Goal: Information Seeking & Learning: Learn about a topic

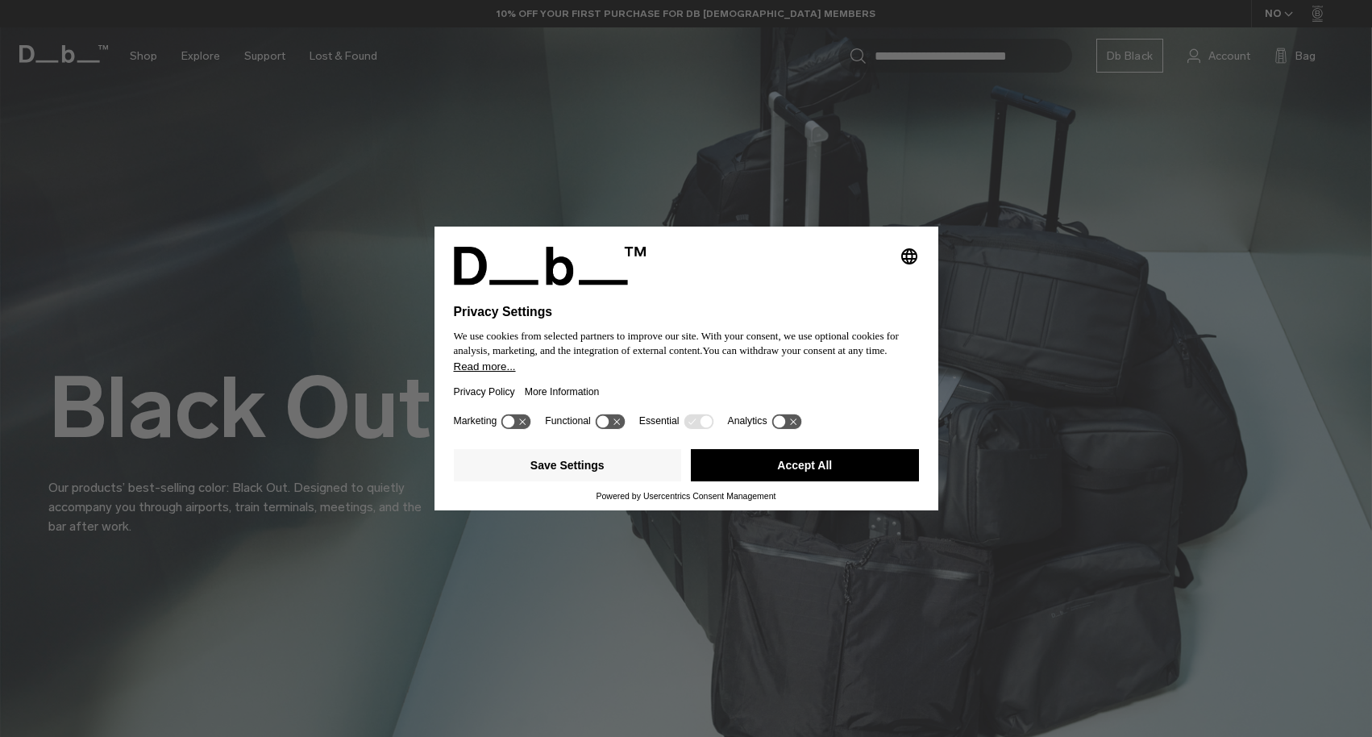
click at [747, 466] on button "Accept All" at bounding box center [805, 465] width 228 height 32
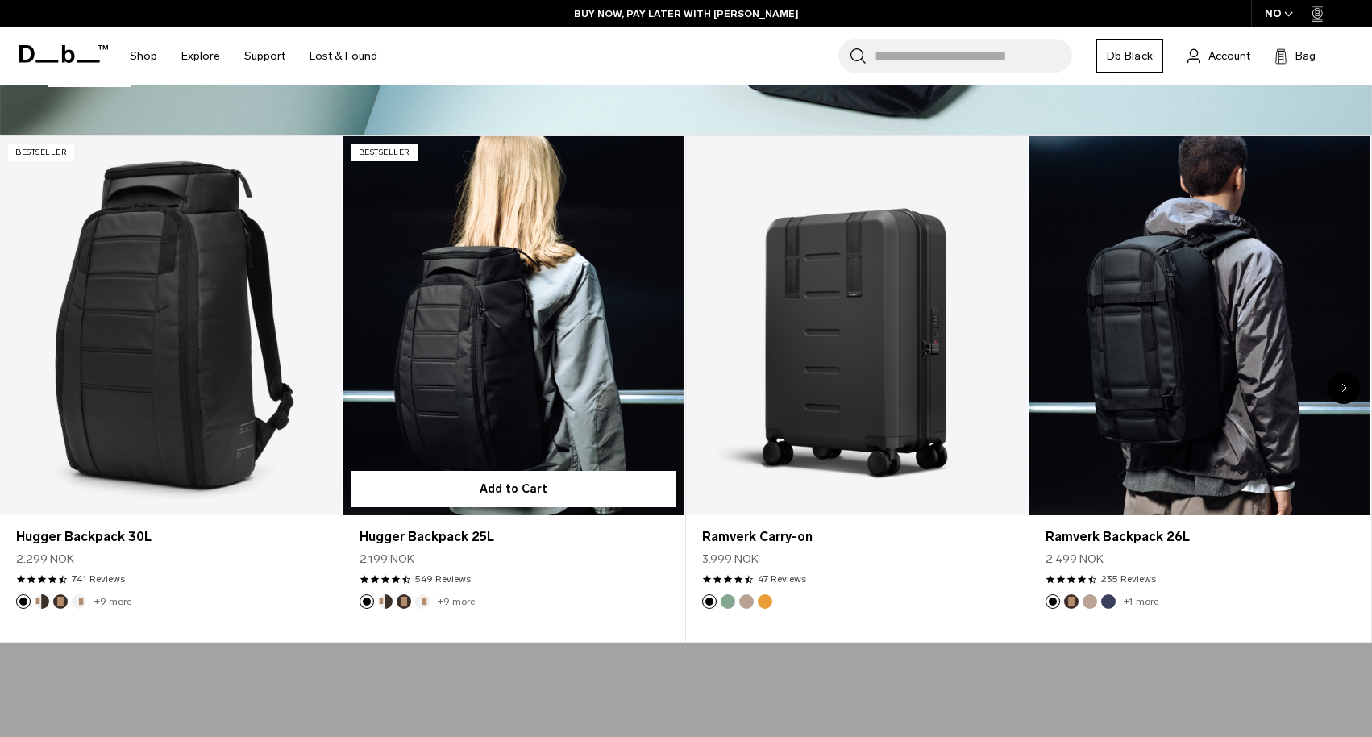
scroll to position [686, 0]
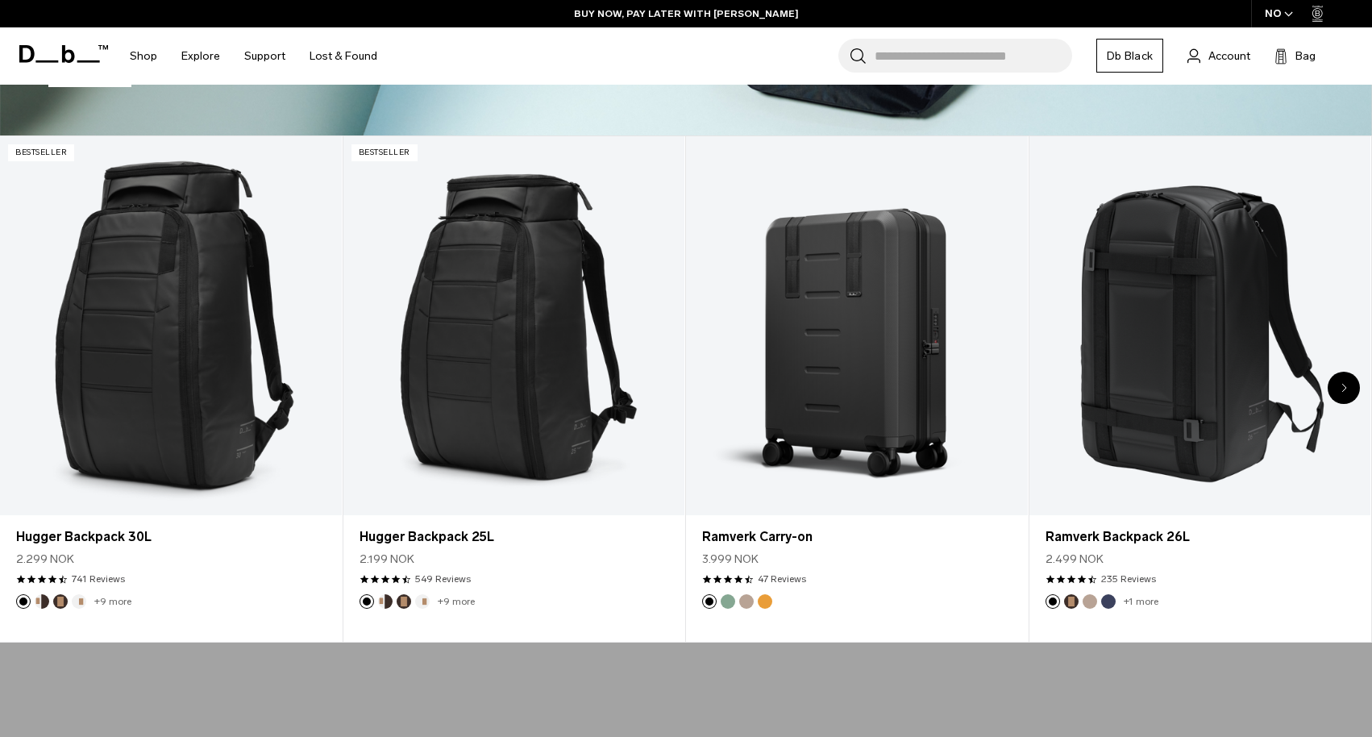
click at [1349, 384] on div "Next slide" at bounding box center [1344, 388] width 32 height 32
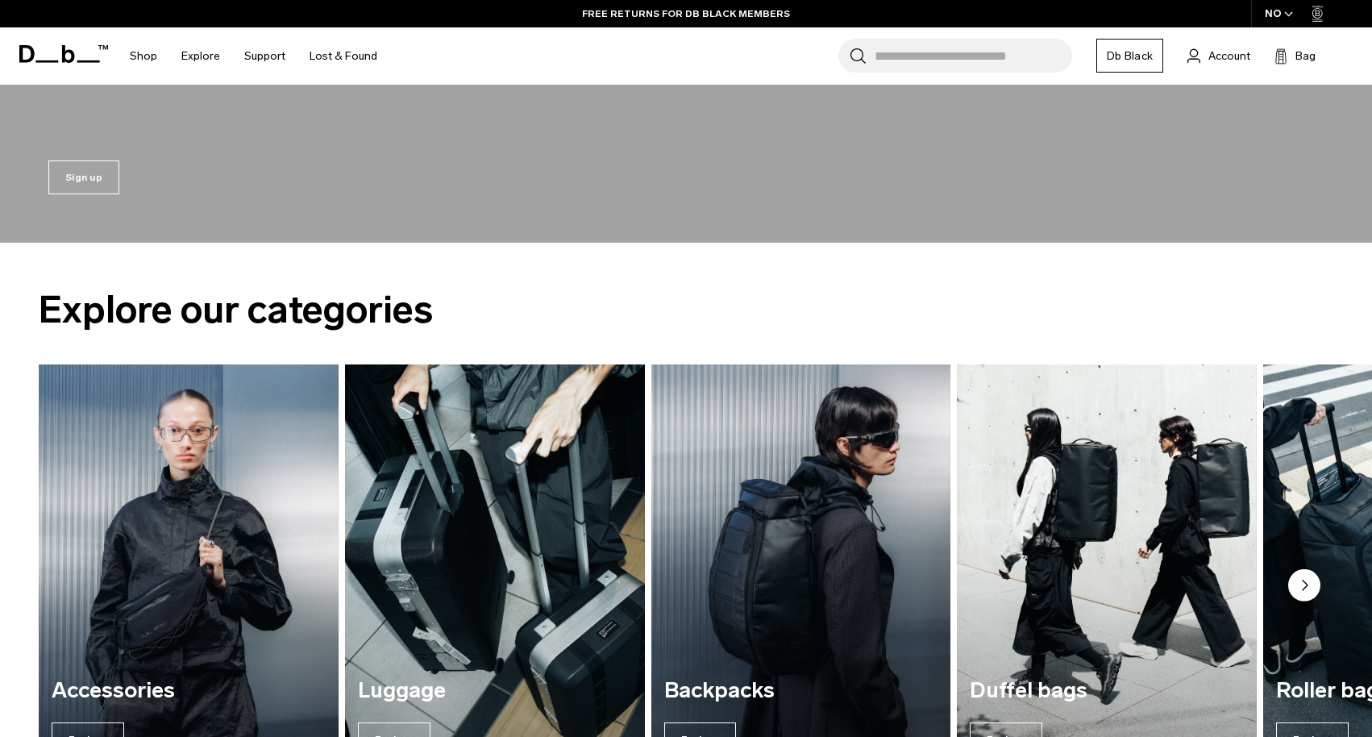
scroll to position [1976, 0]
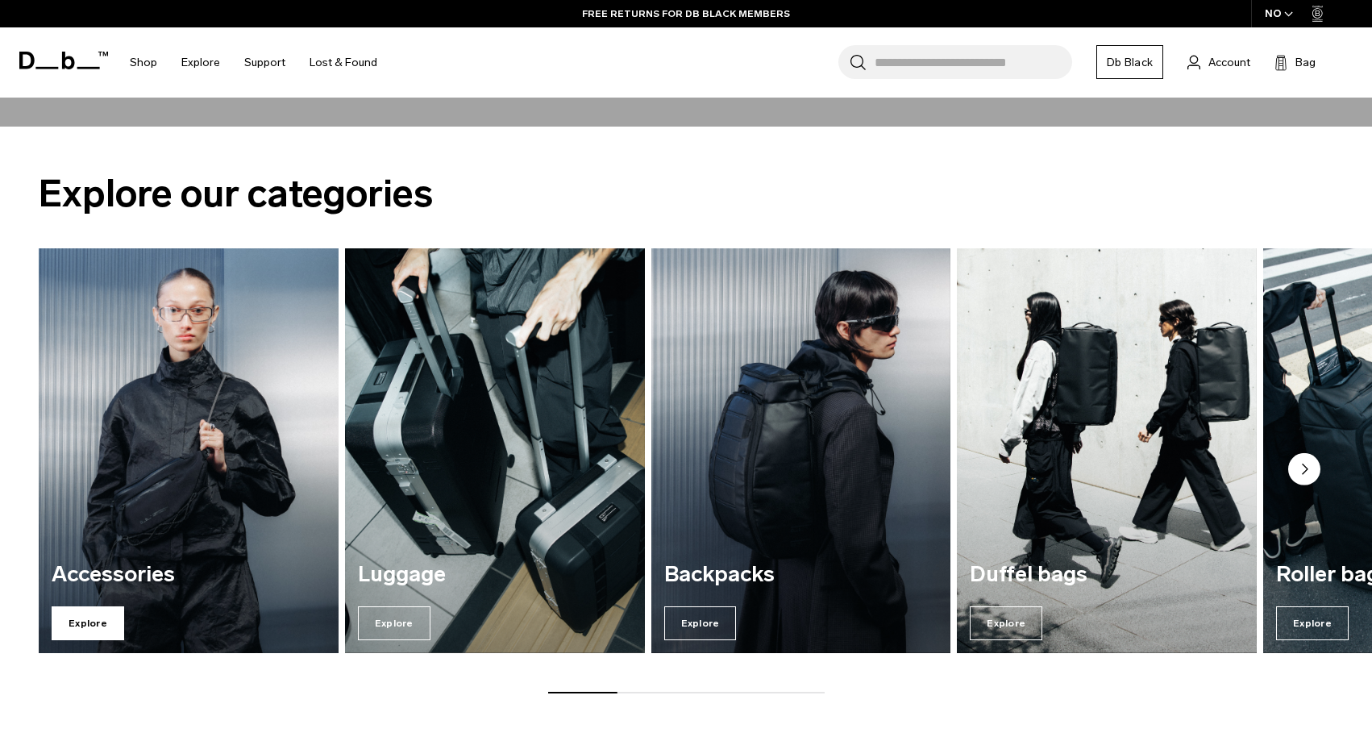
click at [90, 623] on span "Explore" at bounding box center [88, 623] width 73 height 34
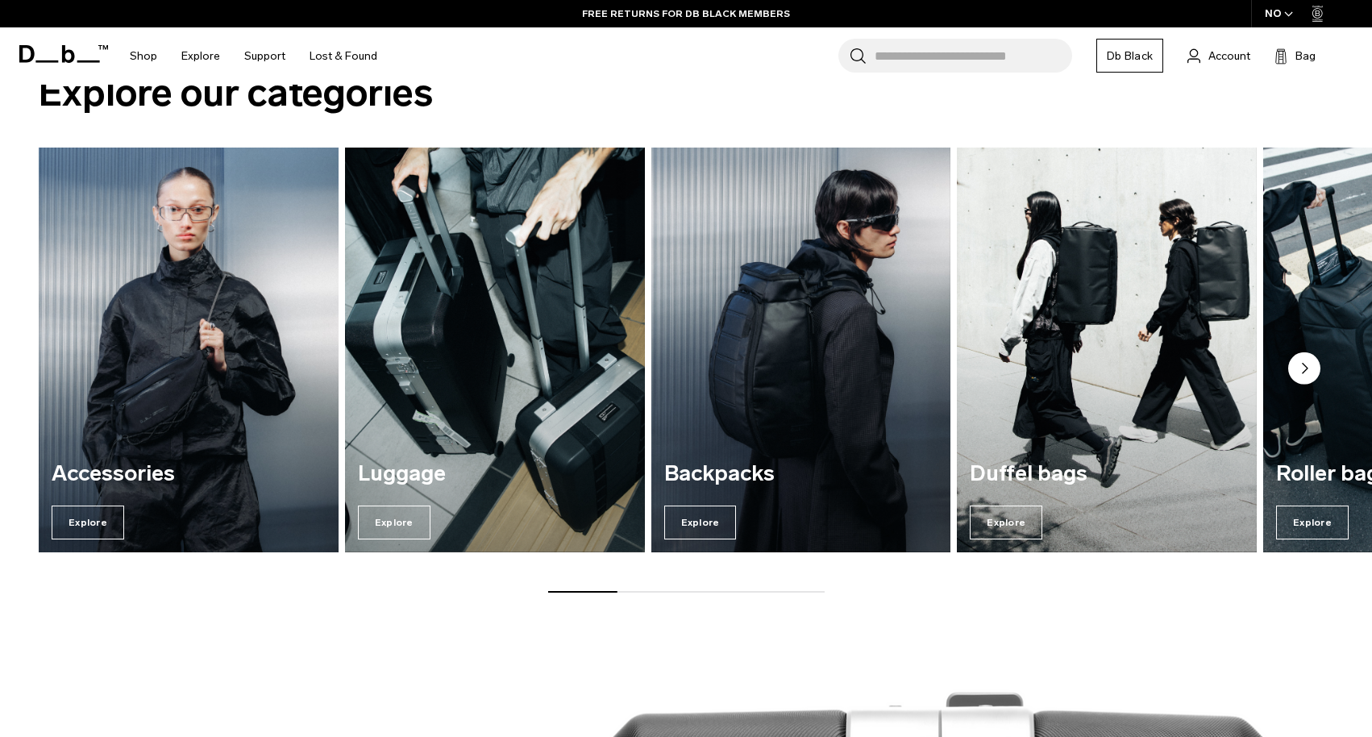
scroll to position [2075, 0]
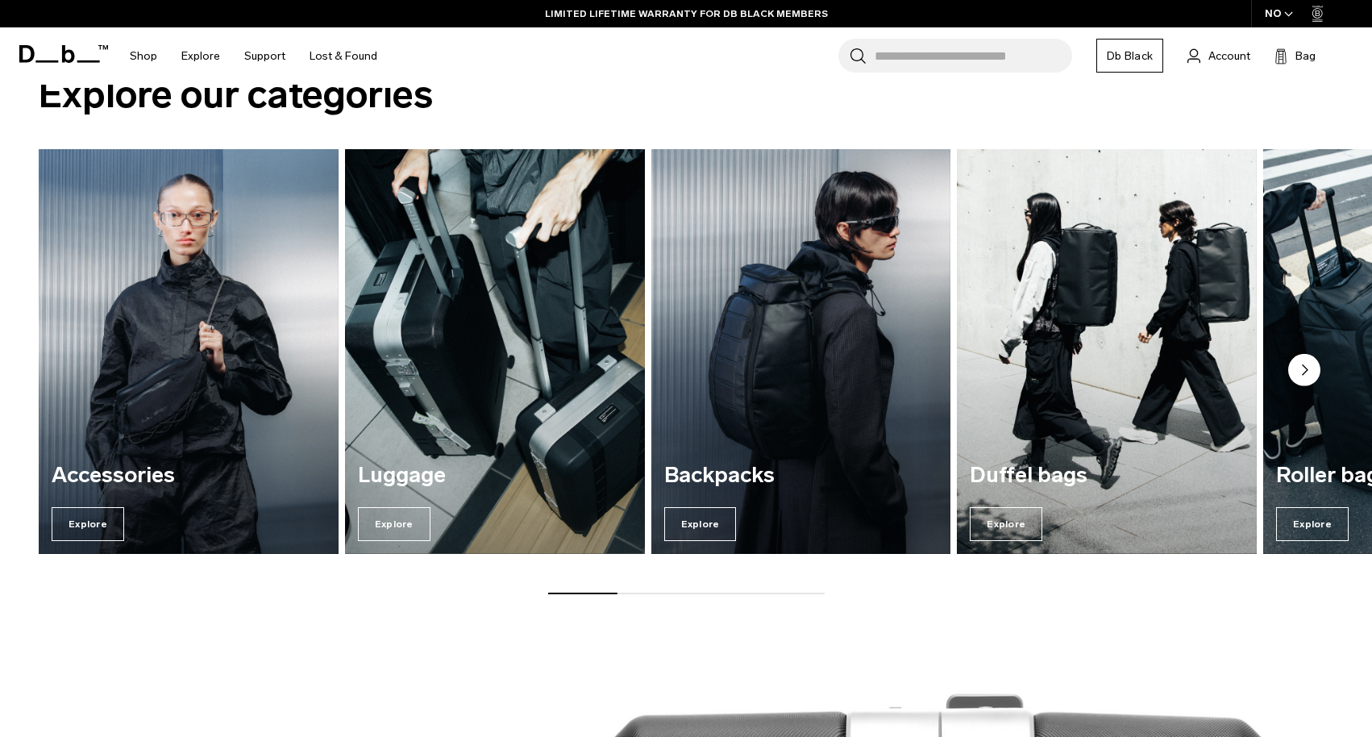
click at [1302, 365] on circle "Next slide" at bounding box center [1305, 370] width 32 height 32
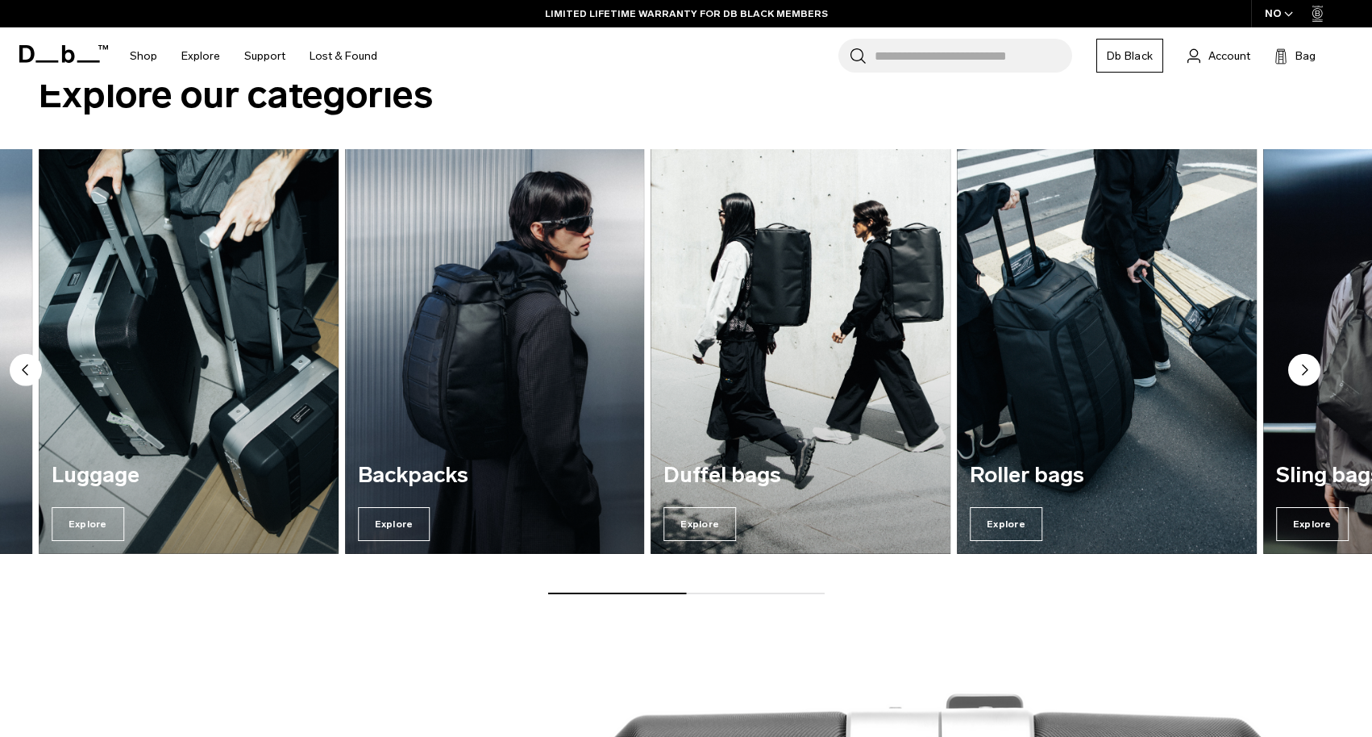
click at [1305, 375] on circle "Next slide" at bounding box center [1305, 370] width 32 height 32
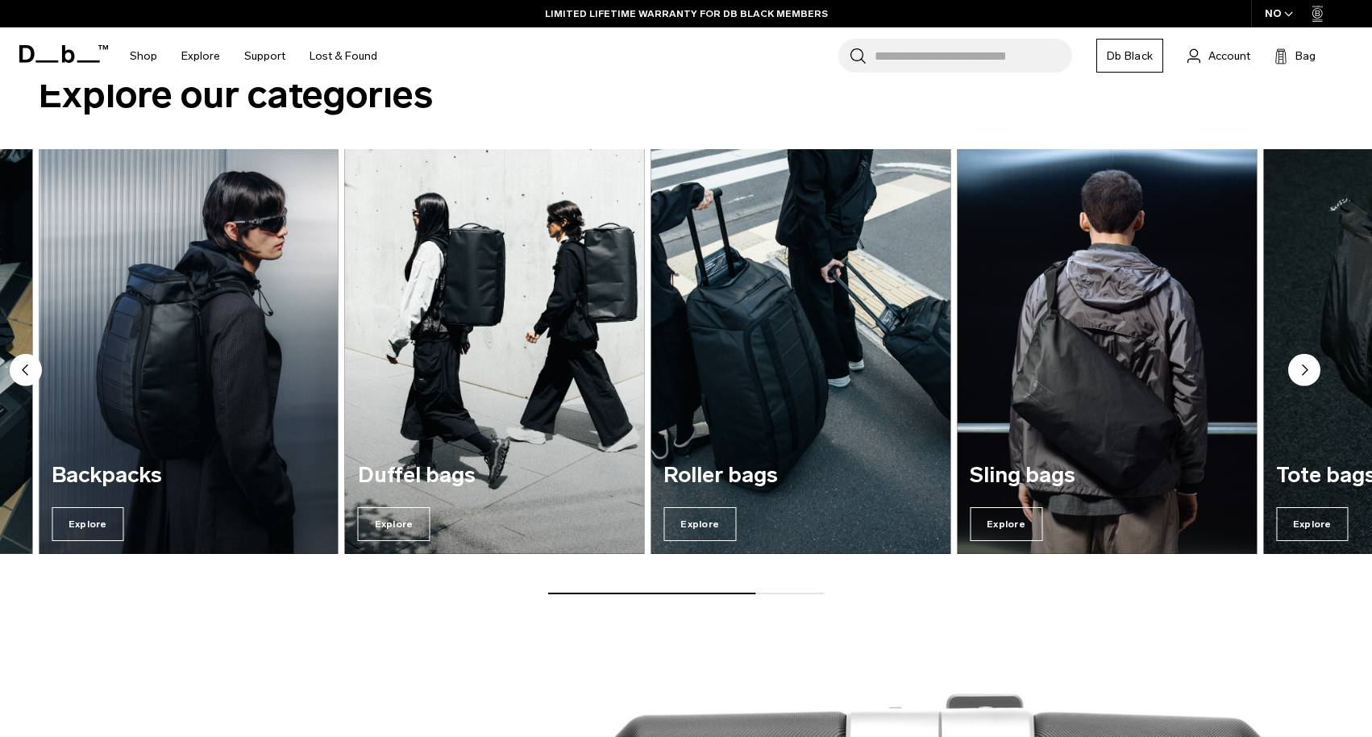
click at [1305, 375] on circle "Next slide" at bounding box center [1305, 370] width 32 height 32
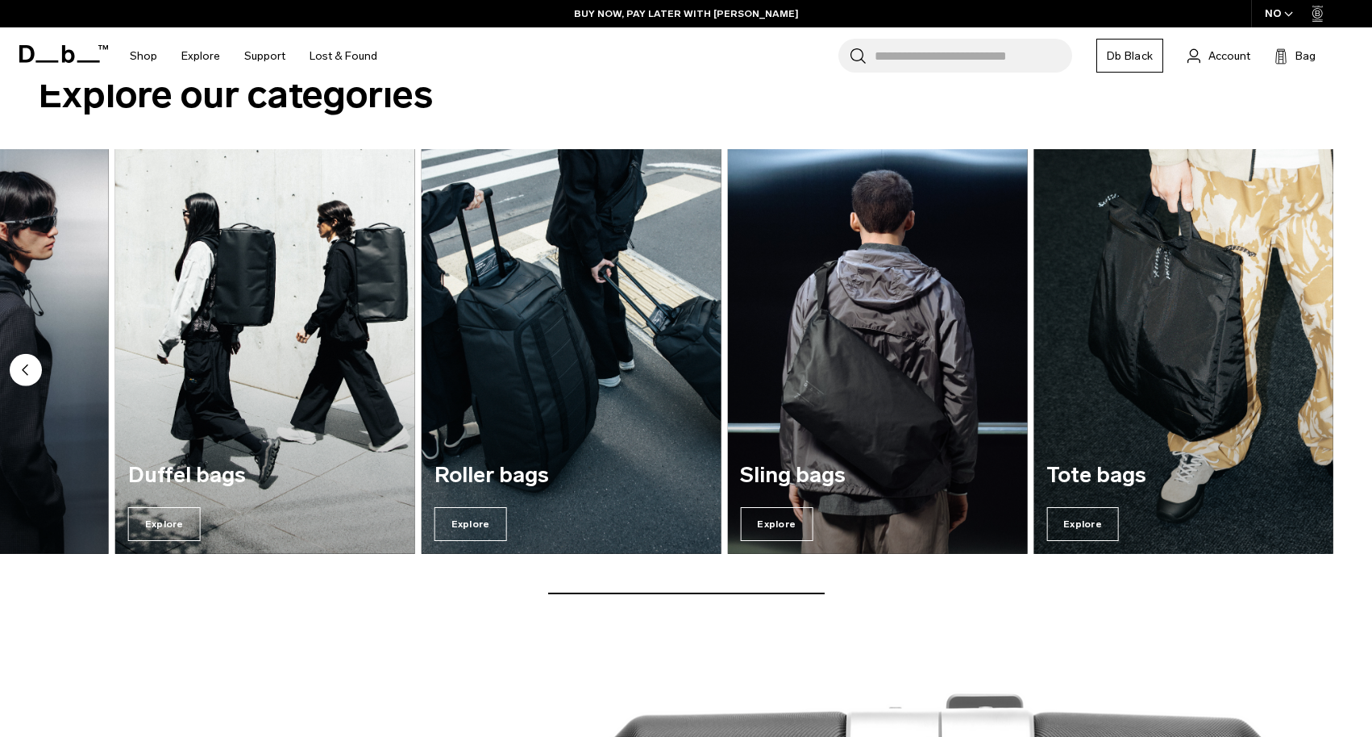
click at [1189, 344] on img "7 / 7" at bounding box center [1184, 351] width 309 height 417
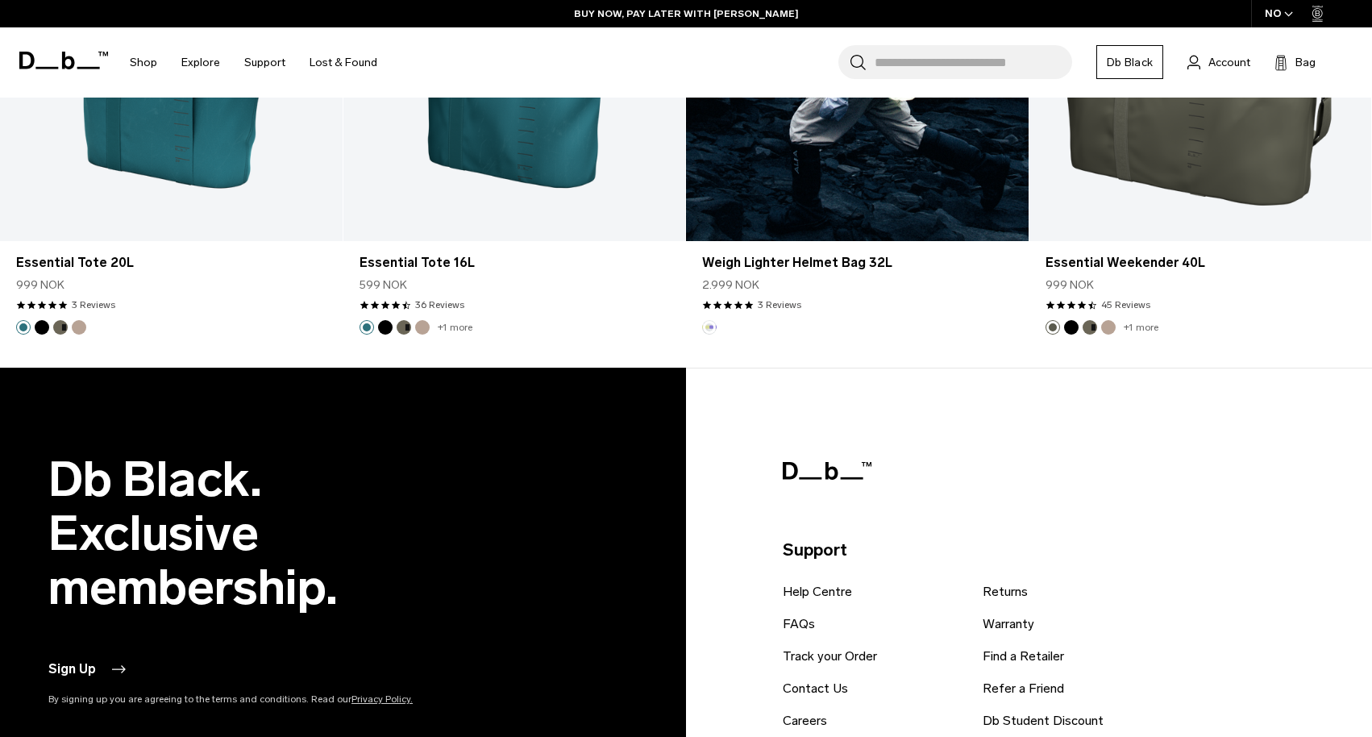
scroll to position [2288, 0]
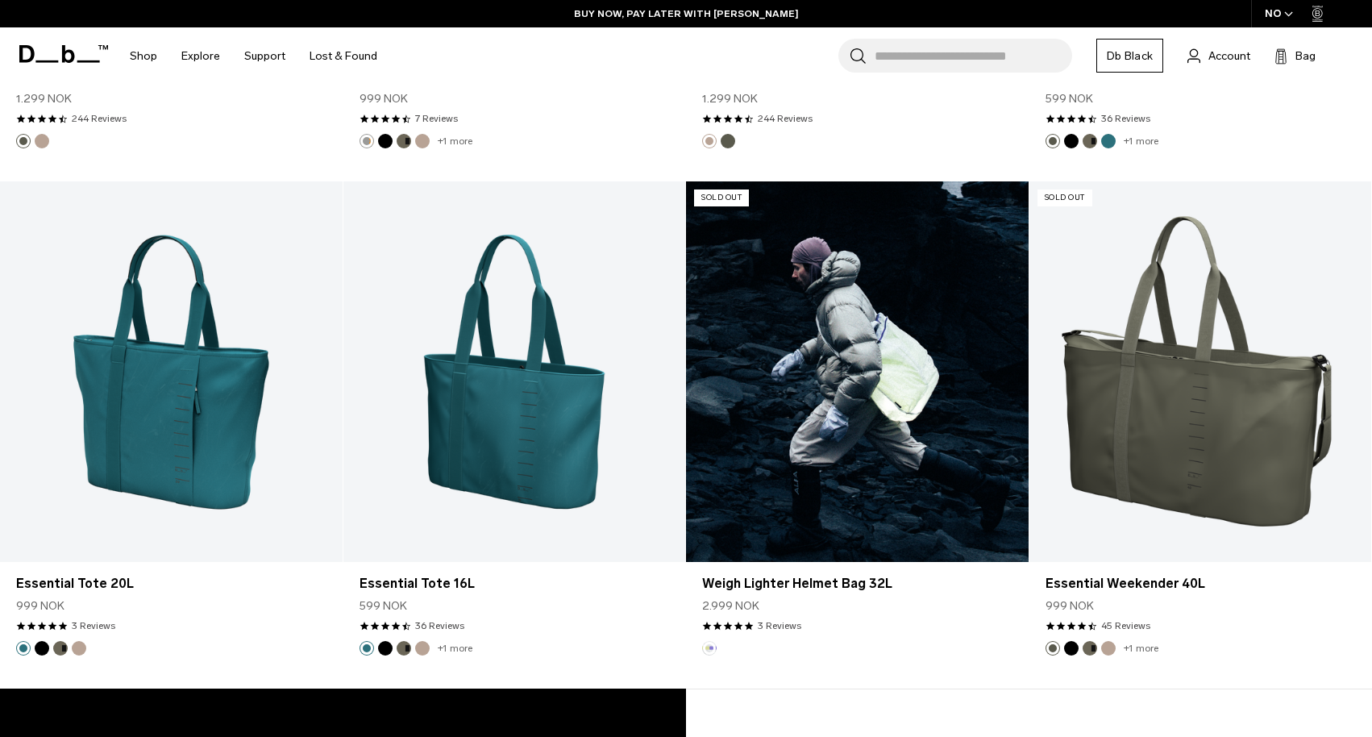
click at [831, 339] on link "Weigh Lighter Helmet Bag 32L" at bounding box center [857, 371] width 343 height 381
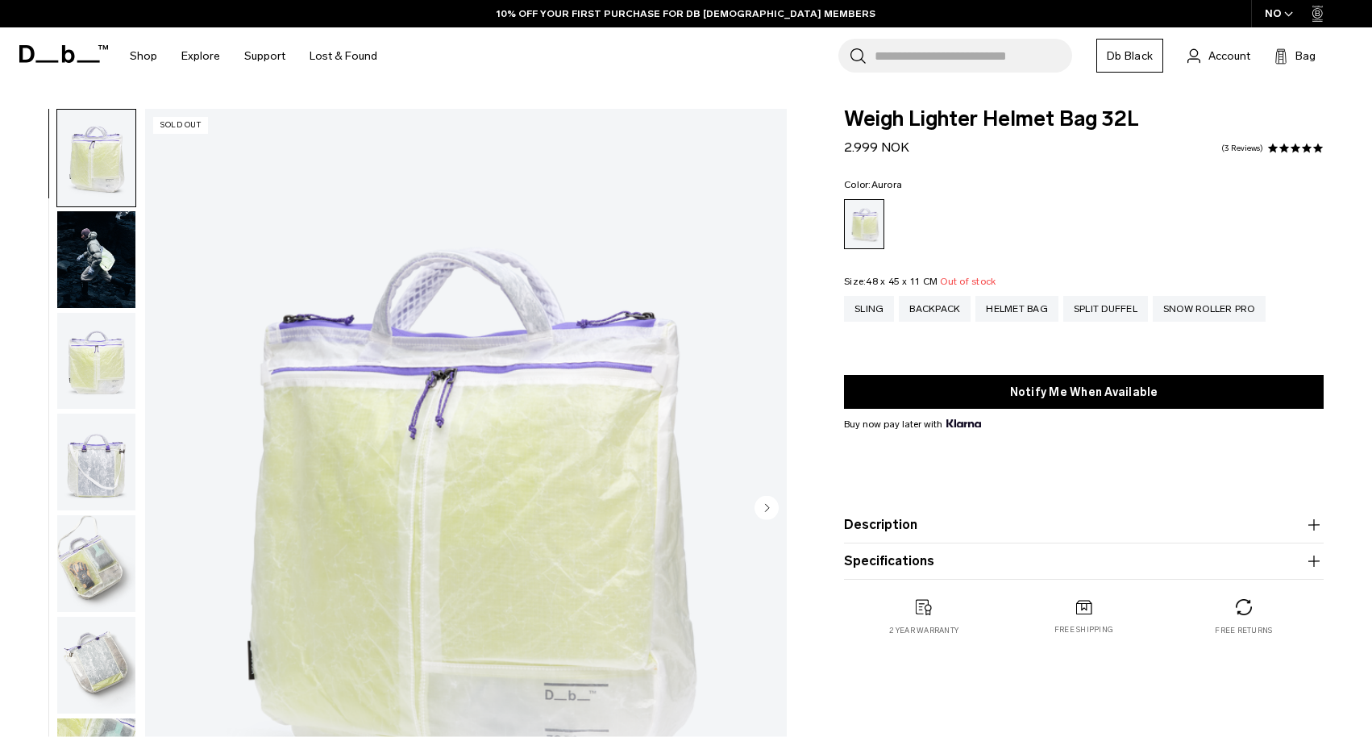
click at [97, 176] on img "button" at bounding box center [96, 158] width 78 height 97
click at [97, 355] on img "button" at bounding box center [96, 361] width 78 height 97
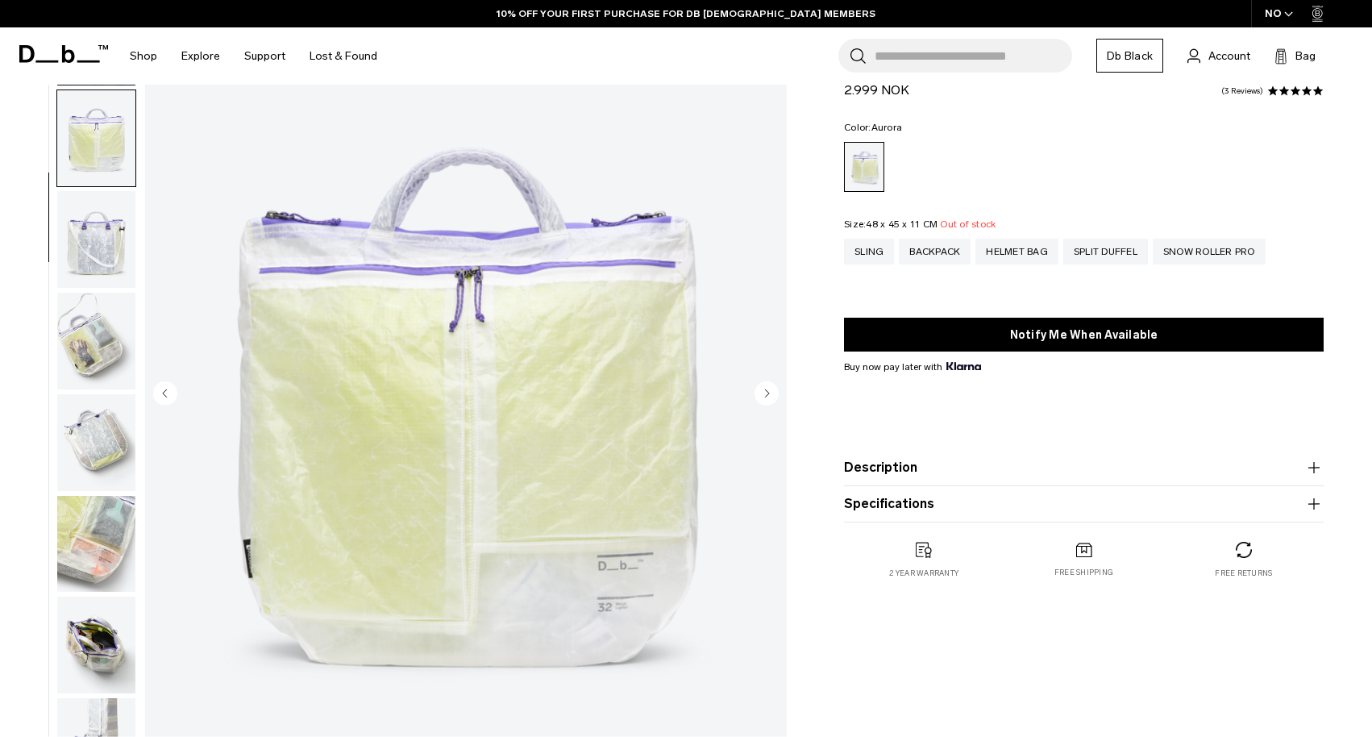
scroll to position [123, 0]
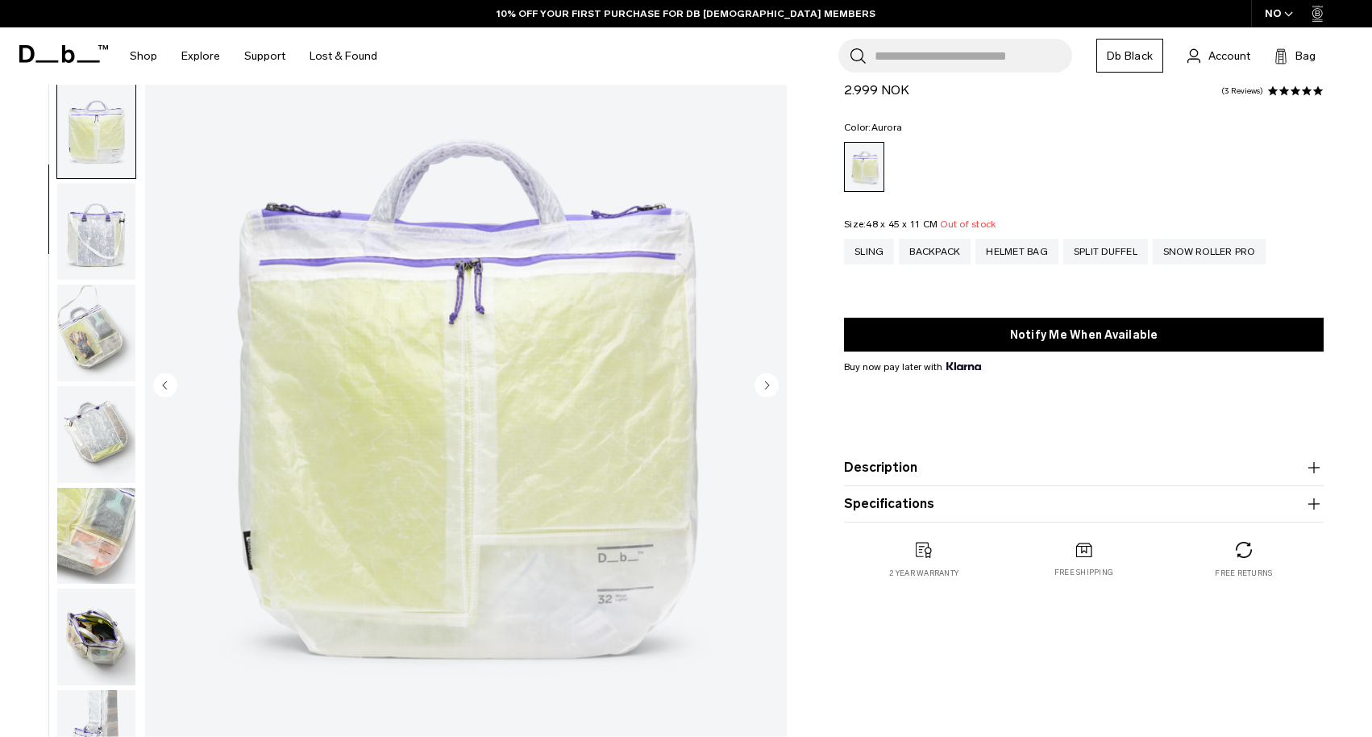
click at [94, 232] on img "button" at bounding box center [96, 231] width 78 height 97
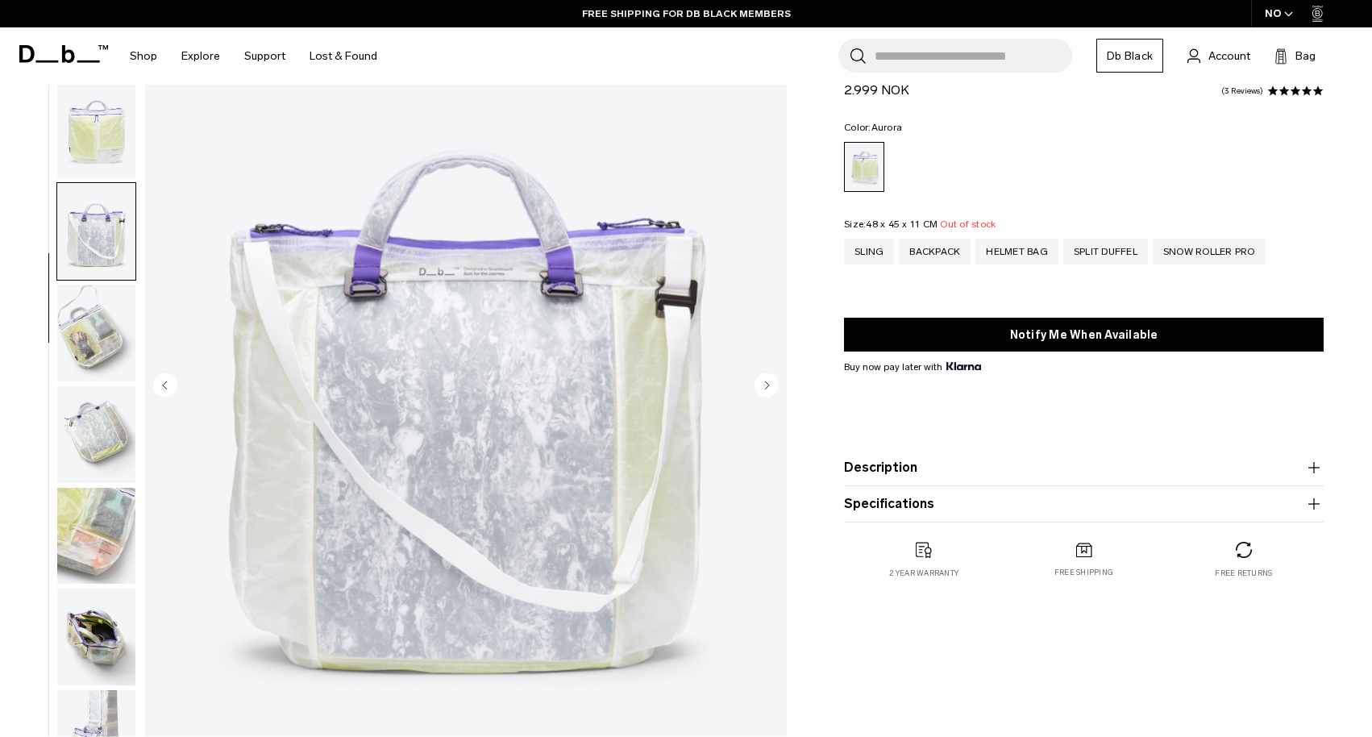
scroll to position [0, 0]
click at [89, 327] on img "button" at bounding box center [96, 333] width 78 height 97
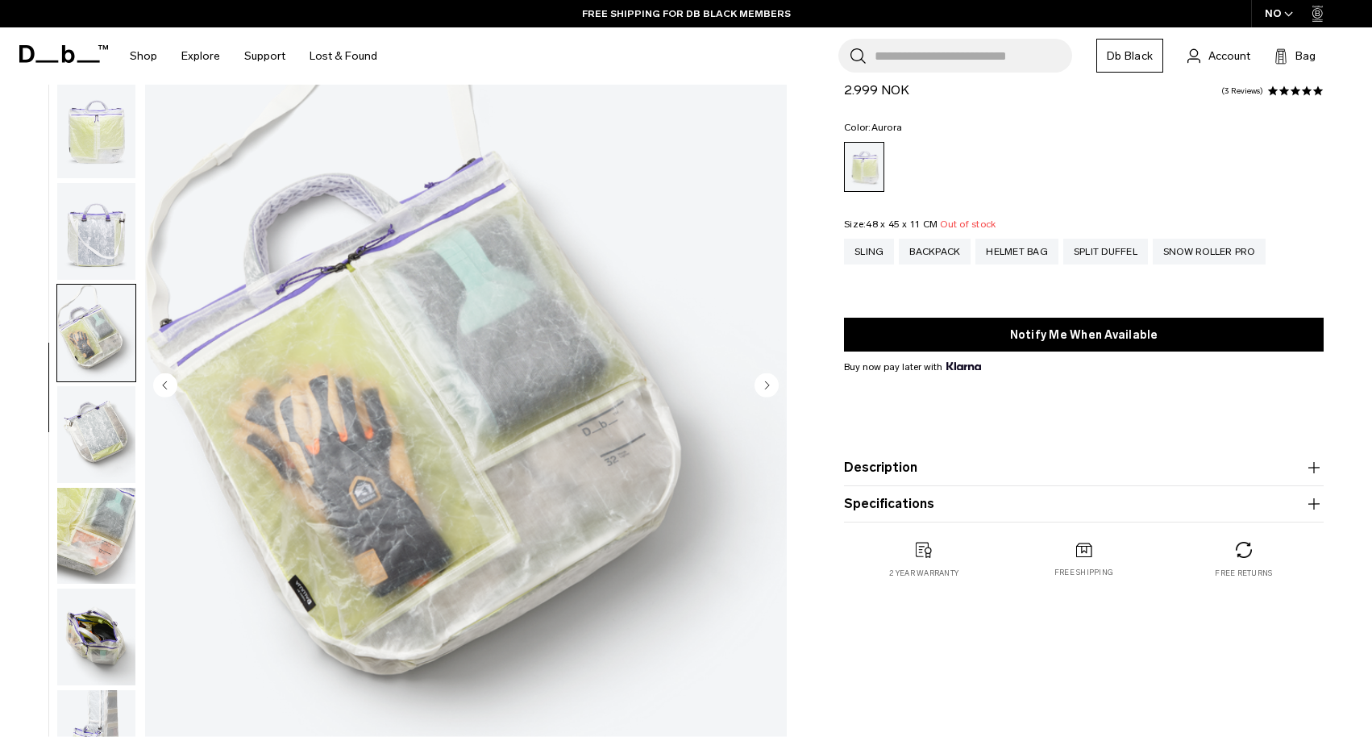
click at [86, 450] on img "button" at bounding box center [96, 434] width 78 height 97
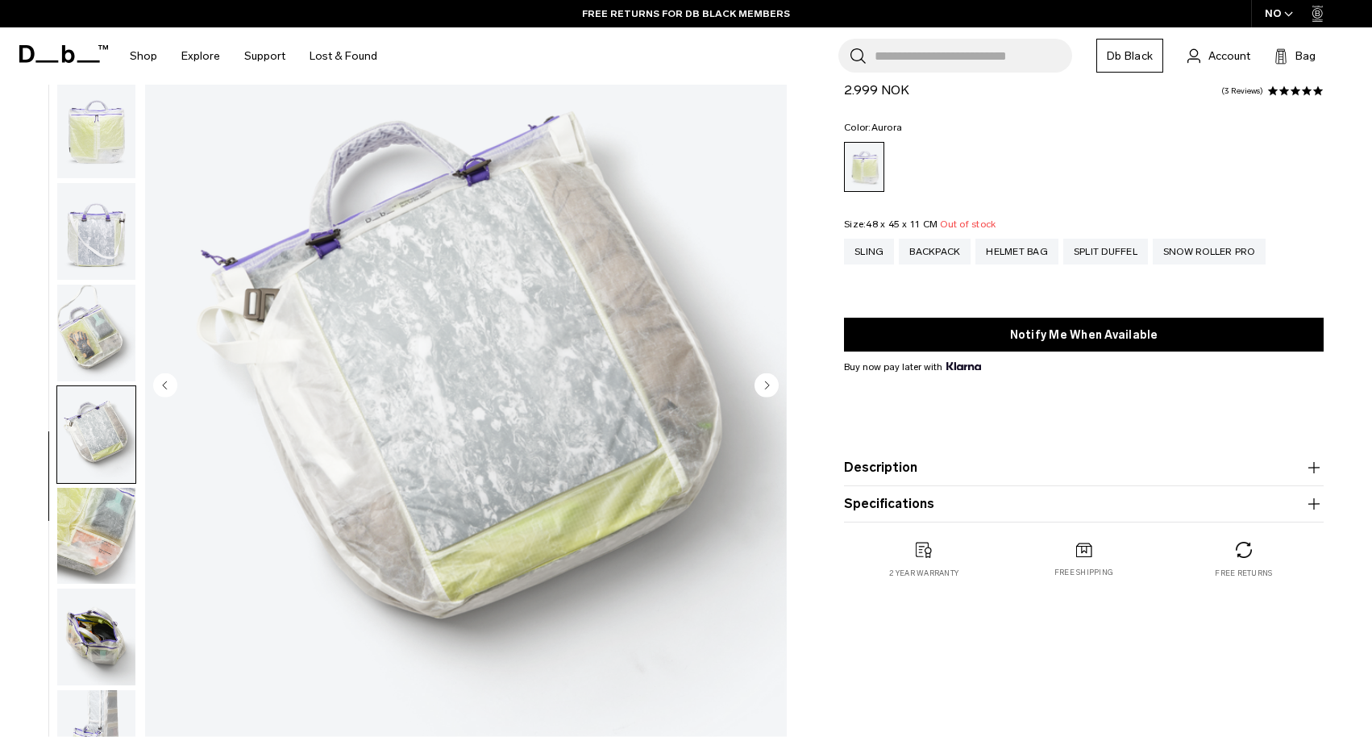
click at [93, 548] on img "button" at bounding box center [96, 536] width 78 height 97
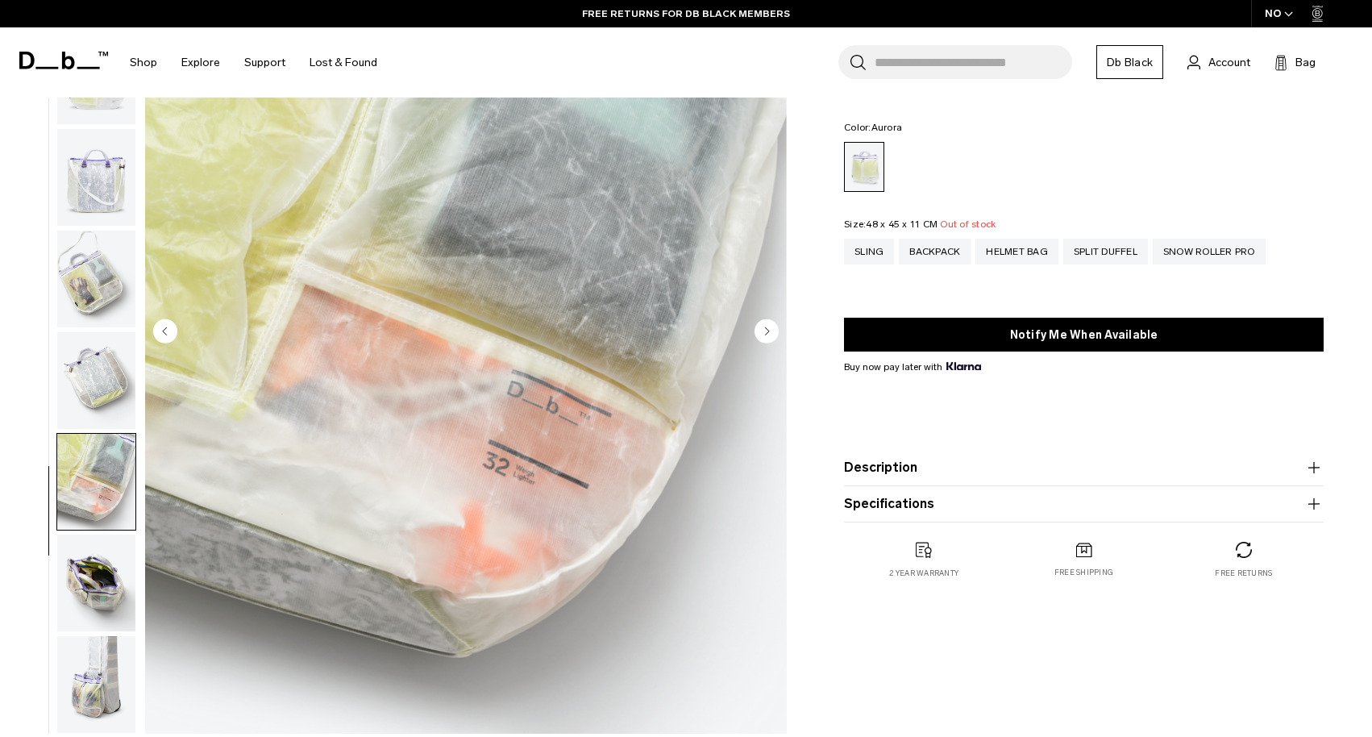
scroll to position [185, 0]
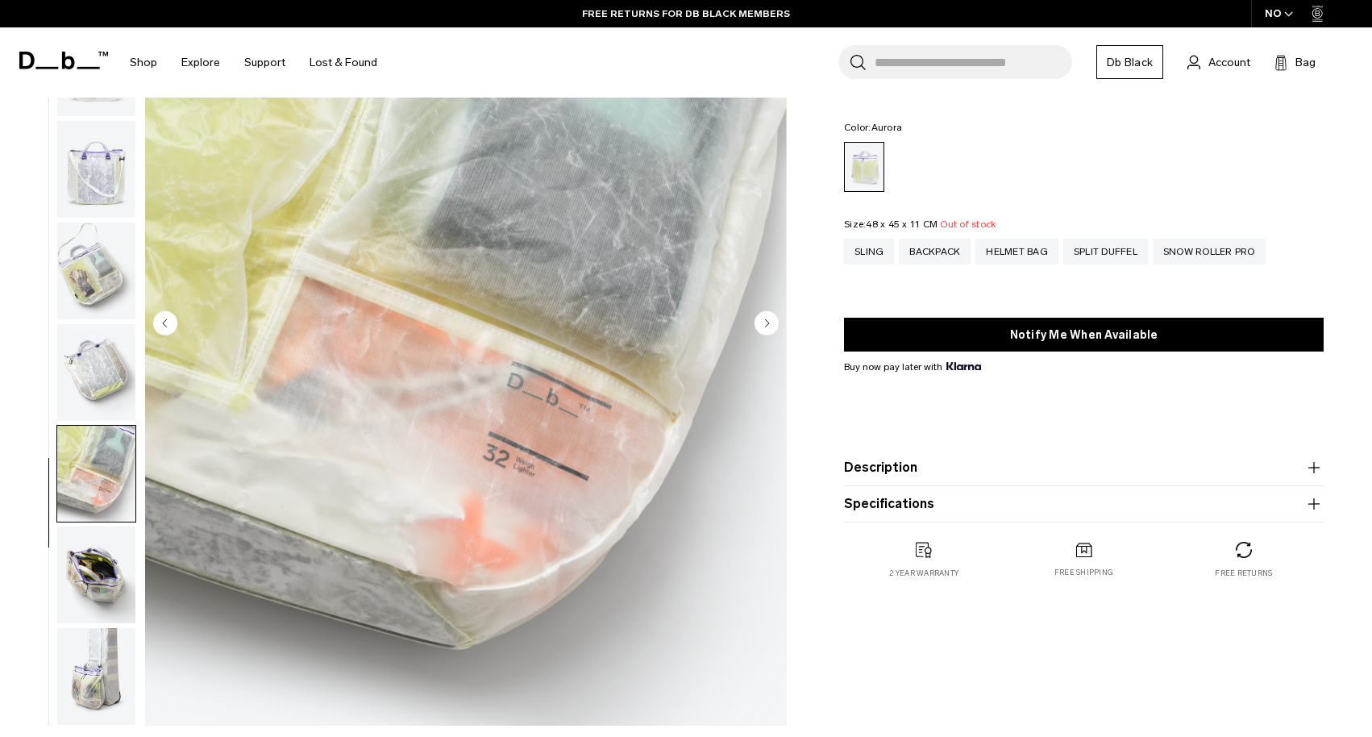
click at [96, 564] on img "button" at bounding box center [96, 575] width 78 height 97
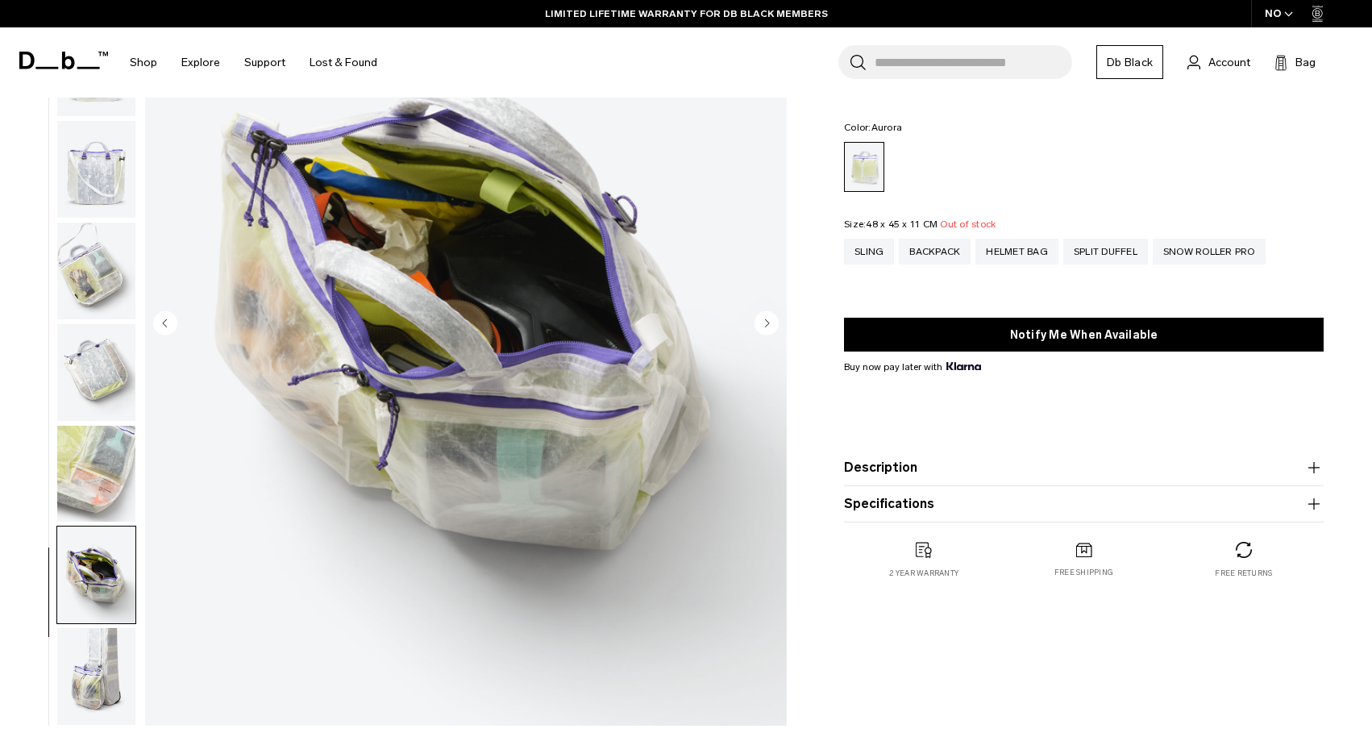
click at [92, 675] on img "button" at bounding box center [96, 676] width 78 height 97
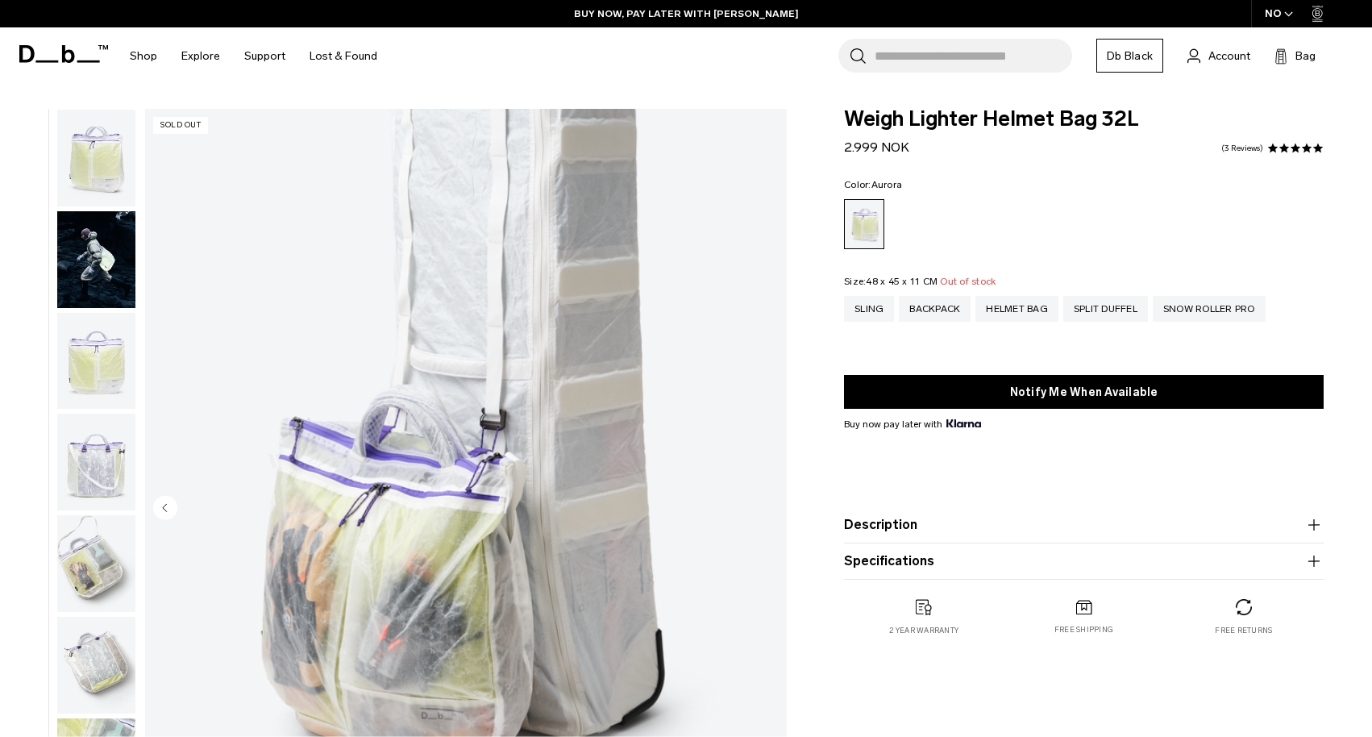
scroll to position [0, 0]
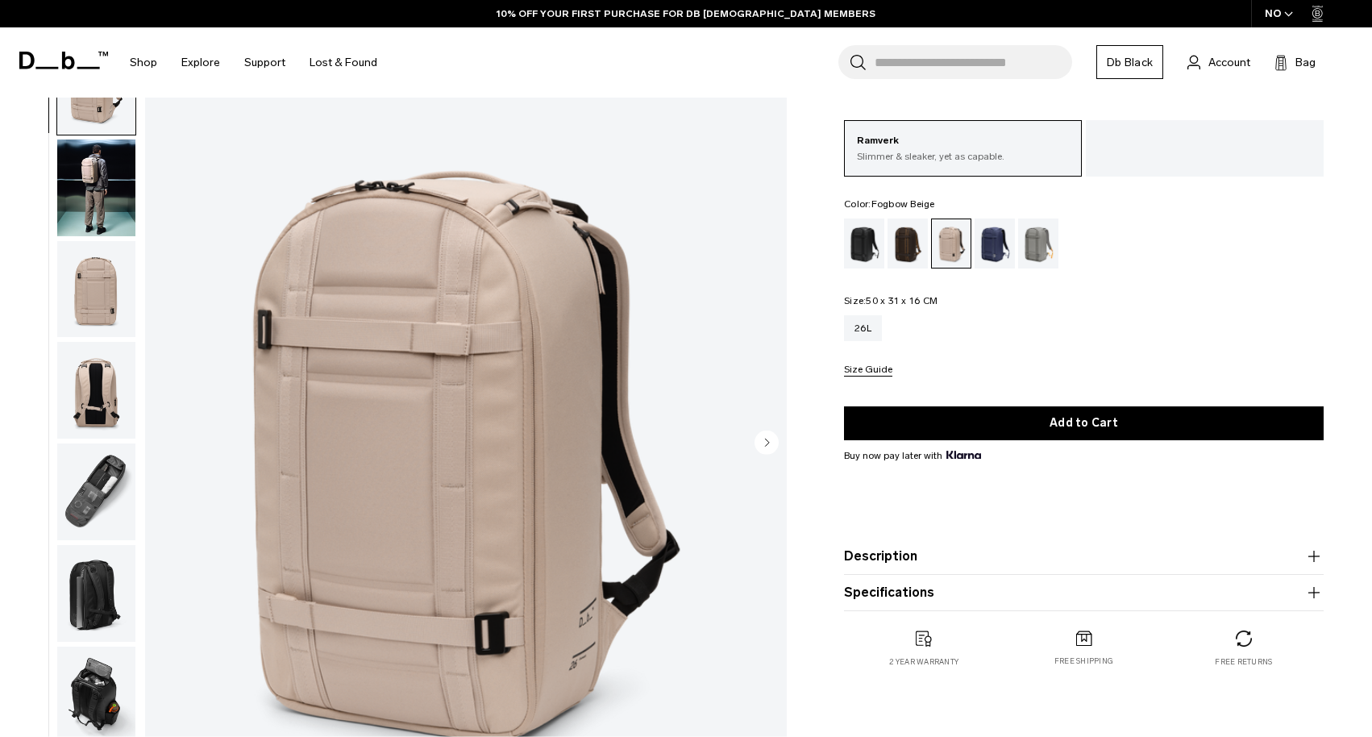
scroll to position [54, 0]
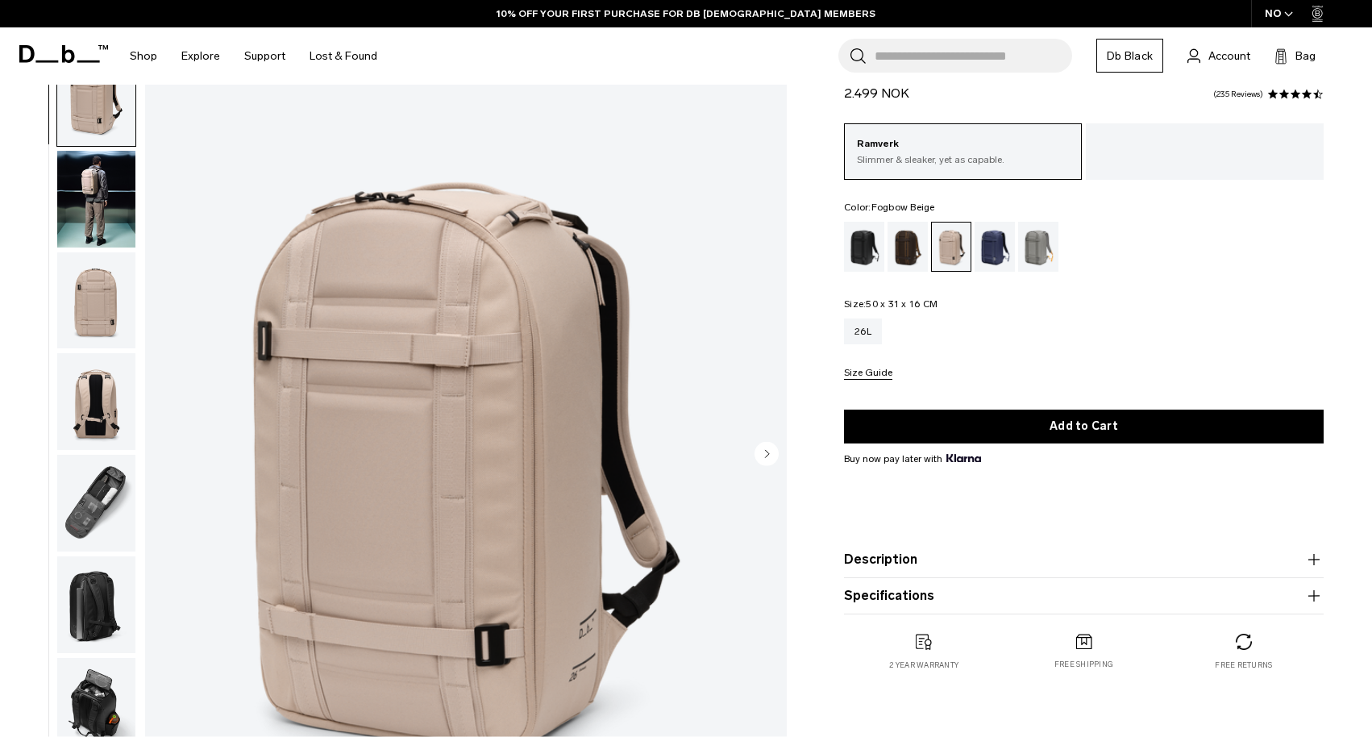
click at [104, 210] on img "button" at bounding box center [96, 199] width 78 height 97
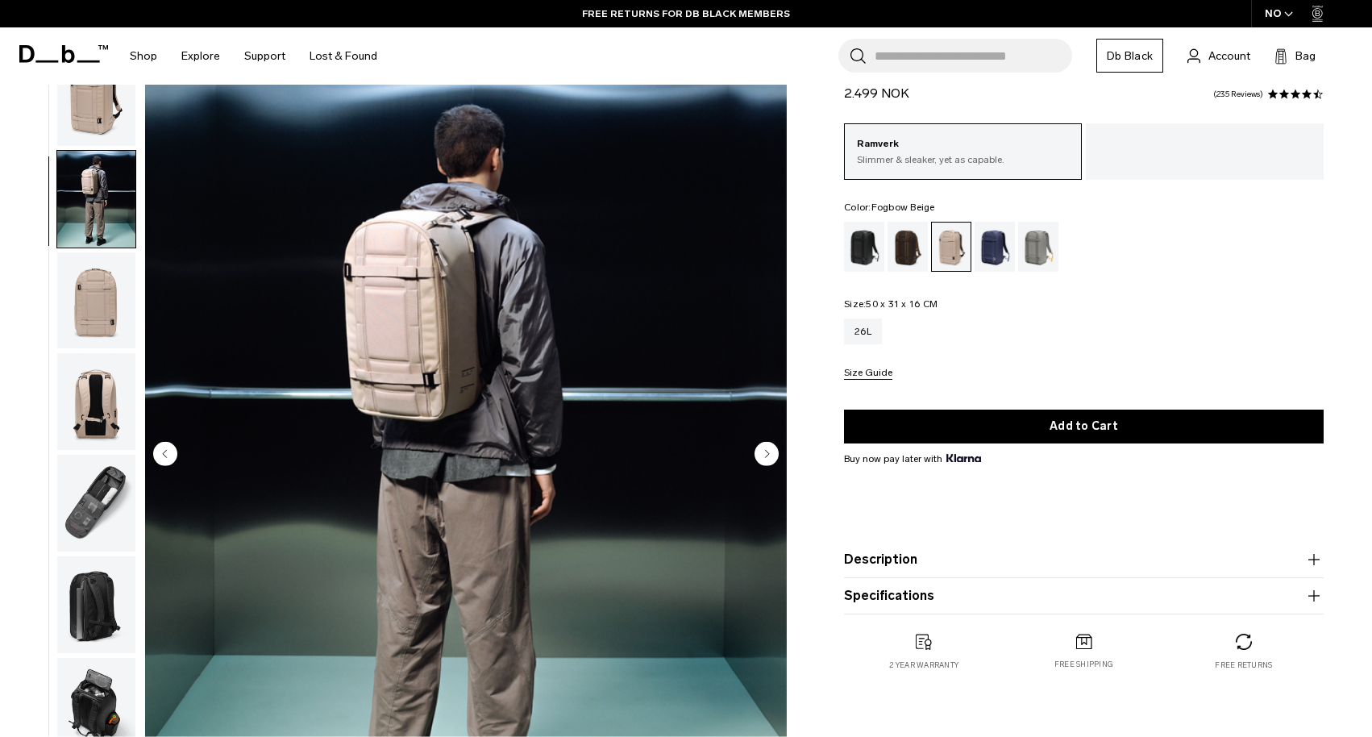
click at [96, 308] on img "button" at bounding box center [96, 300] width 78 height 97
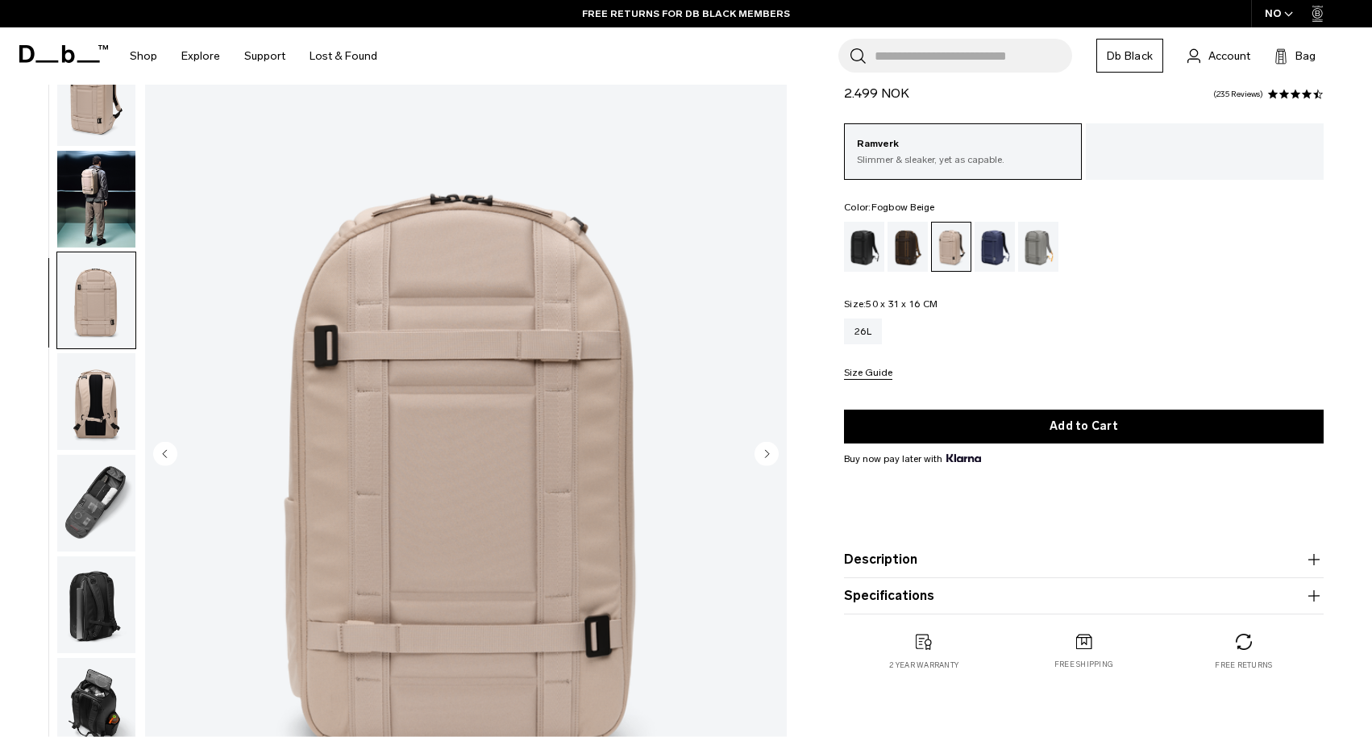
click at [99, 189] on img "button" at bounding box center [96, 199] width 78 height 97
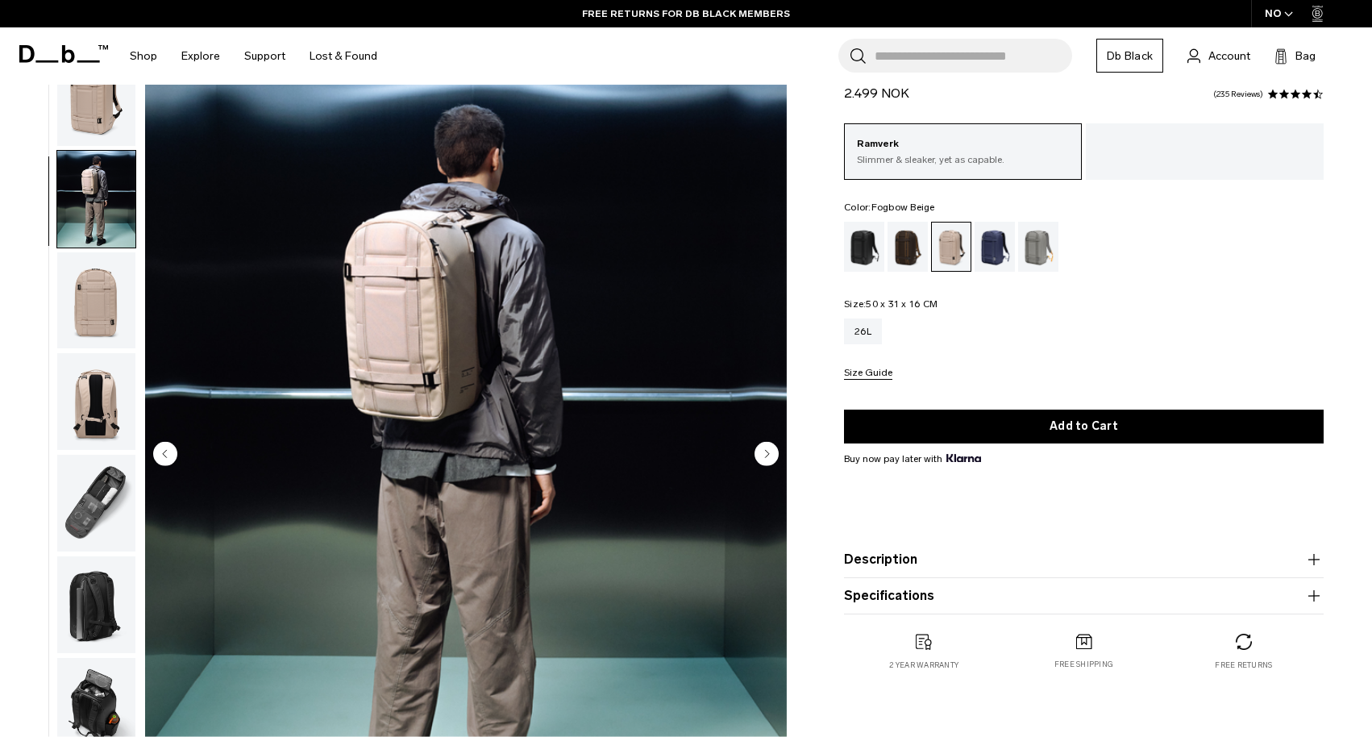
click at [95, 301] on img "button" at bounding box center [96, 300] width 78 height 97
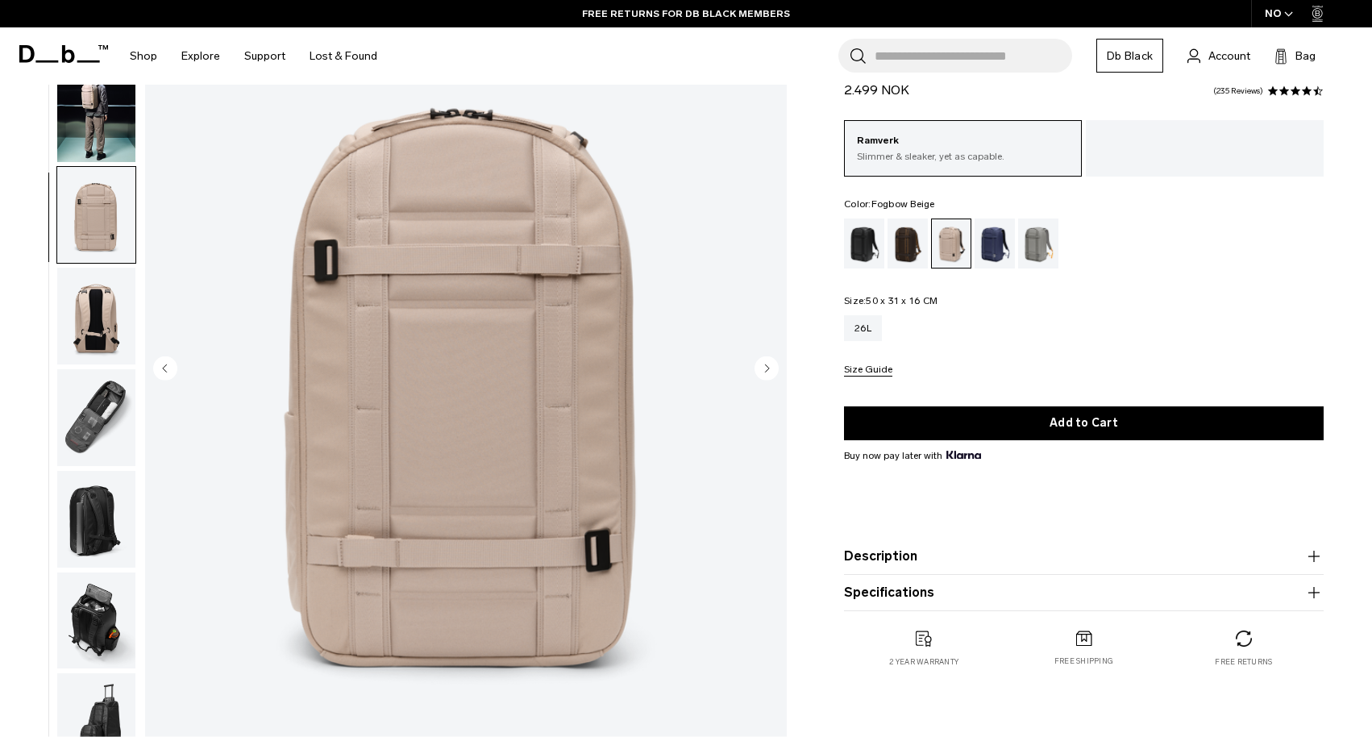
scroll to position [153, 0]
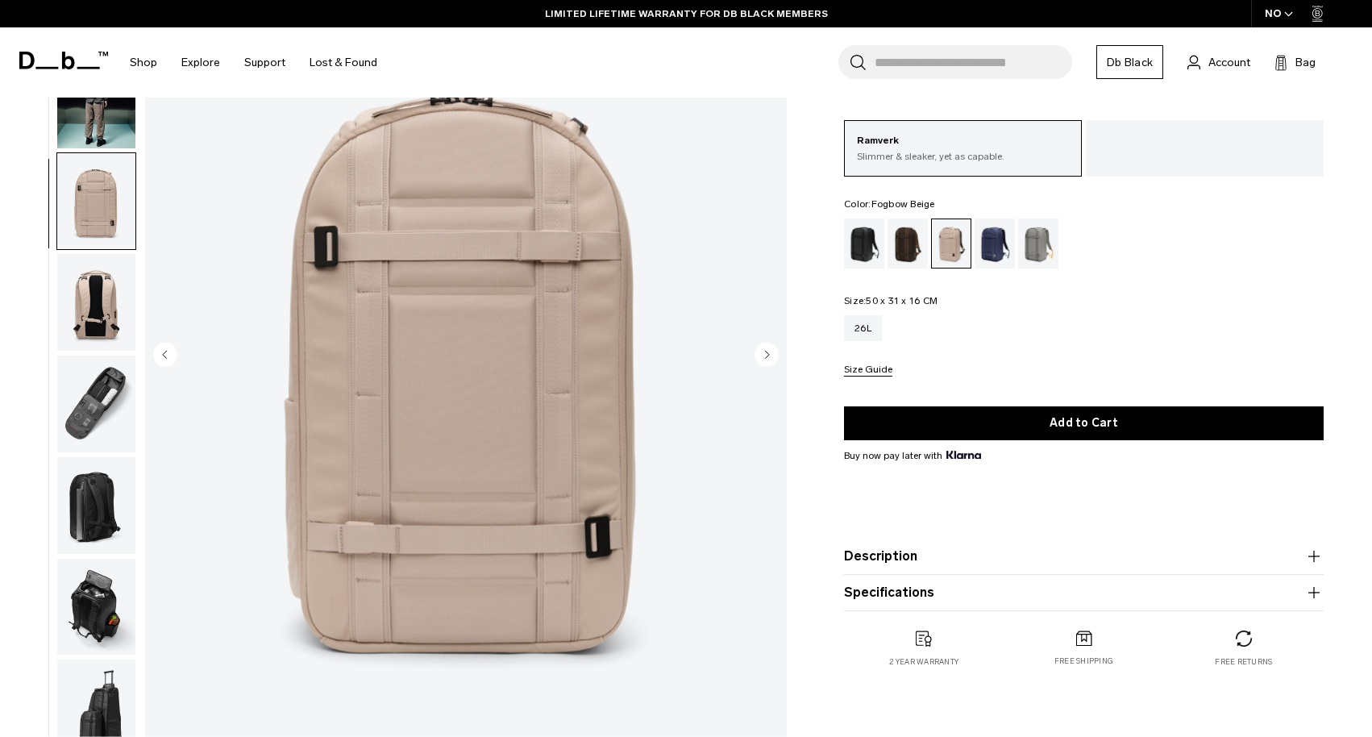
click at [86, 300] on img "button" at bounding box center [96, 302] width 78 height 97
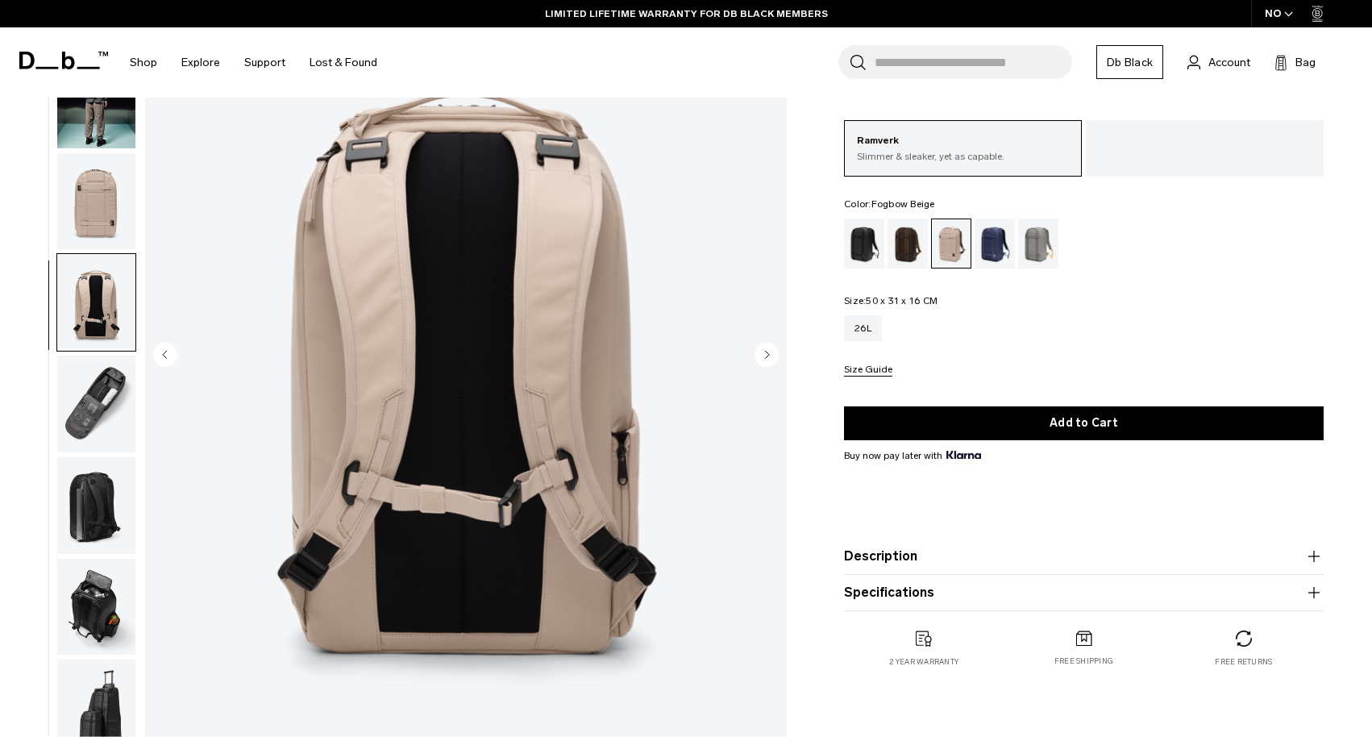
click at [77, 415] on img "button" at bounding box center [96, 404] width 78 height 97
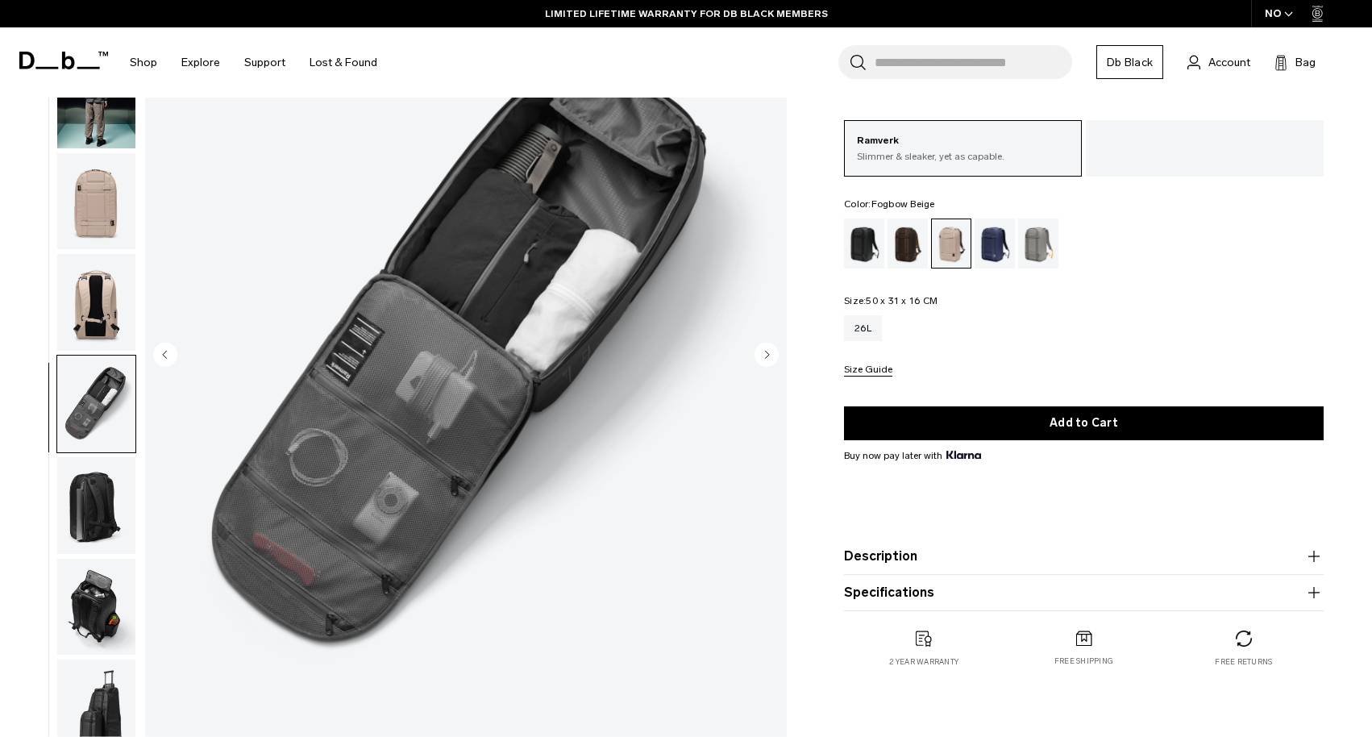
scroll to position [0, 0]
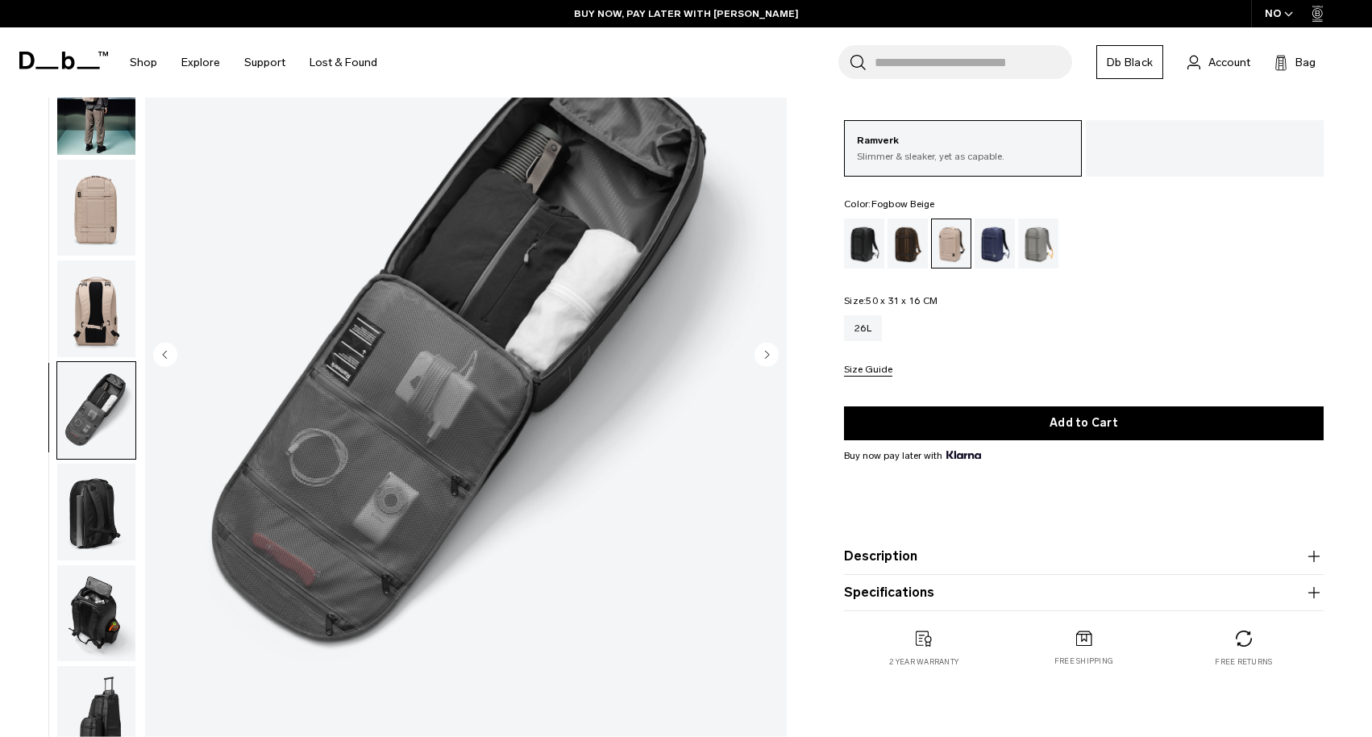
click at [79, 523] on img "button" at bounding box center [96, 512] width 78 height 97
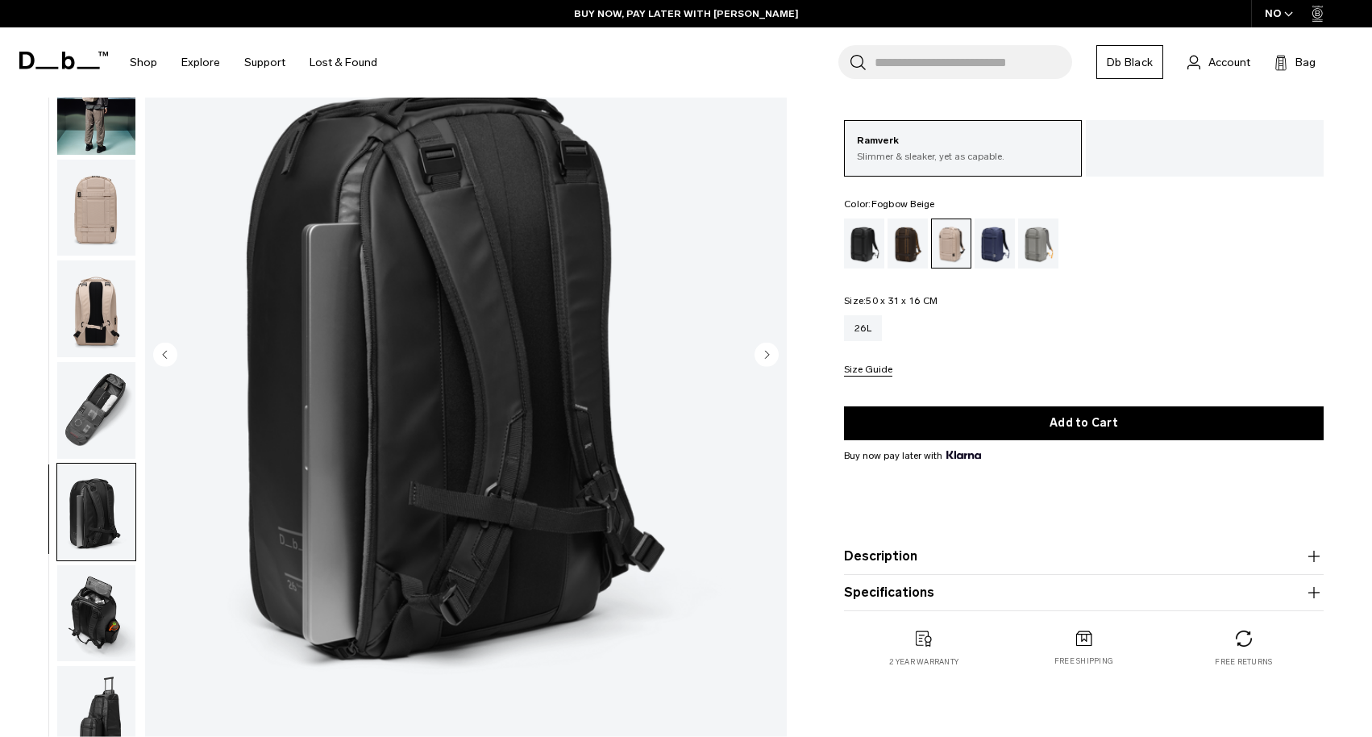
scroll to position [16, 0]
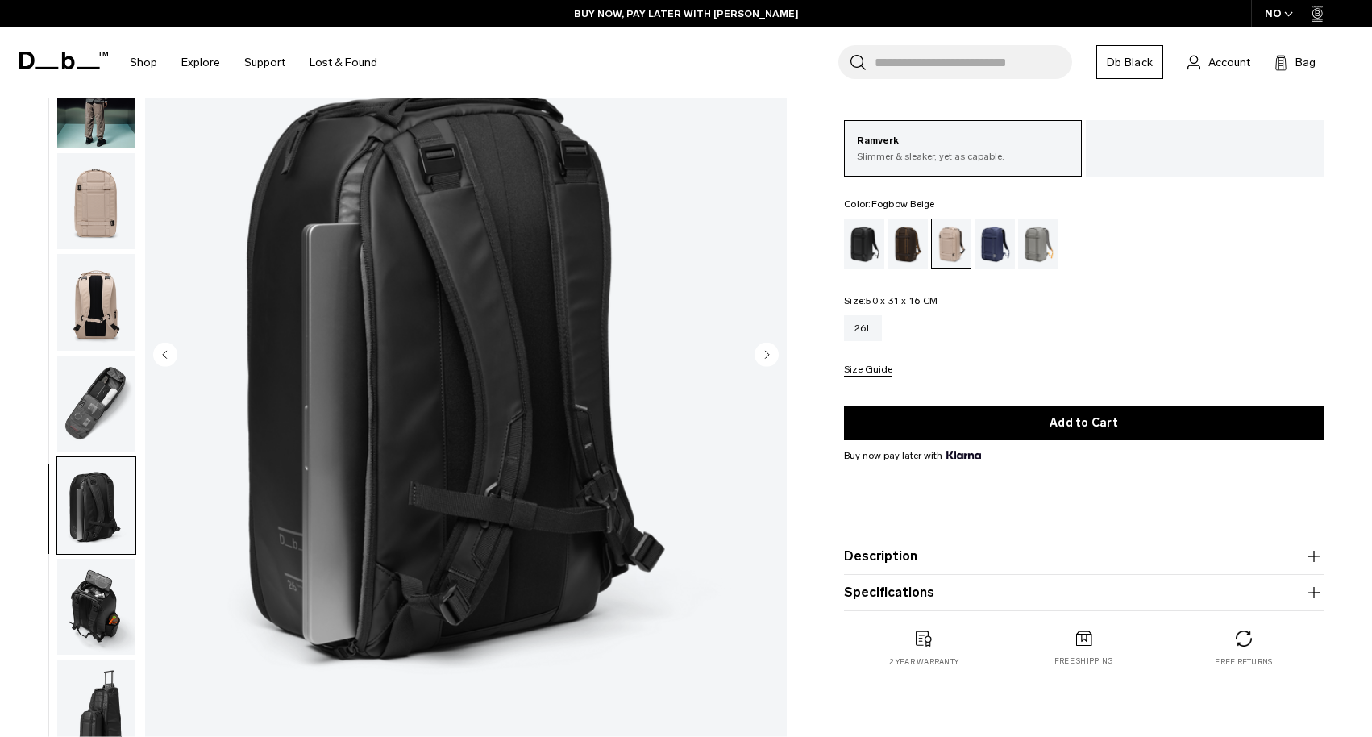
click at [94, 590] on img "button" at bounding box center [96, 607] width 78 height 97
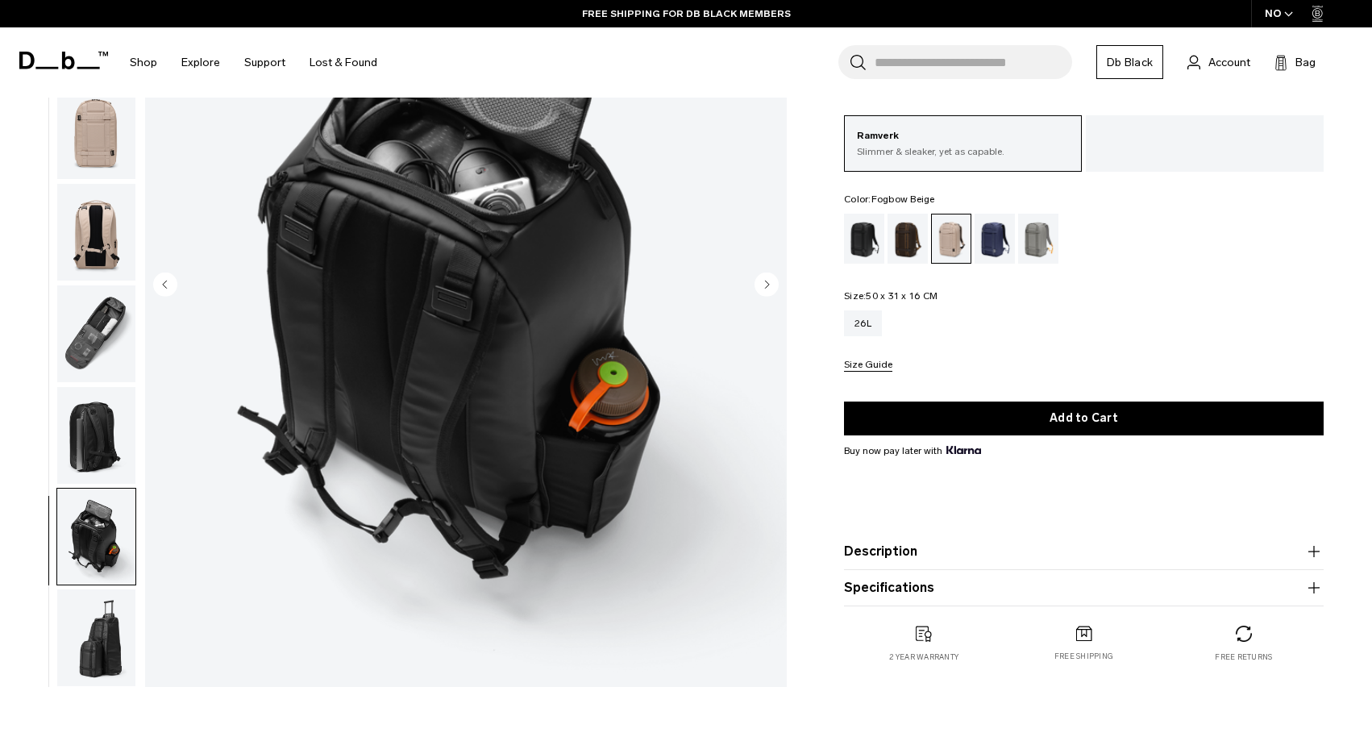
scroll to position [231, 0]
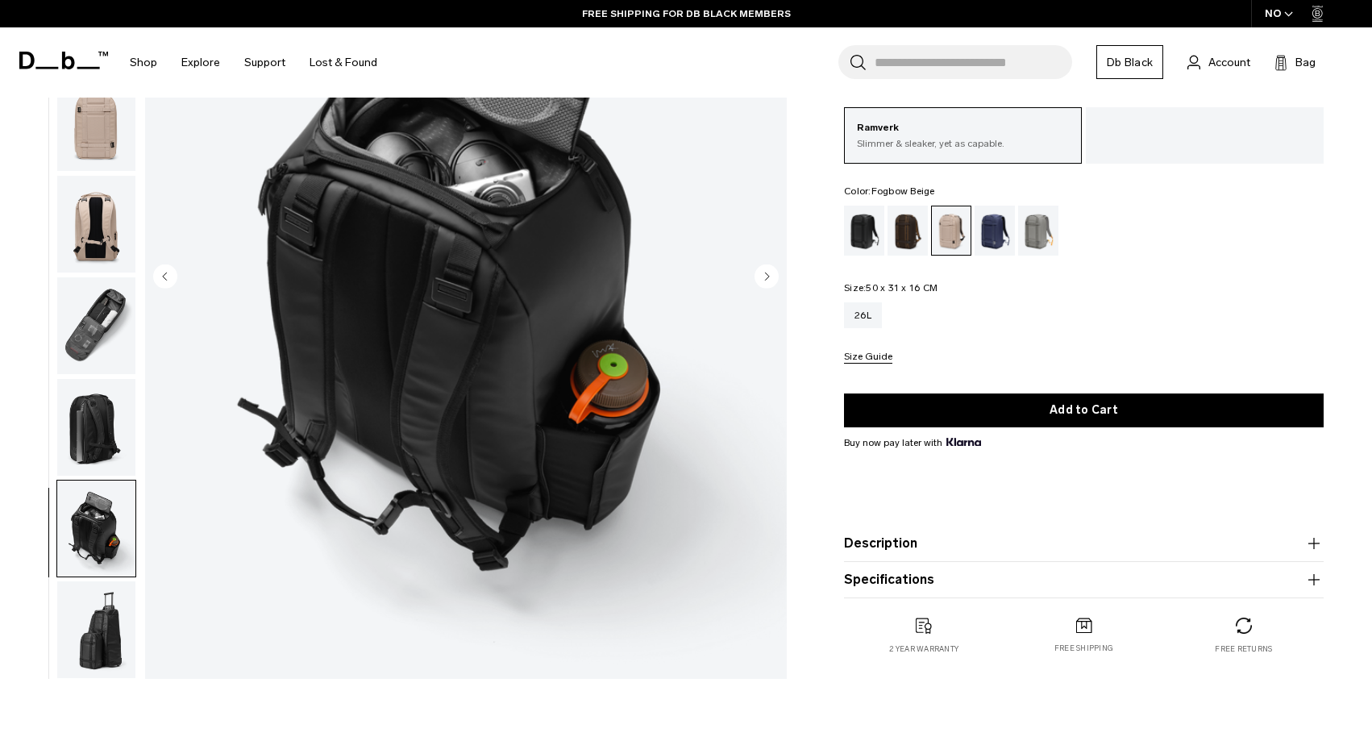
click at [93, 606] on img "button" at bounding box center [96, 629] width 78 height 97
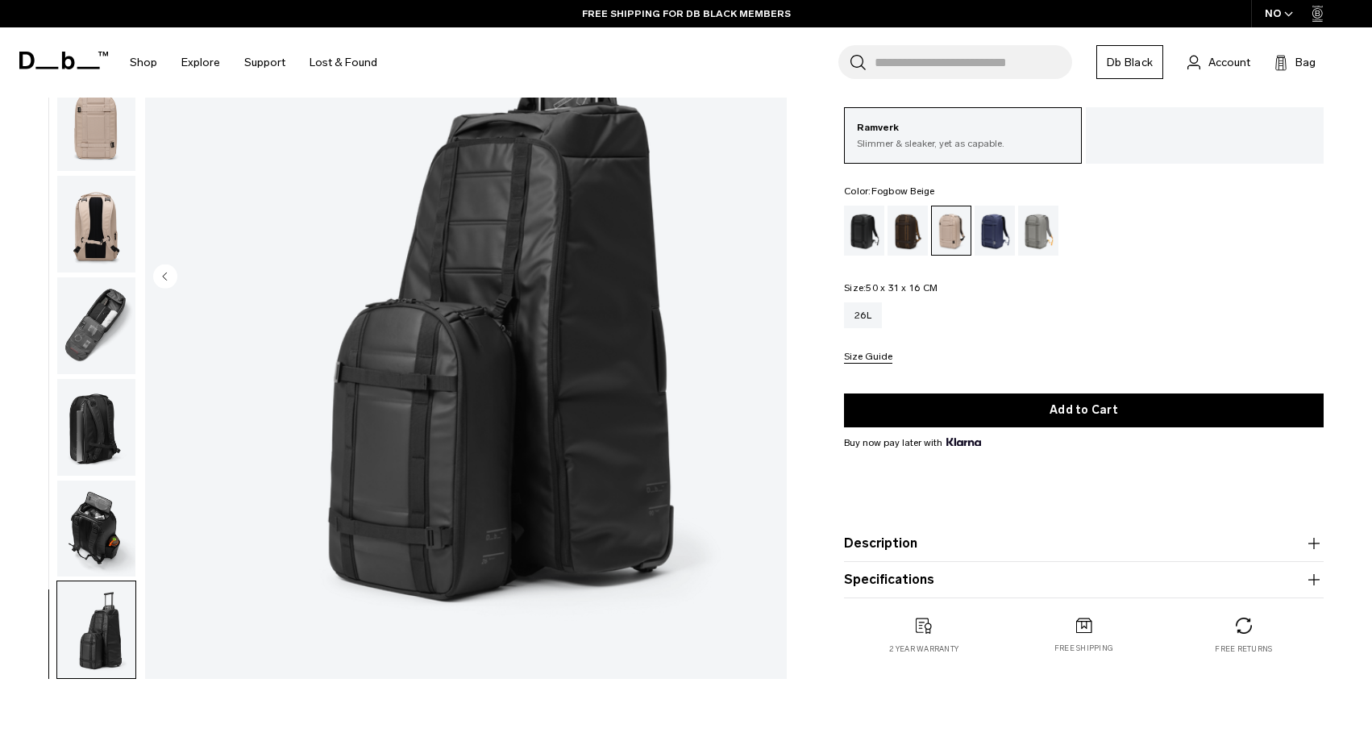
click at [93, 218] on img "button" at bounding box center [96, 224] width 78 height 97
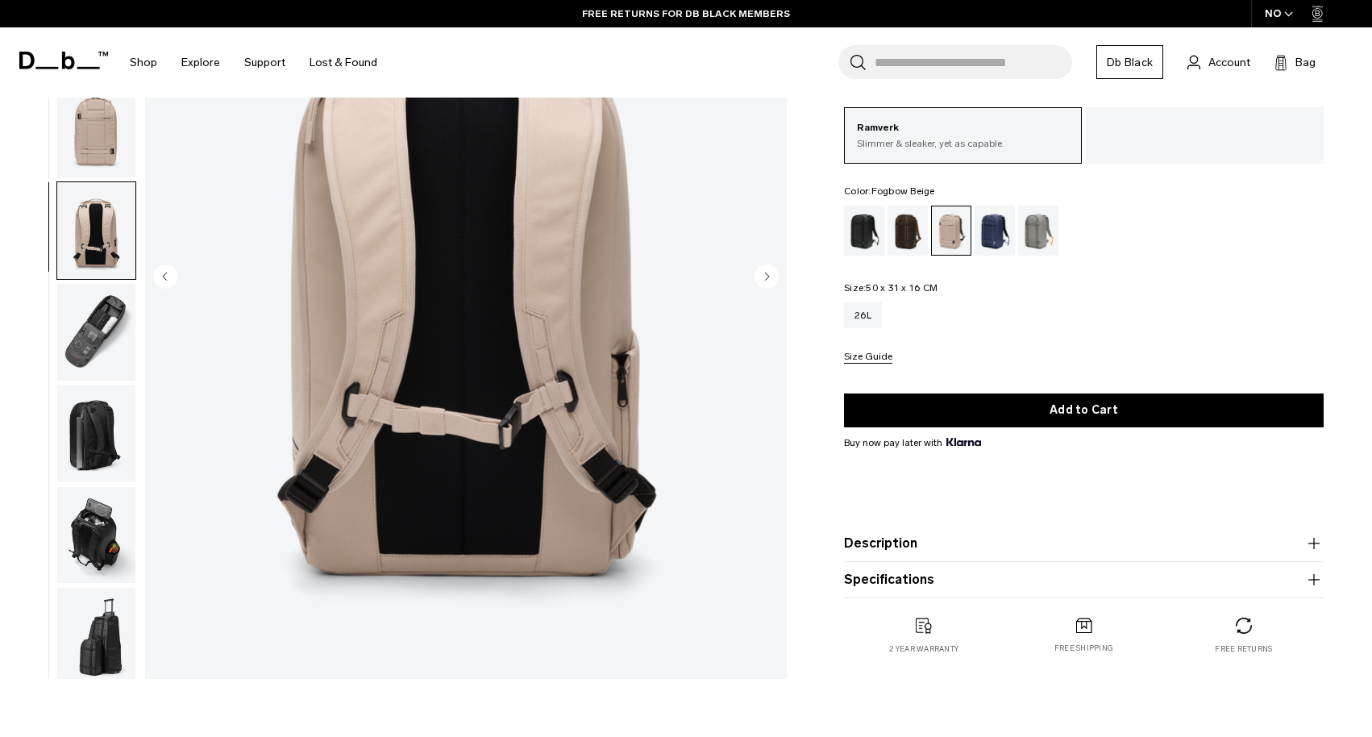
scroll to position [-1, 0]
click at [87, 217] on img "button" at bounding box center [96, 230] width 78 height 97
click at [90, 141] on img "button" at bounding box center [96, 129] width 78 height 97
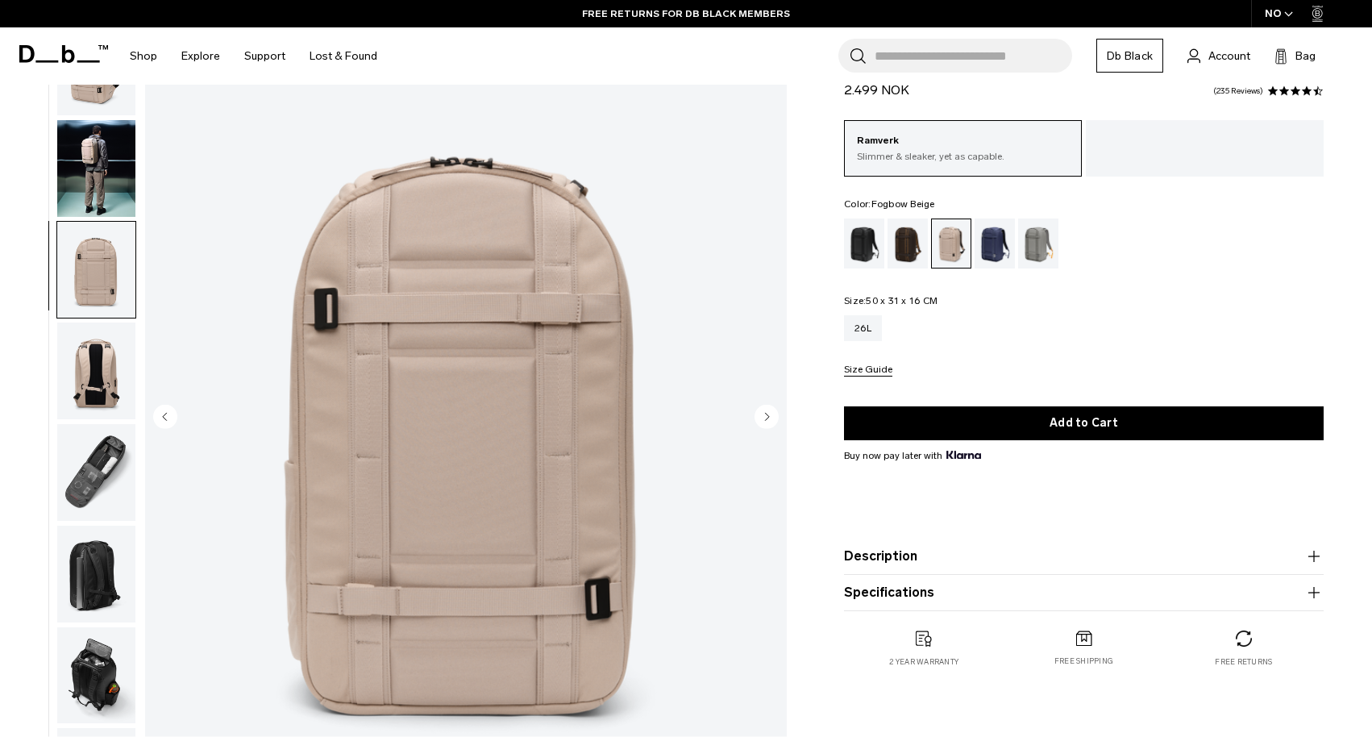
scroll to position [91, 0]
click at [90, 180] on img "button" at bounding box center [96, 168] width 78 height 97
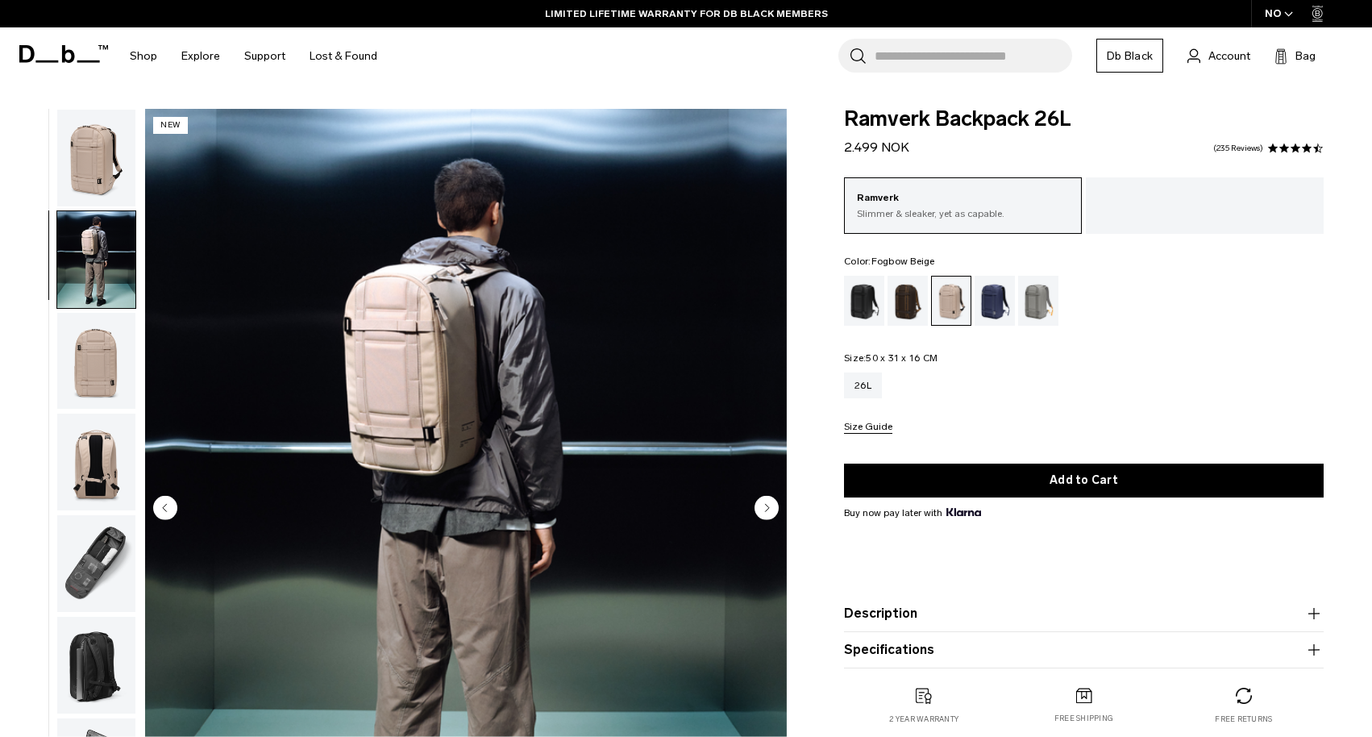
scroll to position [0, 0]
click at [90, 147] on img "button" at bounding box center [96, 158] width 78 height 97
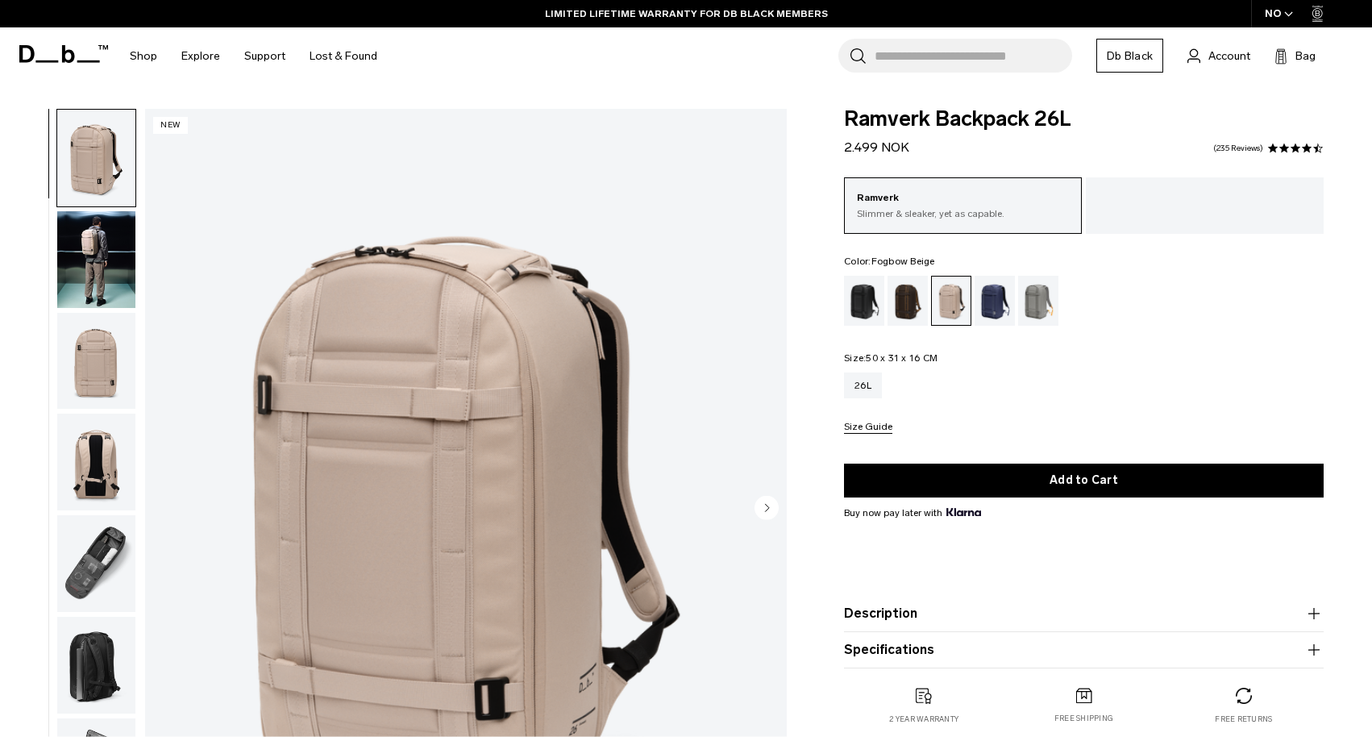
click at [1168, 206] on div at bounding box center [1205, 205] width 238 height 56
click at [866, 304] on div "Black Out" at bounding box center [864, 301] width 41 height 50
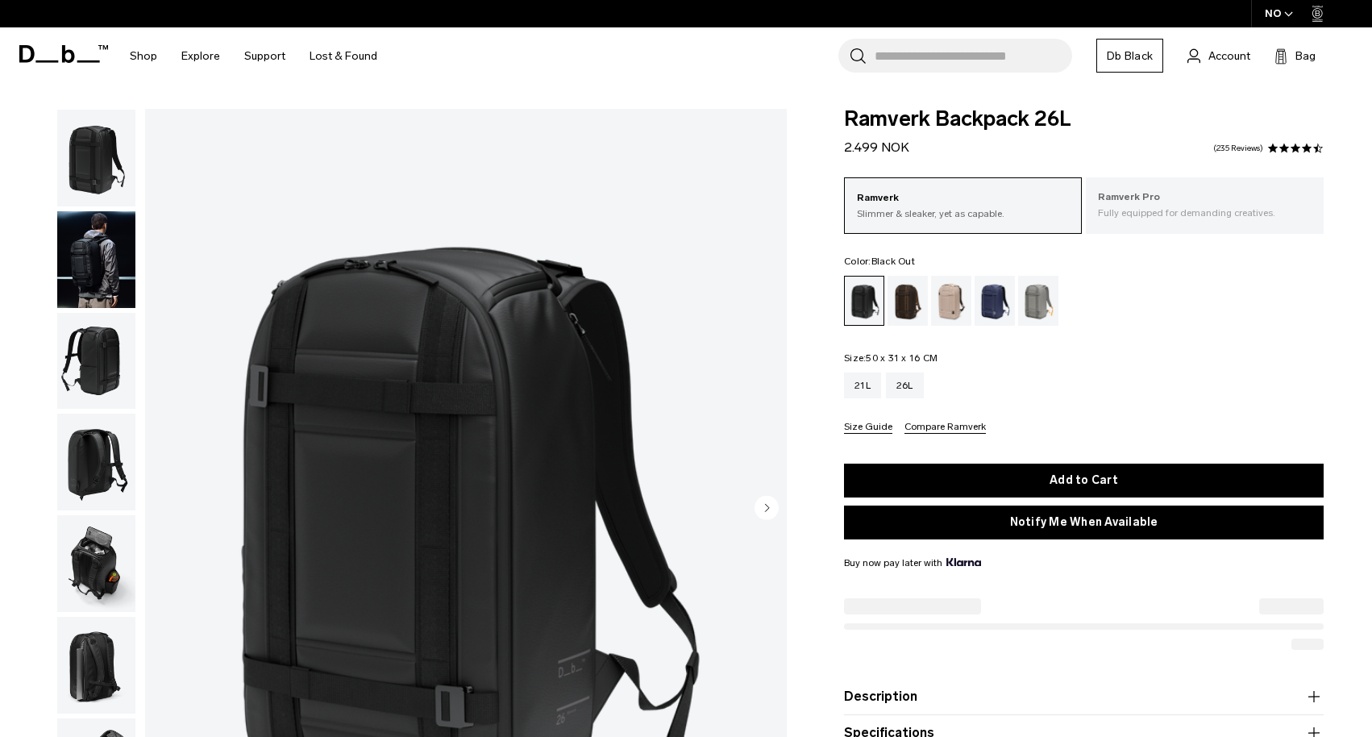
click at [1136, 213] on p "Fully equipped for demanding creatives." at bounding box center [1205, 213] width 214 height 15
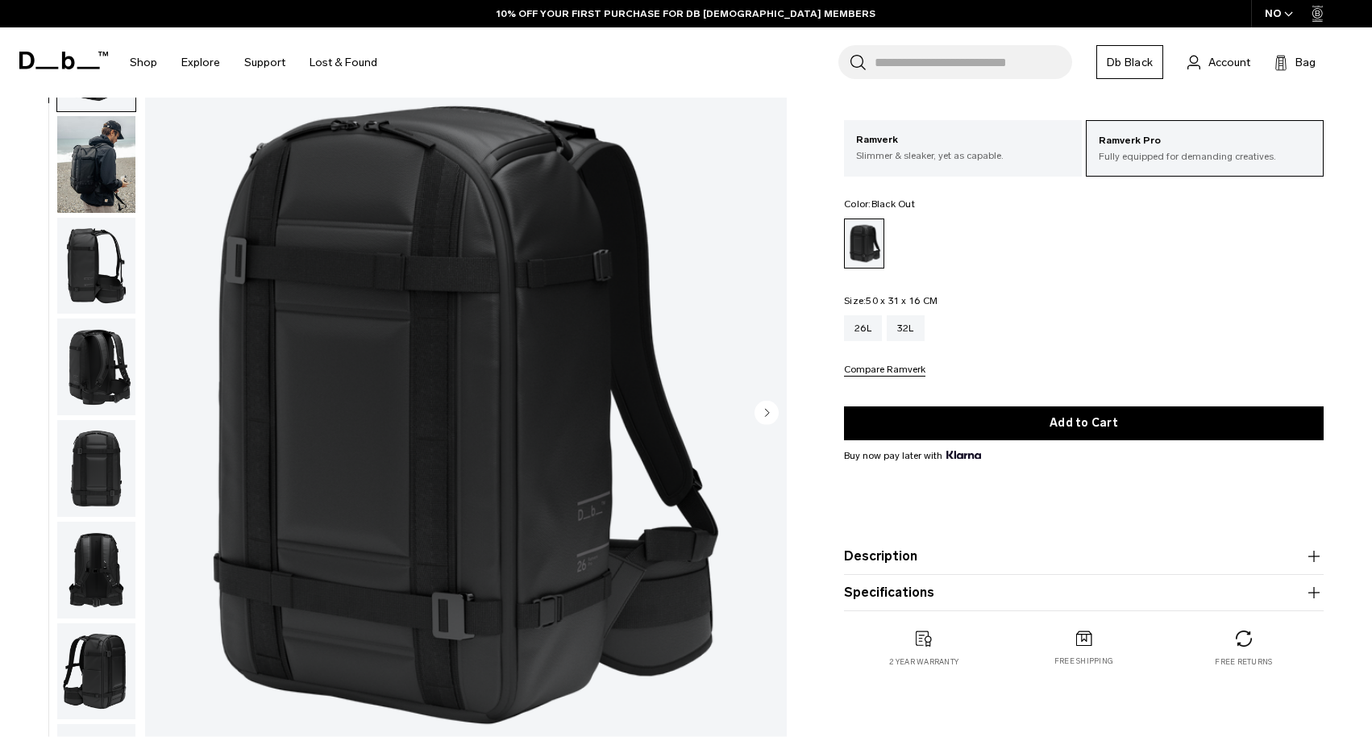
scroll to position [78, 0]
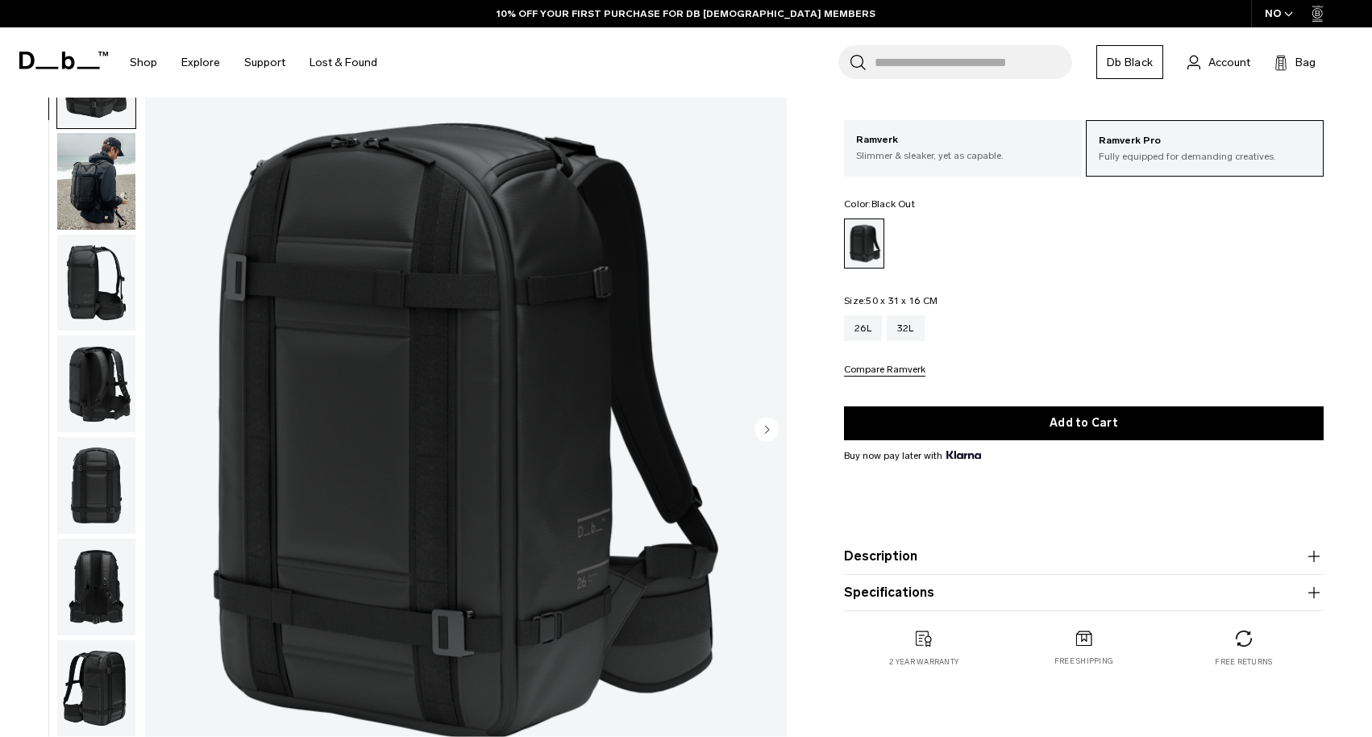
click at [94, 194] on img "button" at bounding box center [96, 181] width 78 height 97
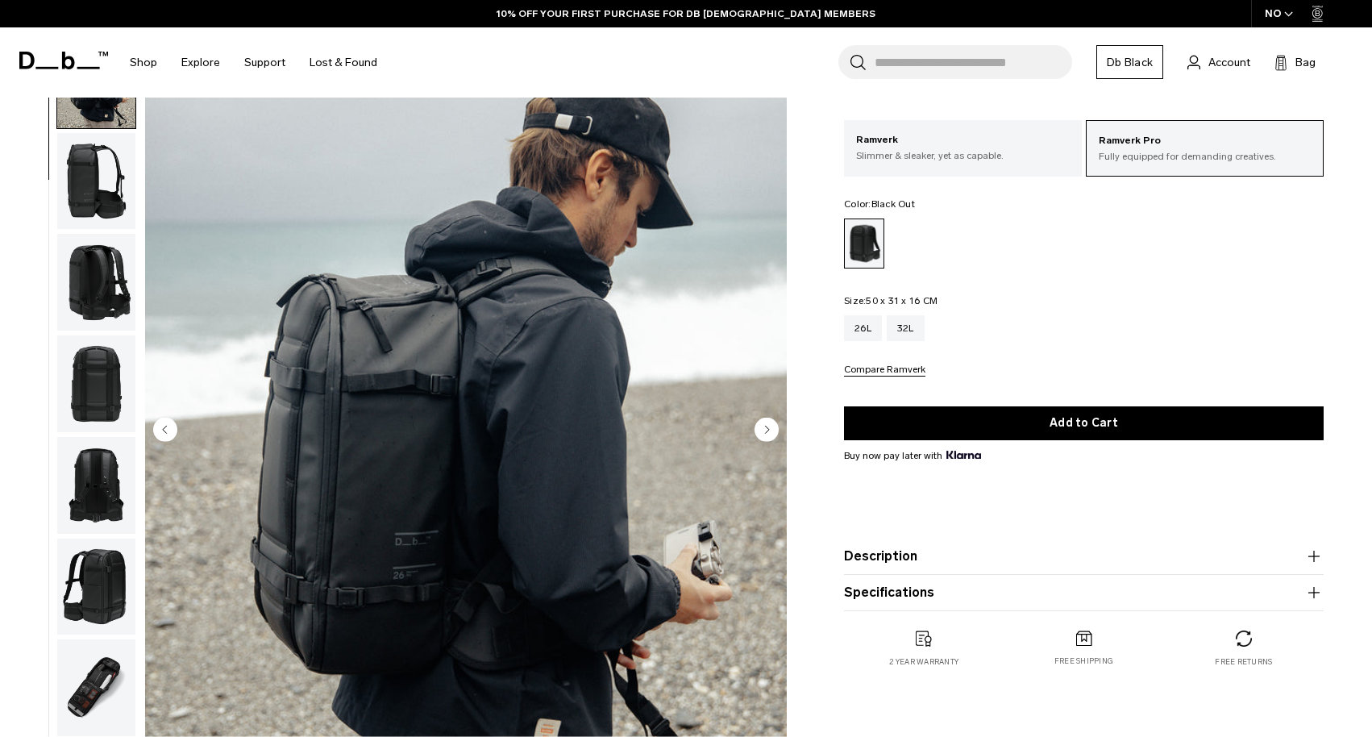
scroll to position [102, 0]
click at [97, 168] on img "button" at bounding box center [96, 180] width 78 height 97
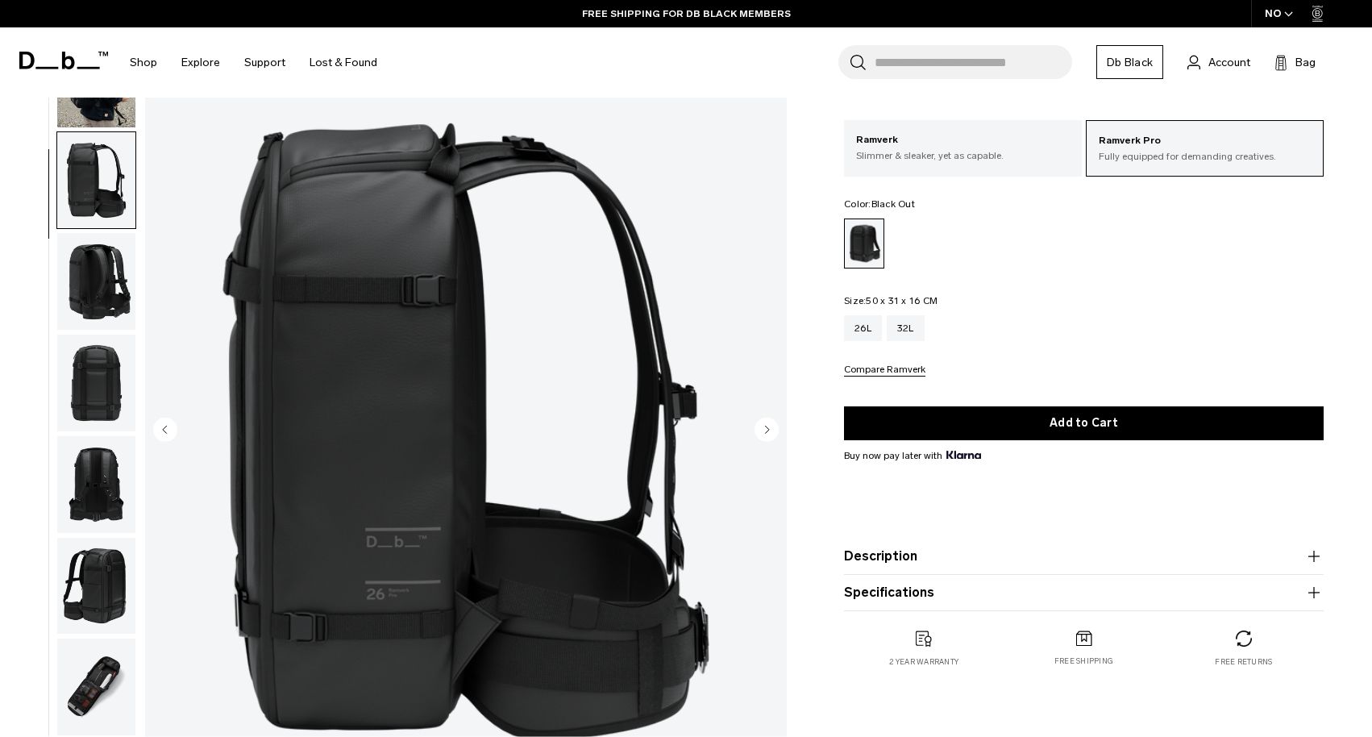
scroll to position [205, 0]
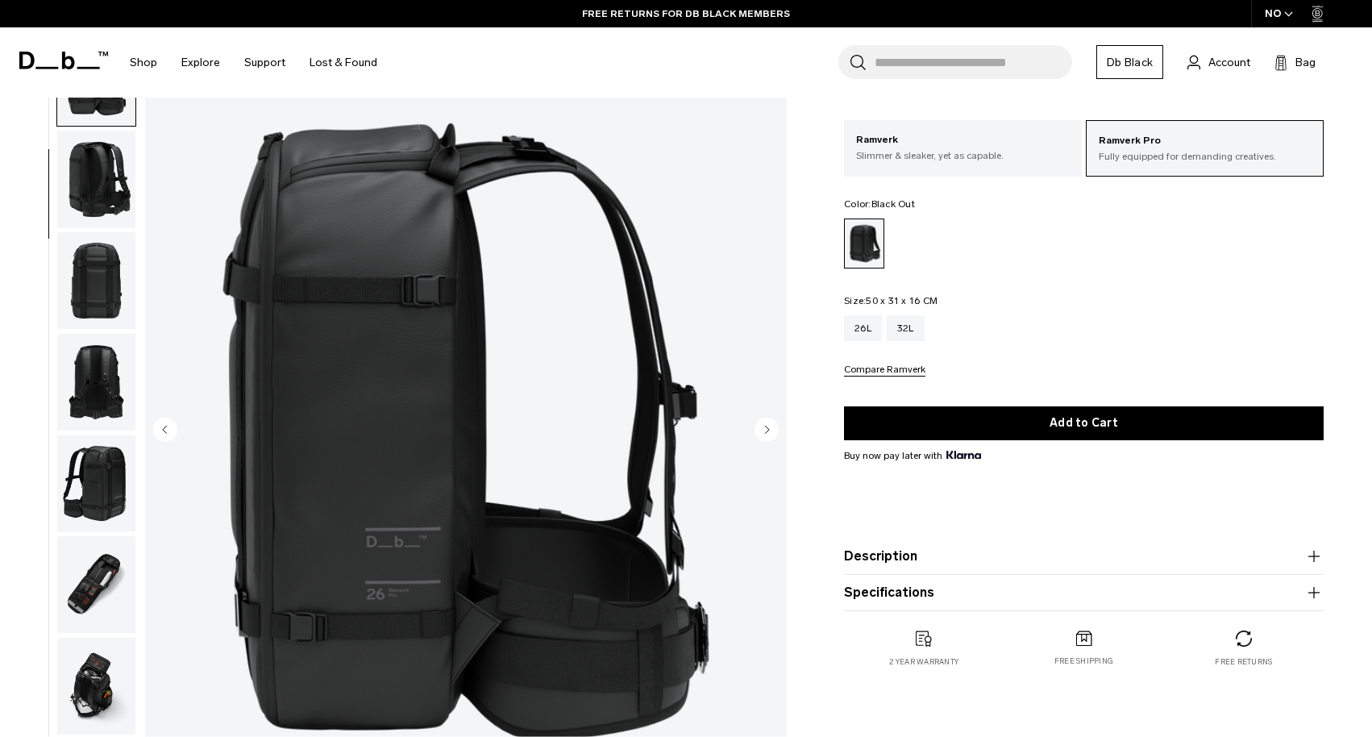
click at [94, 290] on img "button" at bounding box center [96, 280] width 78 height 97
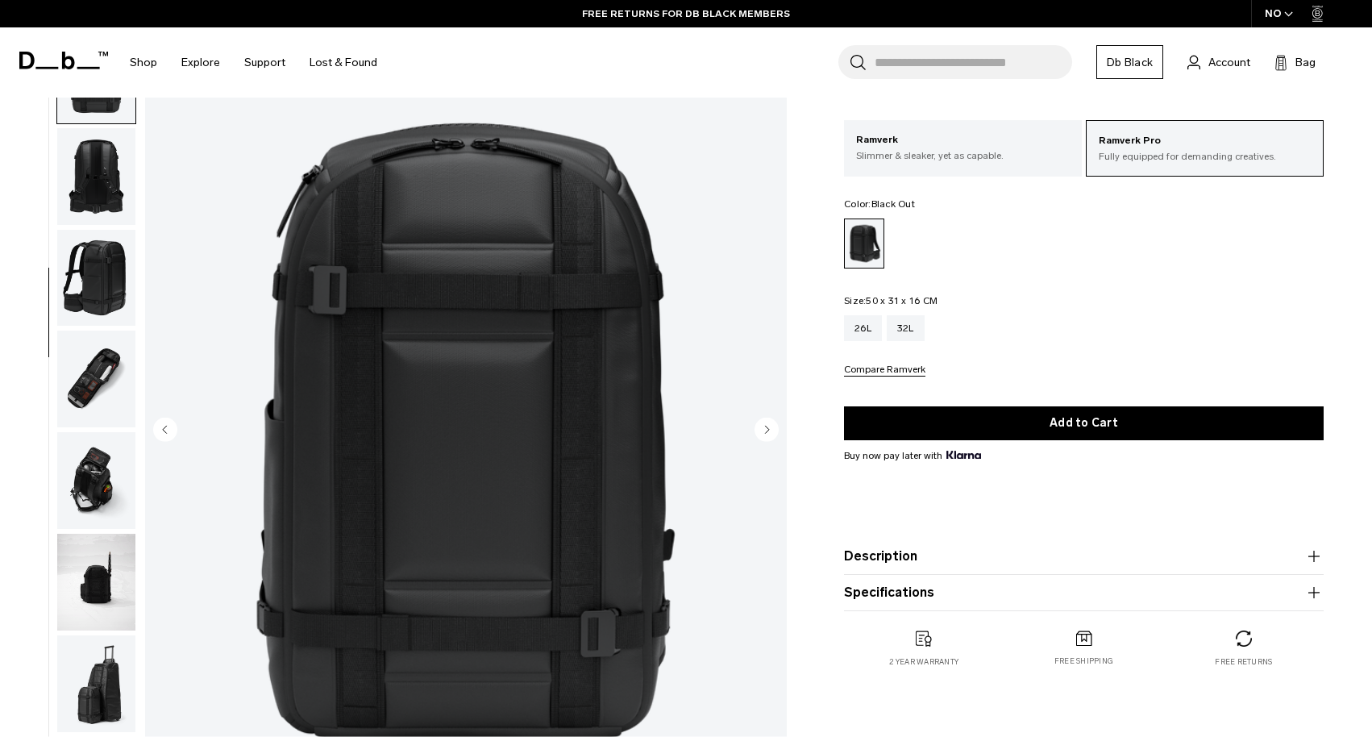
click at [93, 294] on img "button" at bounding box center [96, 278] width 78 height 97
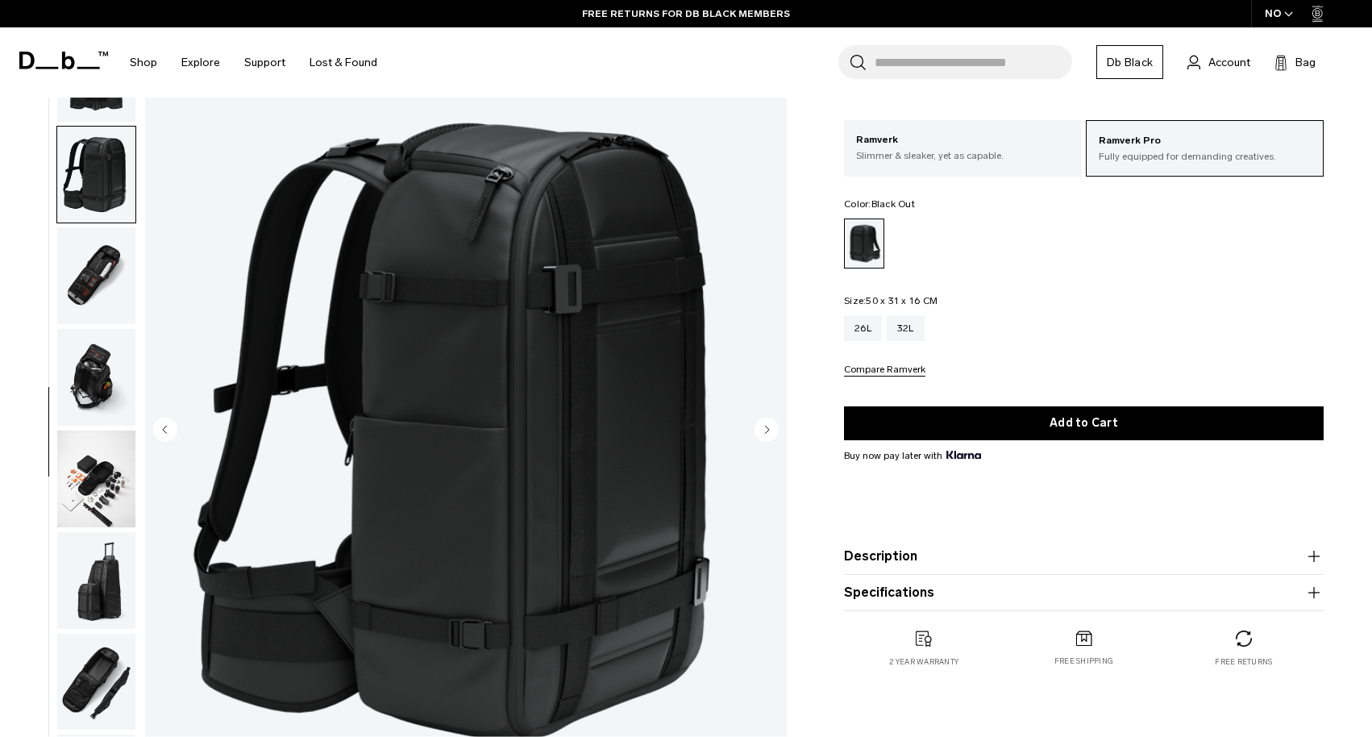
scroll to position [529, 0]
click at [92, 270] on img "button" at bounding box center [96, 275] width 78 height 97
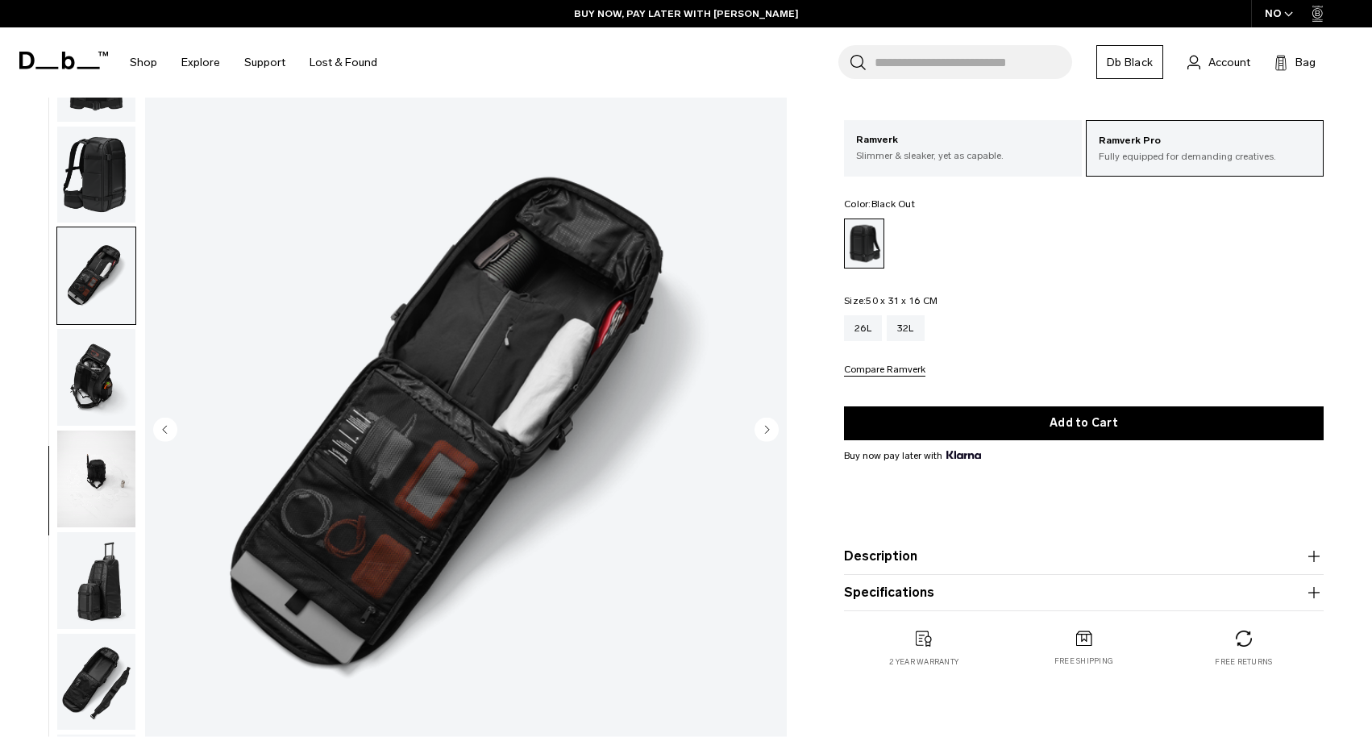
click at [103, 377] on img "button" at bounding box center [96, 377] width 78 height 97
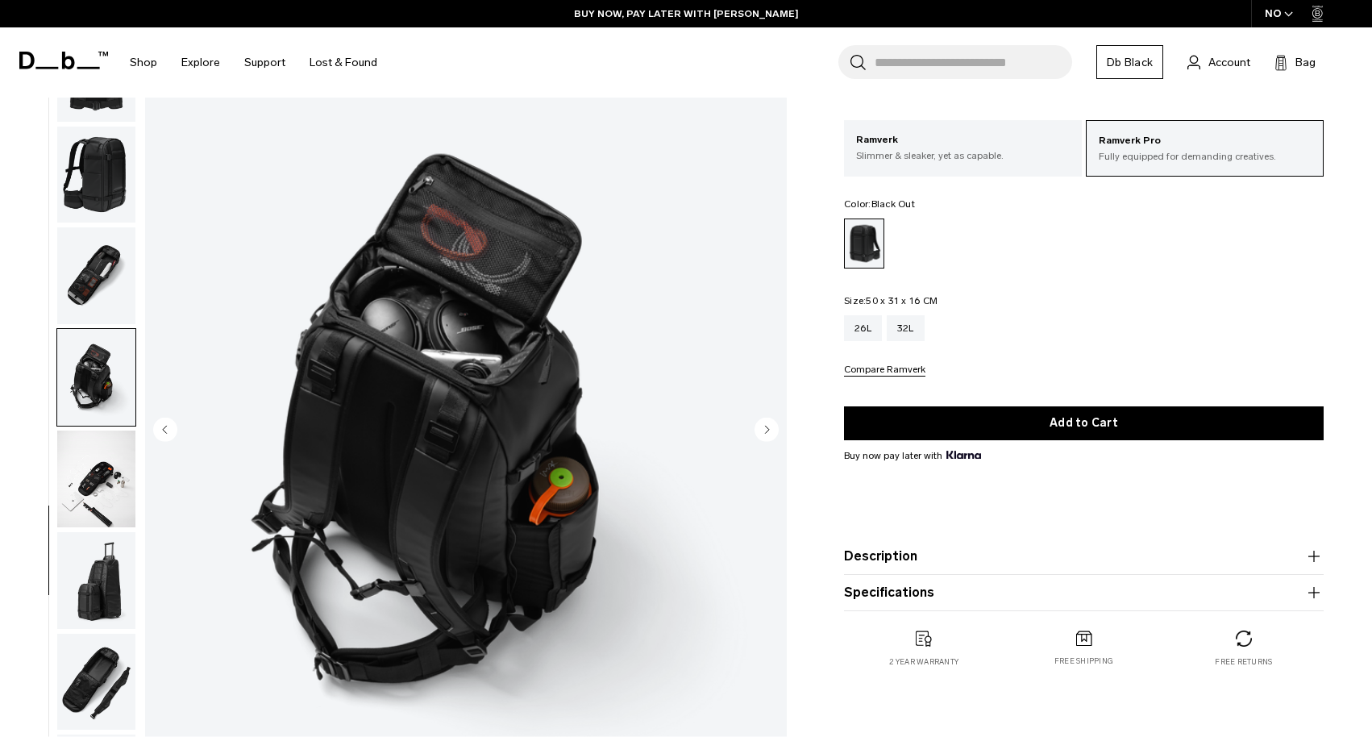
click at [92, 473] on img "button" at bounding box center [96, 479] width 78 height 97
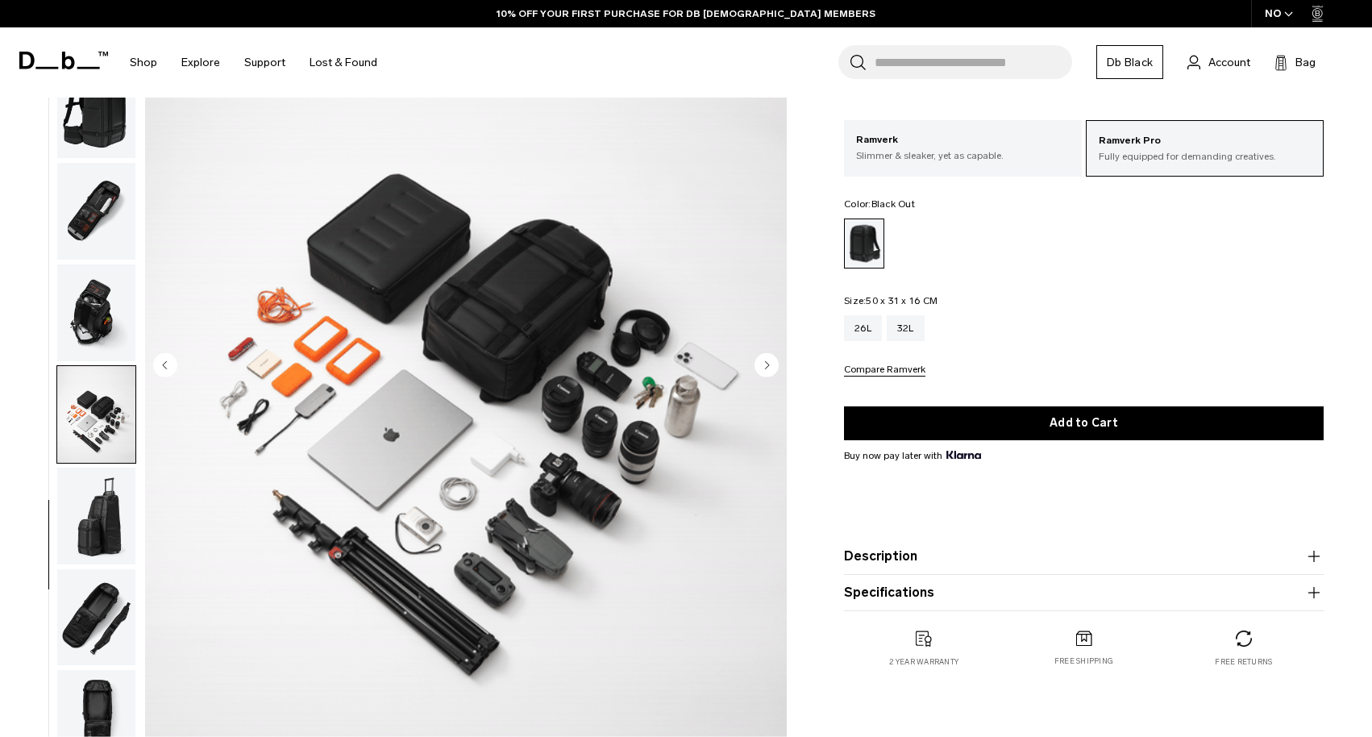
click at [94, 497] on img "button" at bounding box center [96, 516] width 78 height 97
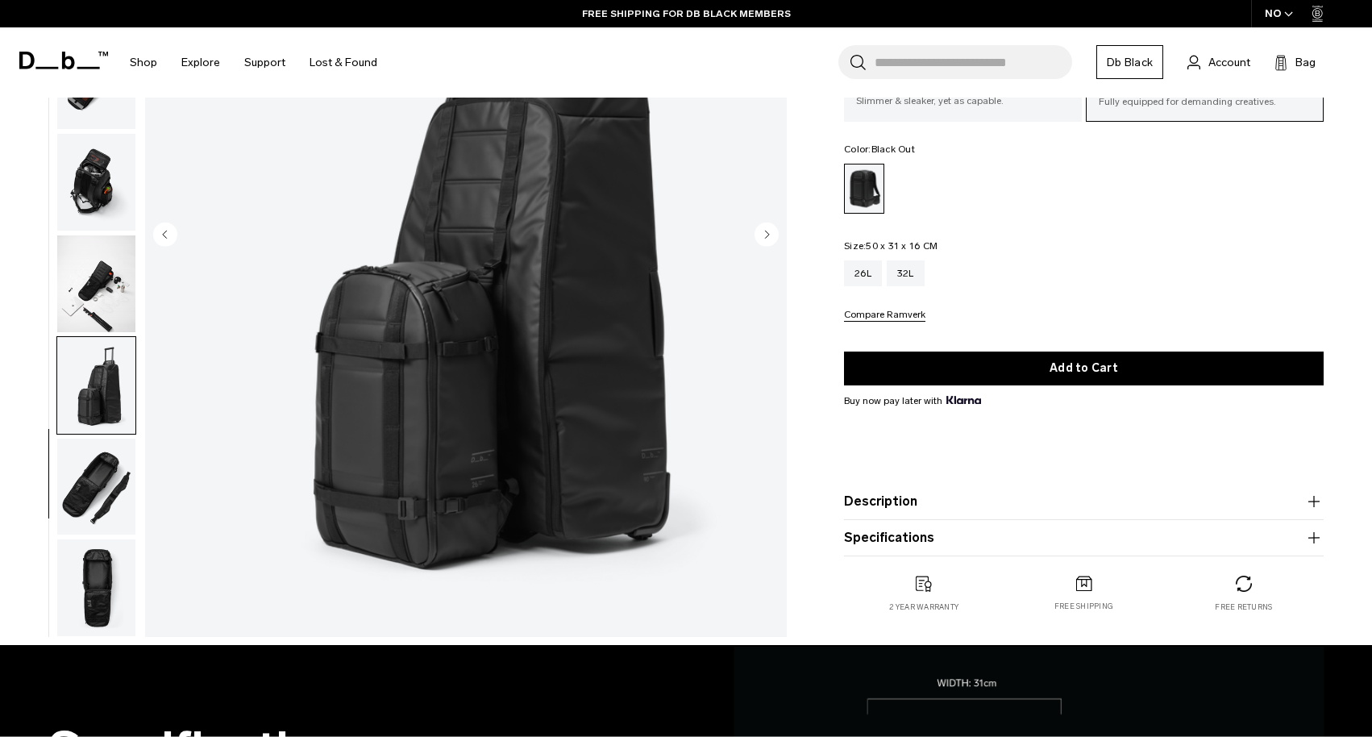
scroll to position [276, 0]
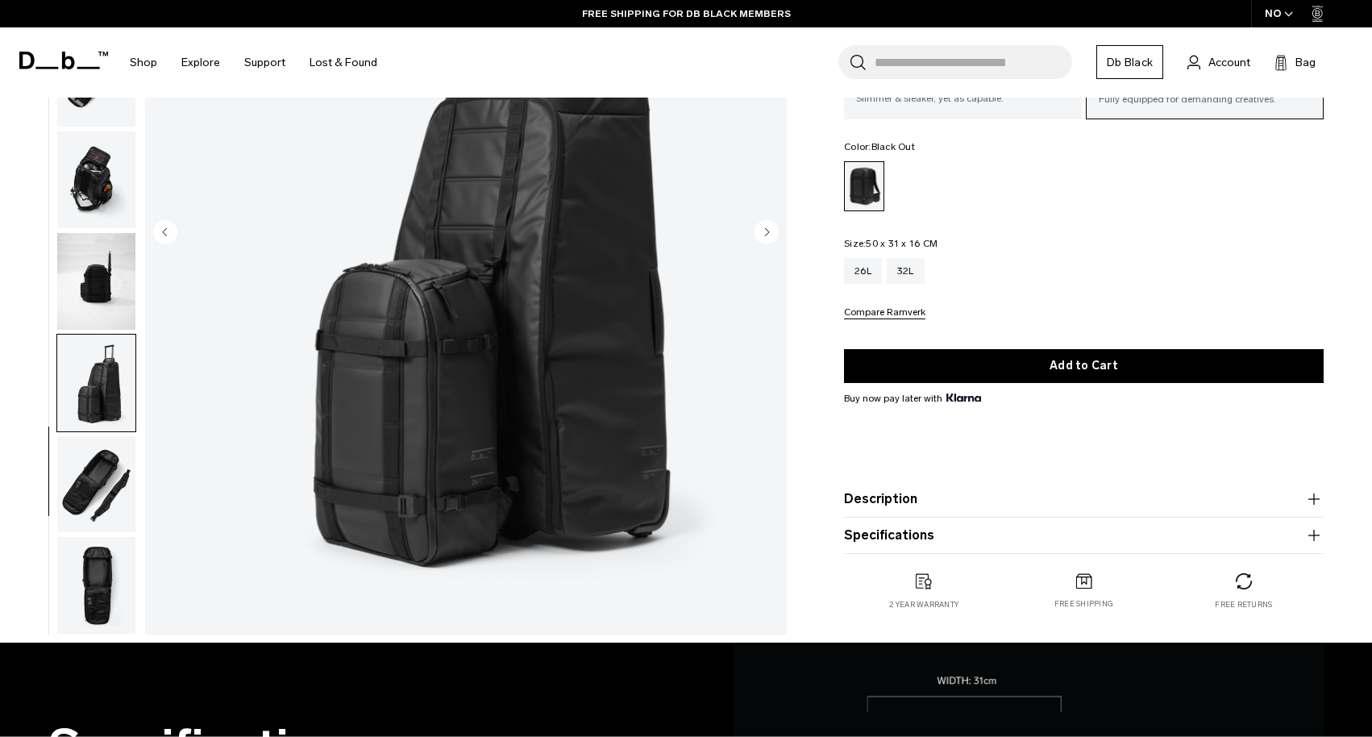
click at [96, 452] on img "button" at bounding box center [96, 484] width 78 height 97
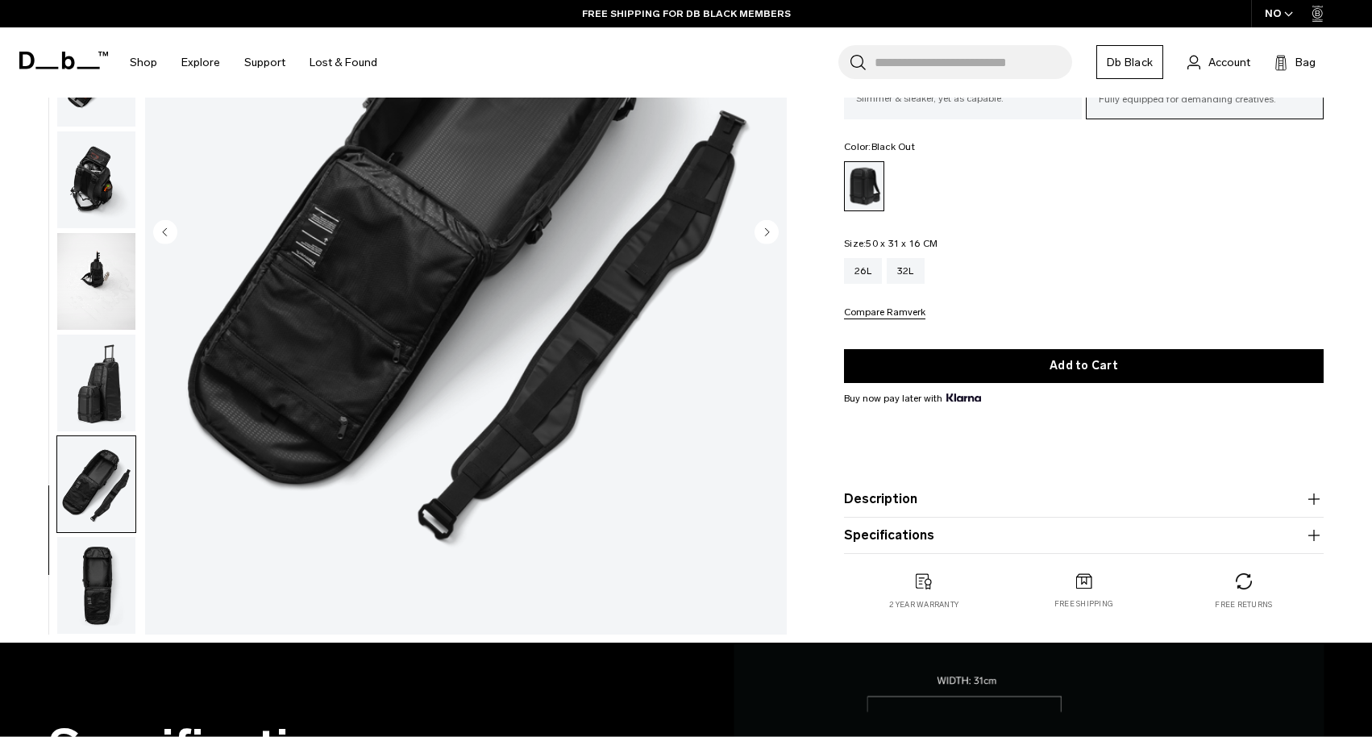
click at [96, 593] on img "button" at bounding box center [96, 585] width 78 height 97
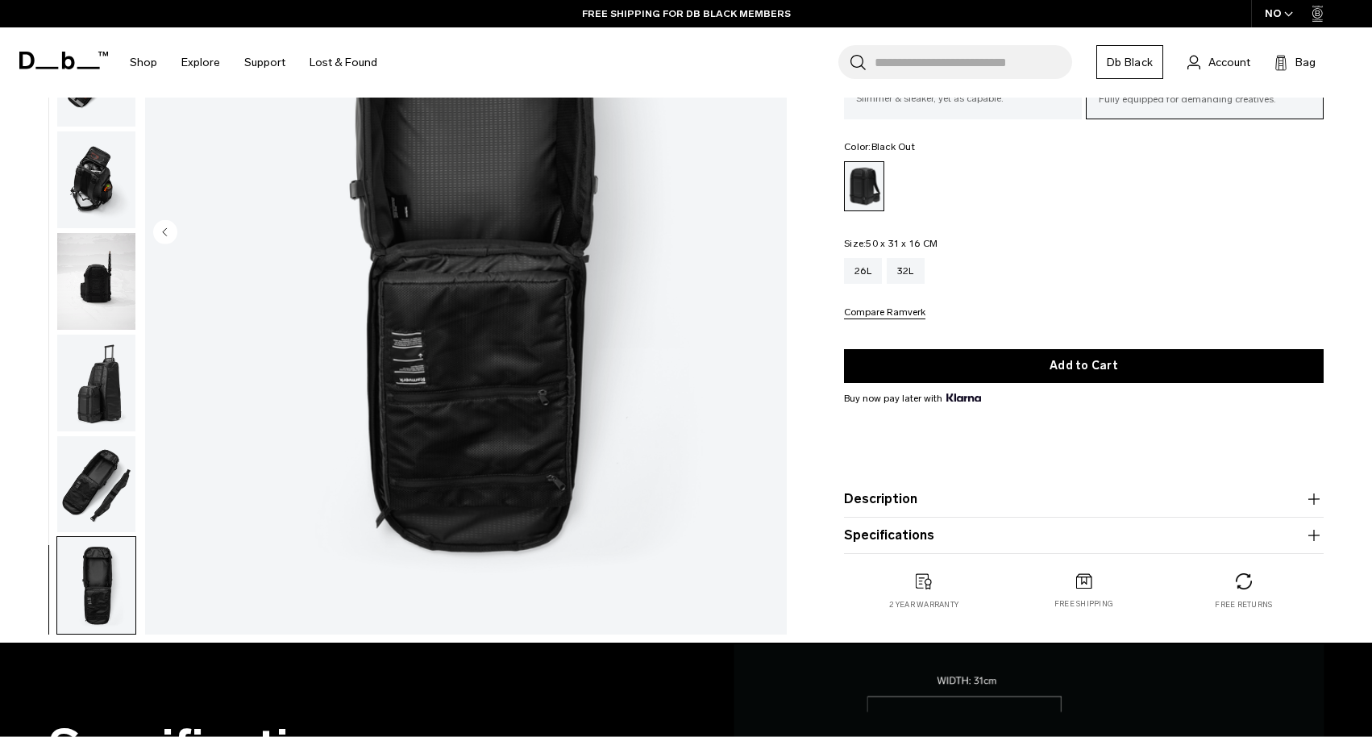
click at [76, 483] on img "button" at bounding box center [96, 484] width 78 height 97
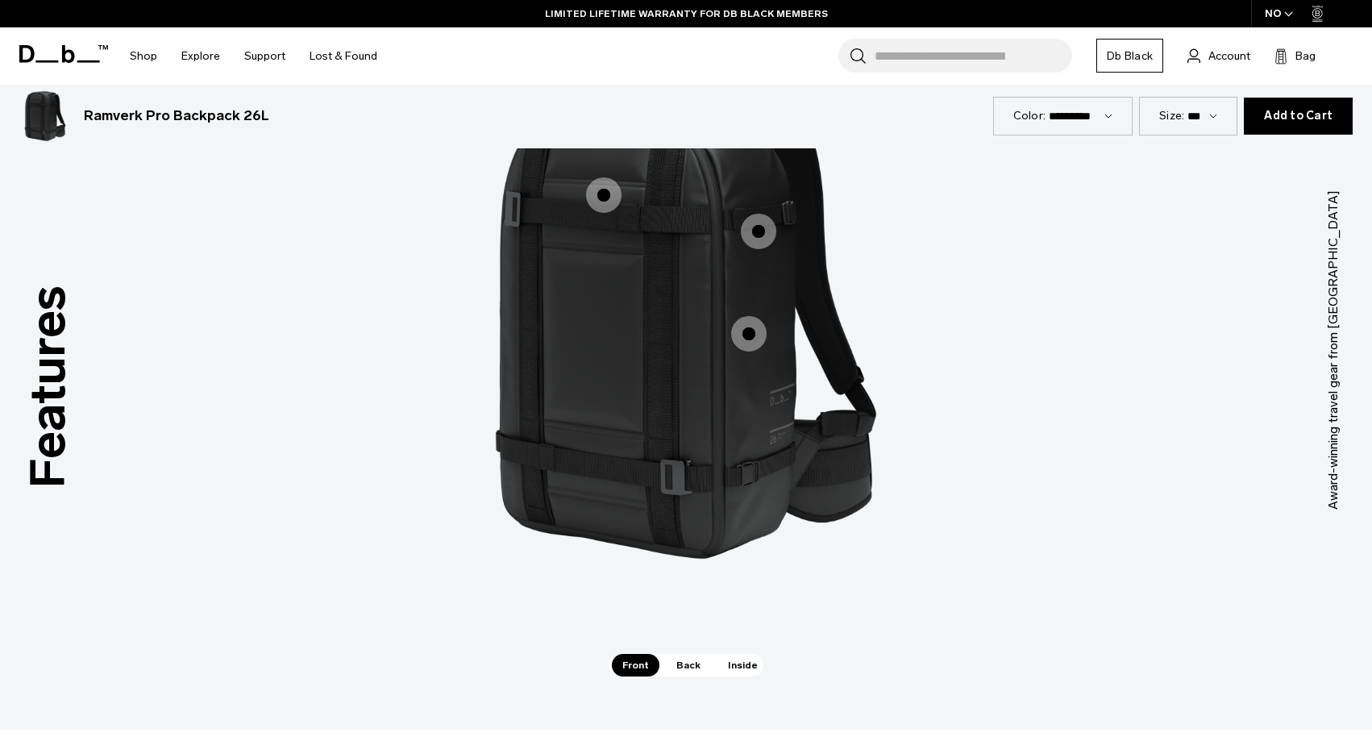
scroll to position [1549, 0]
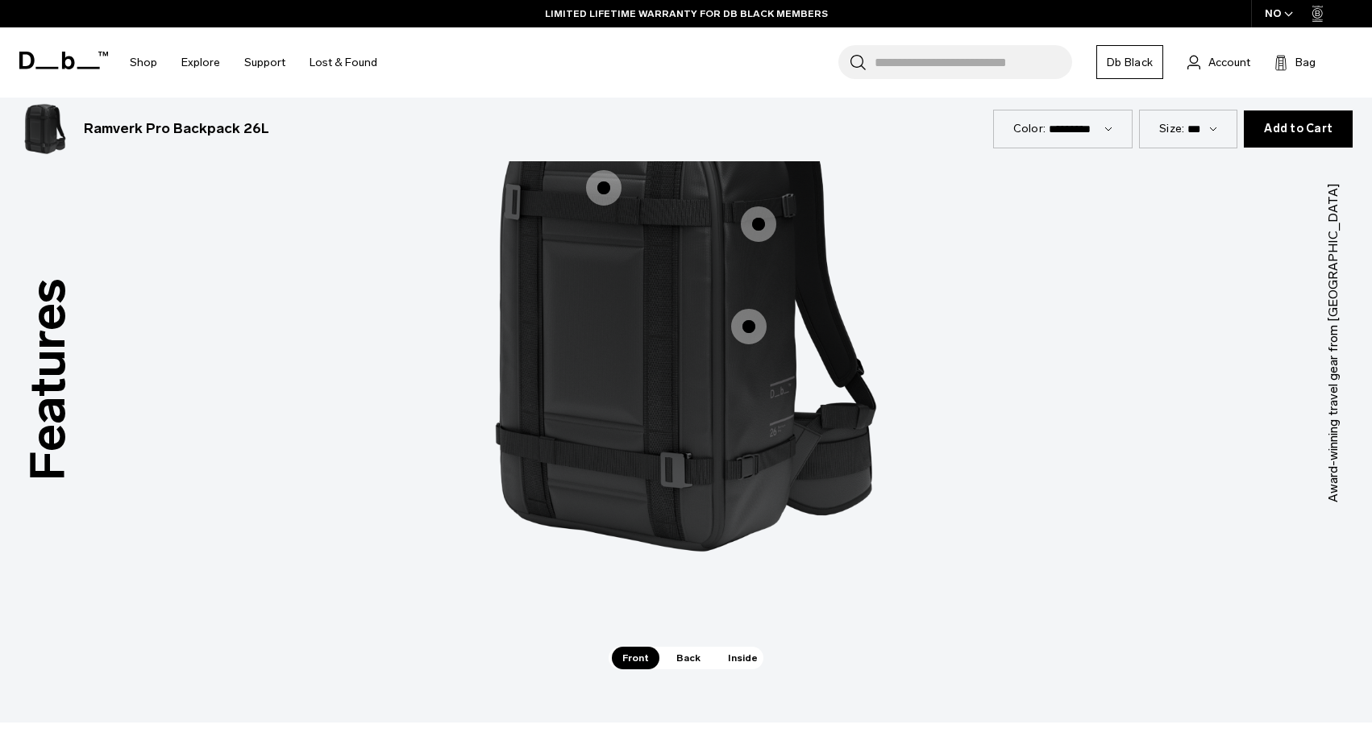
click at [757, 327] on span "1 / 3" at bounding box center [748, 326] width 35 height 35
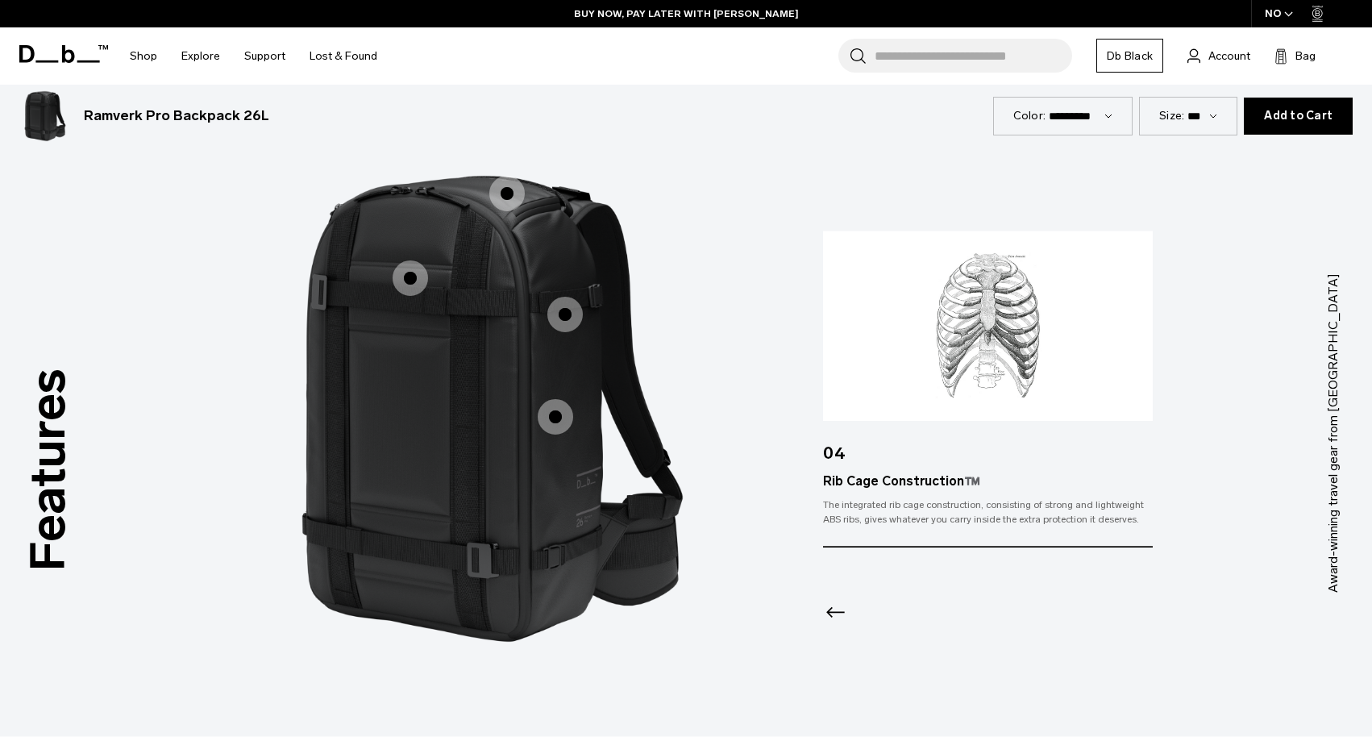
scroll to position [1459, 0]
click at [568, 310] on span "1 / 3" at bounding box center [565, 314] width 35 height 35
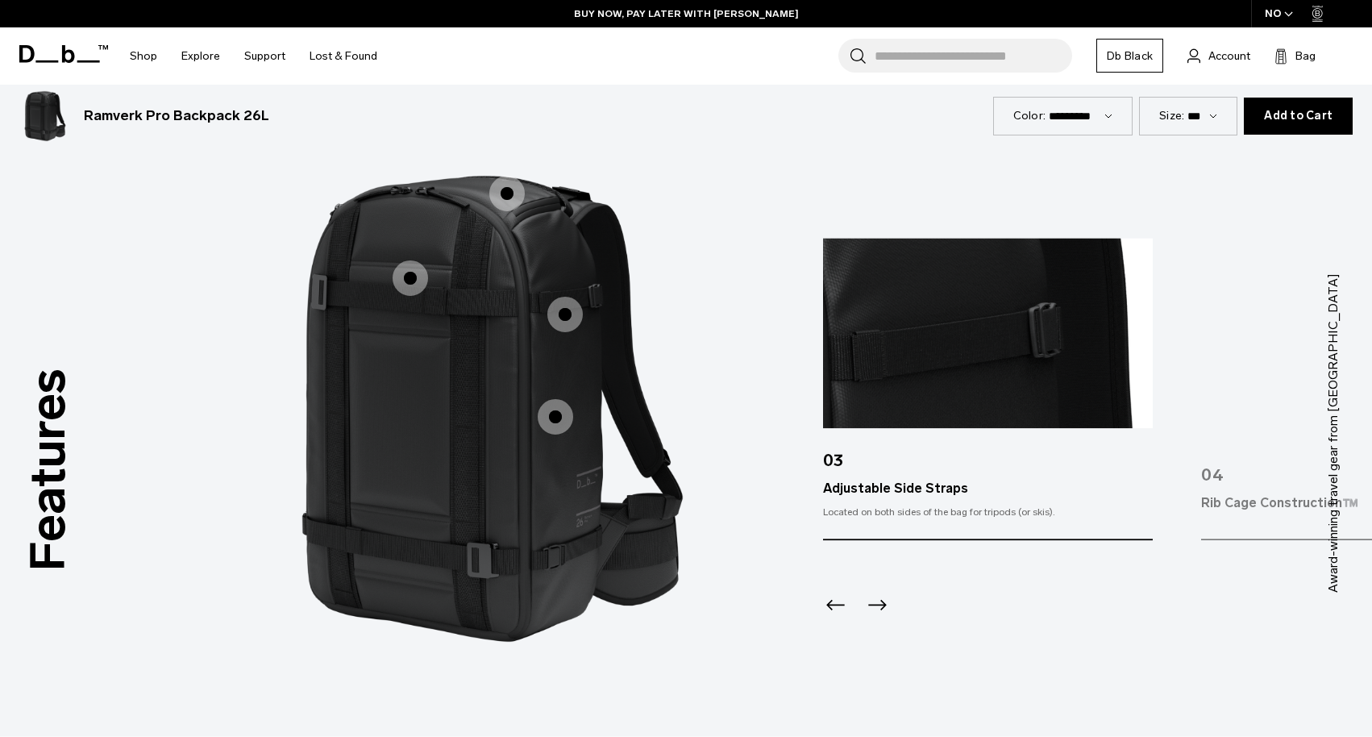
click at [405, 283] on span "1 / 3" at bounding box center [410, 277] width 35 height 35
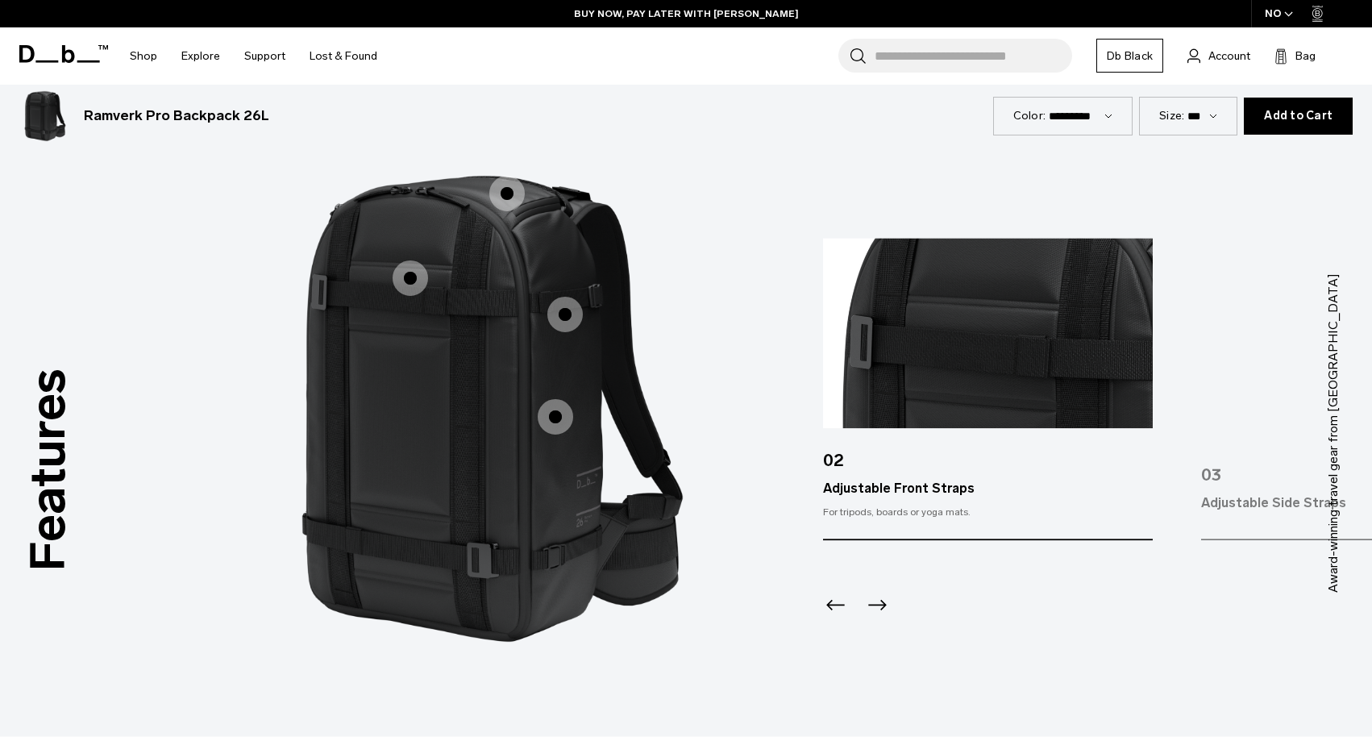
click at [509, 190] on span "1 / 3" at bounding box center [506, 193] width 35 height 35
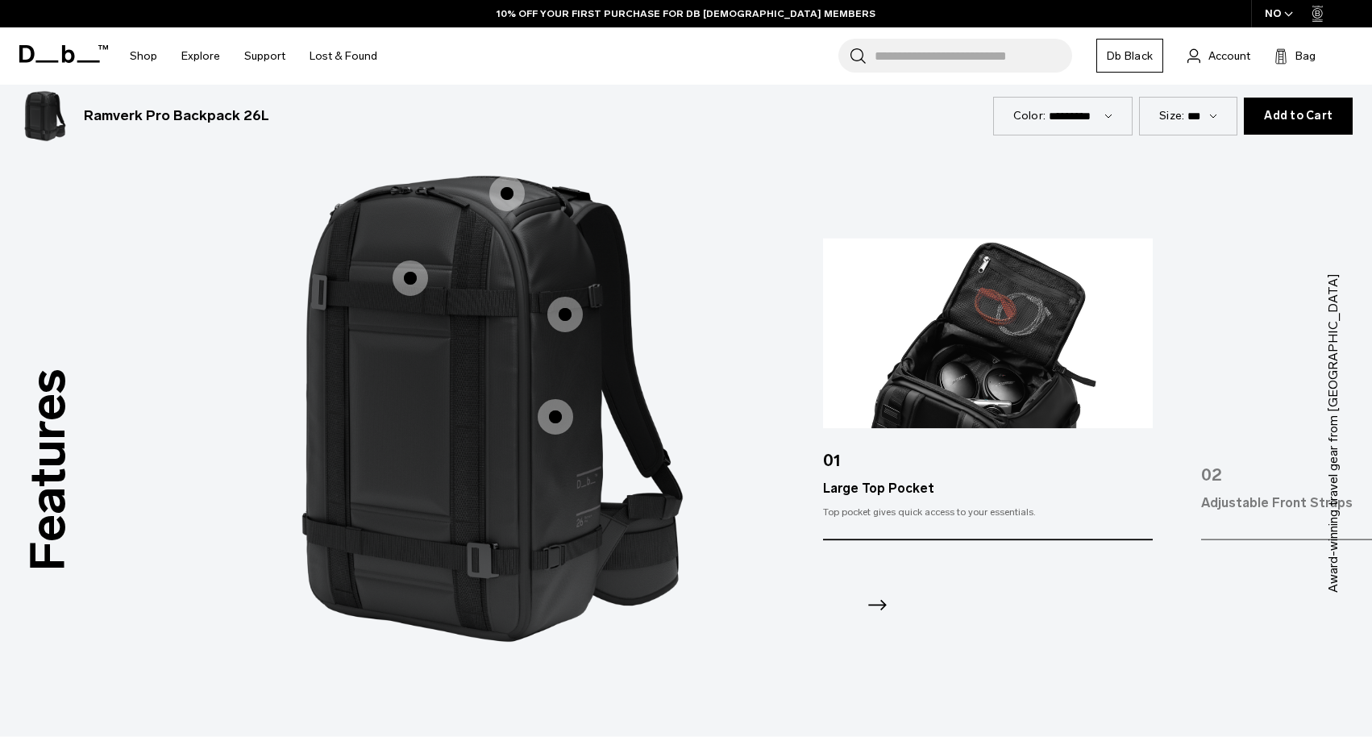
scroll to position [1547, 0]
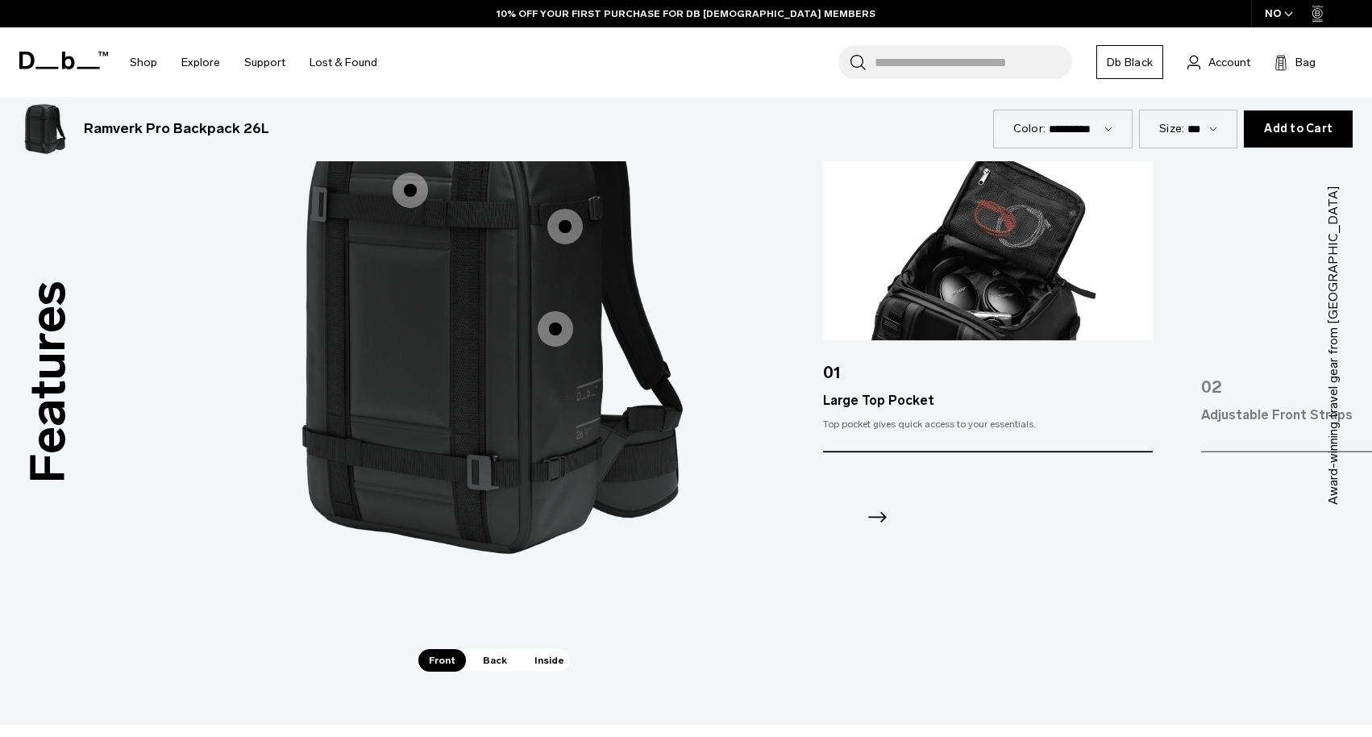
click at [501, 664] on span "Back" at bounding box center [495, 660] width 45 height 23
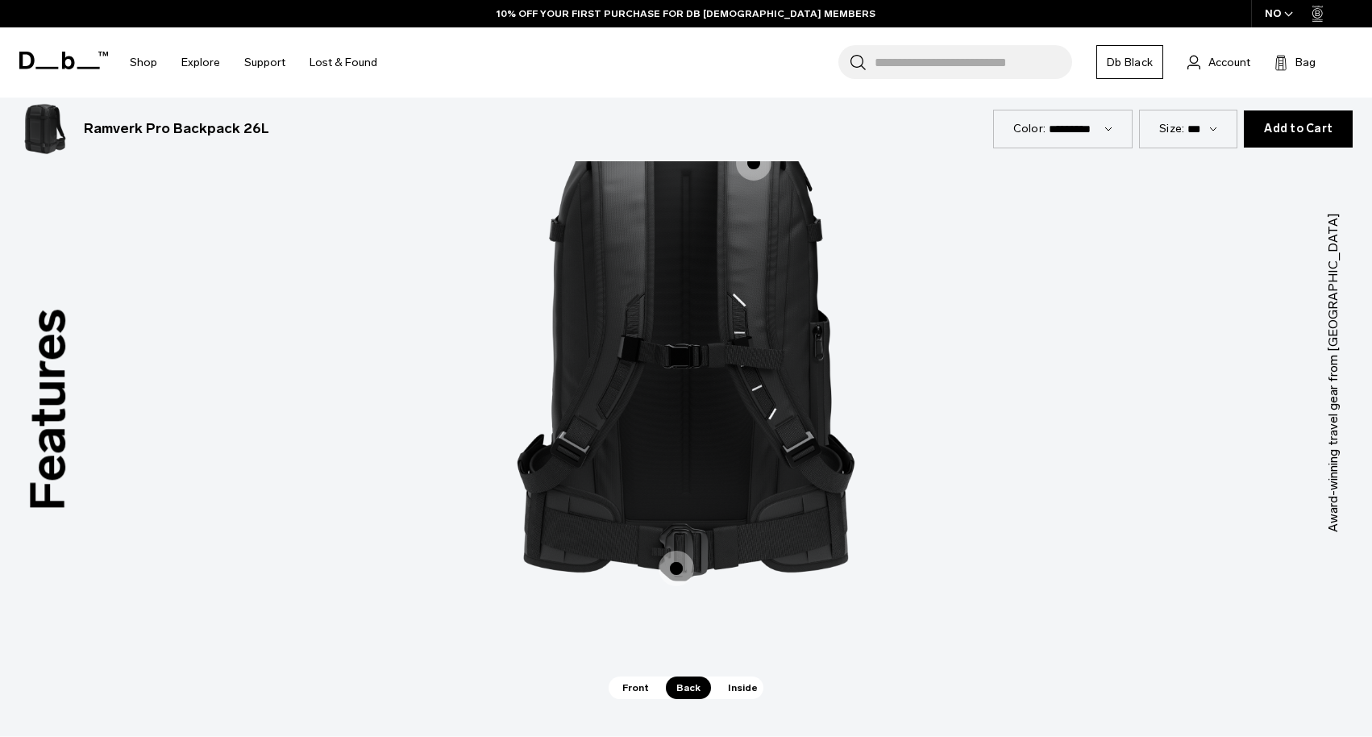
scroll to position [1514, 0]
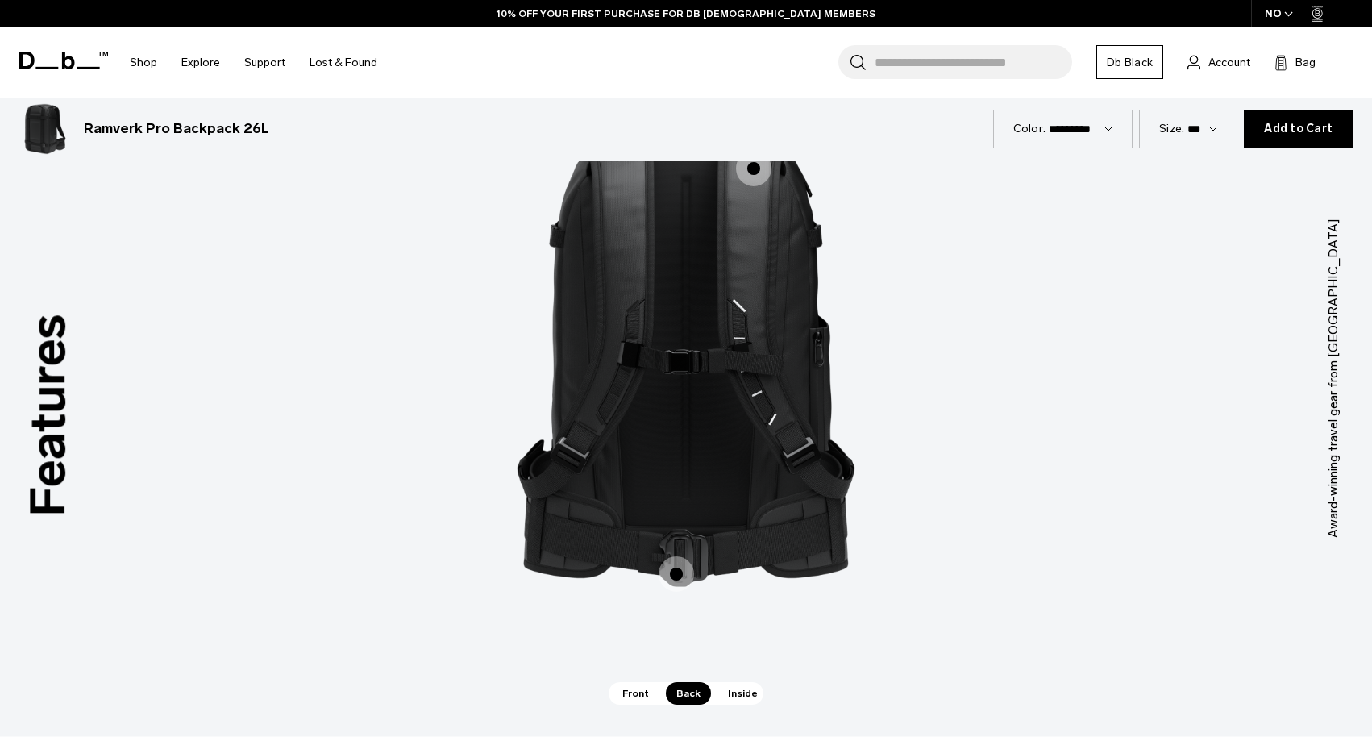
click at [680, 568] on span "2 / 3" at bounding box center [676, 573] width 35 height 35
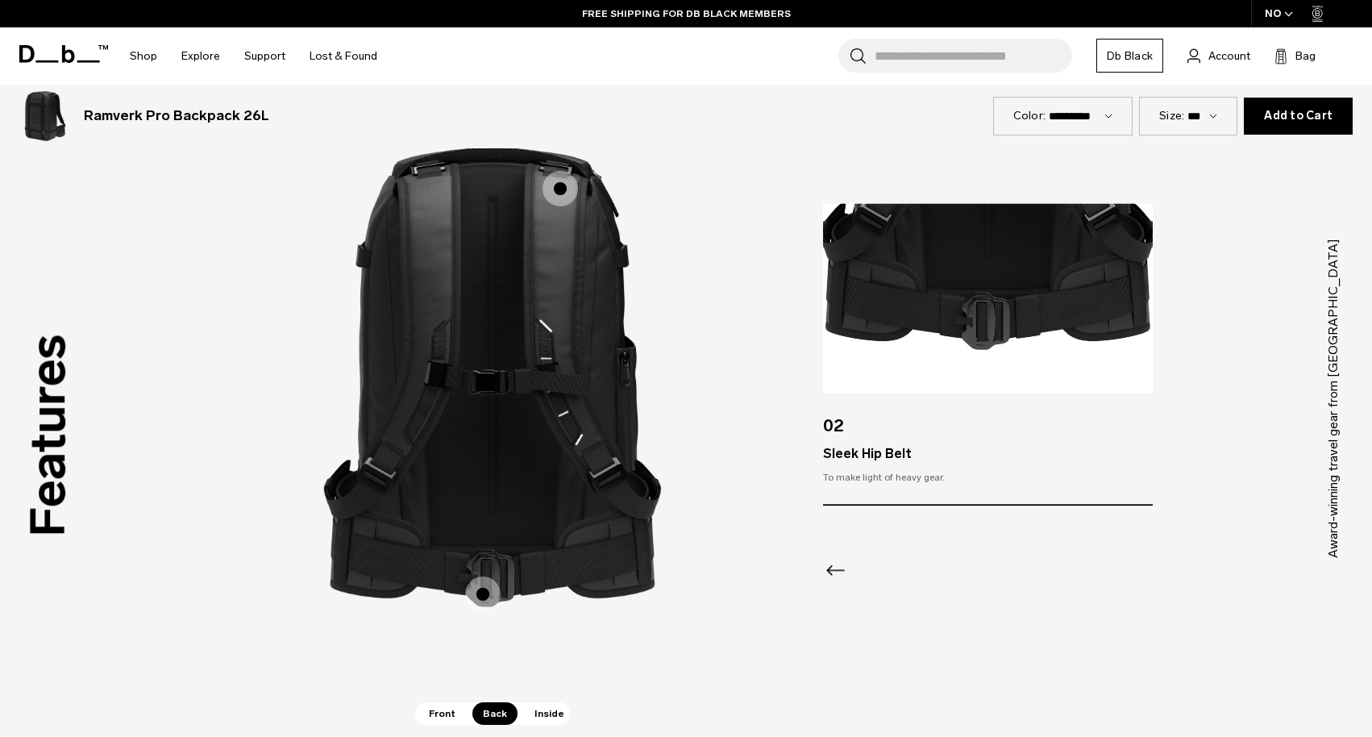
scroll to position [1503, 0]
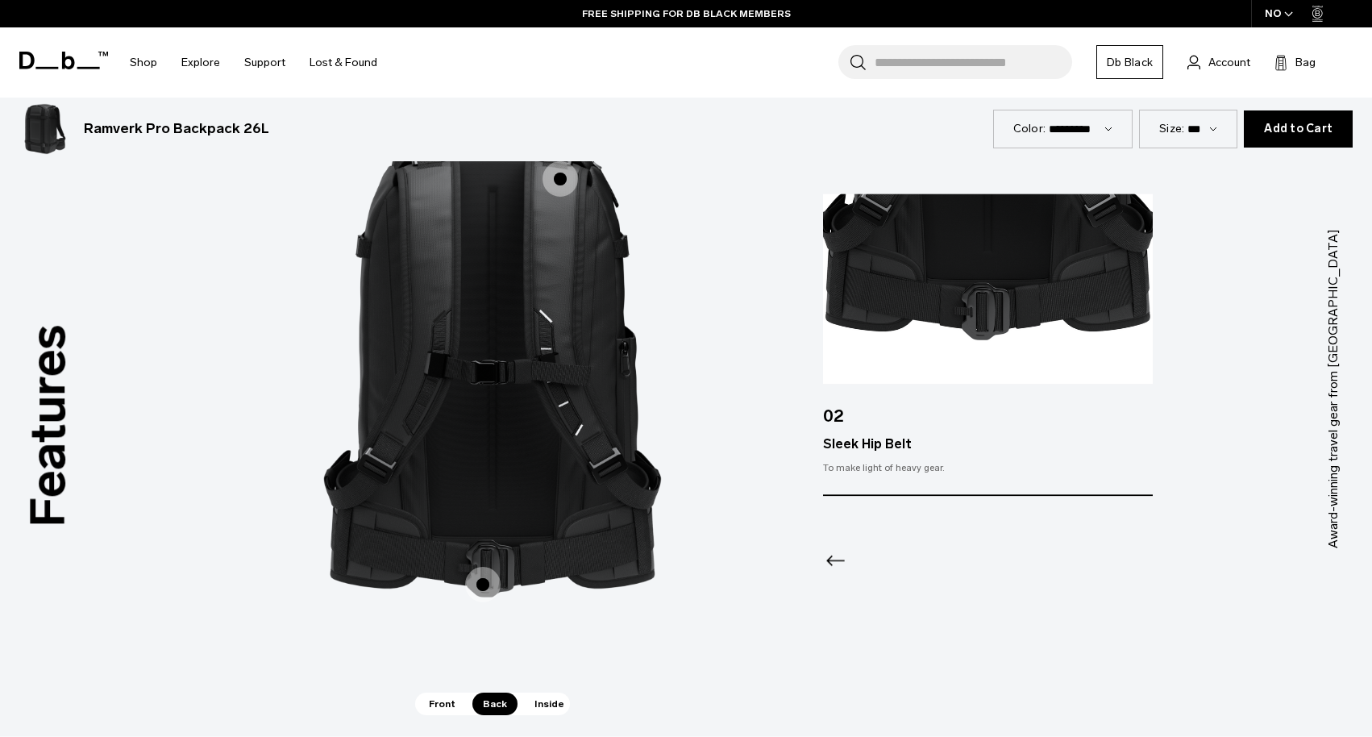
click at [545, 703] on span "Inside" at bounding box center [549, 704] width 51 height 23
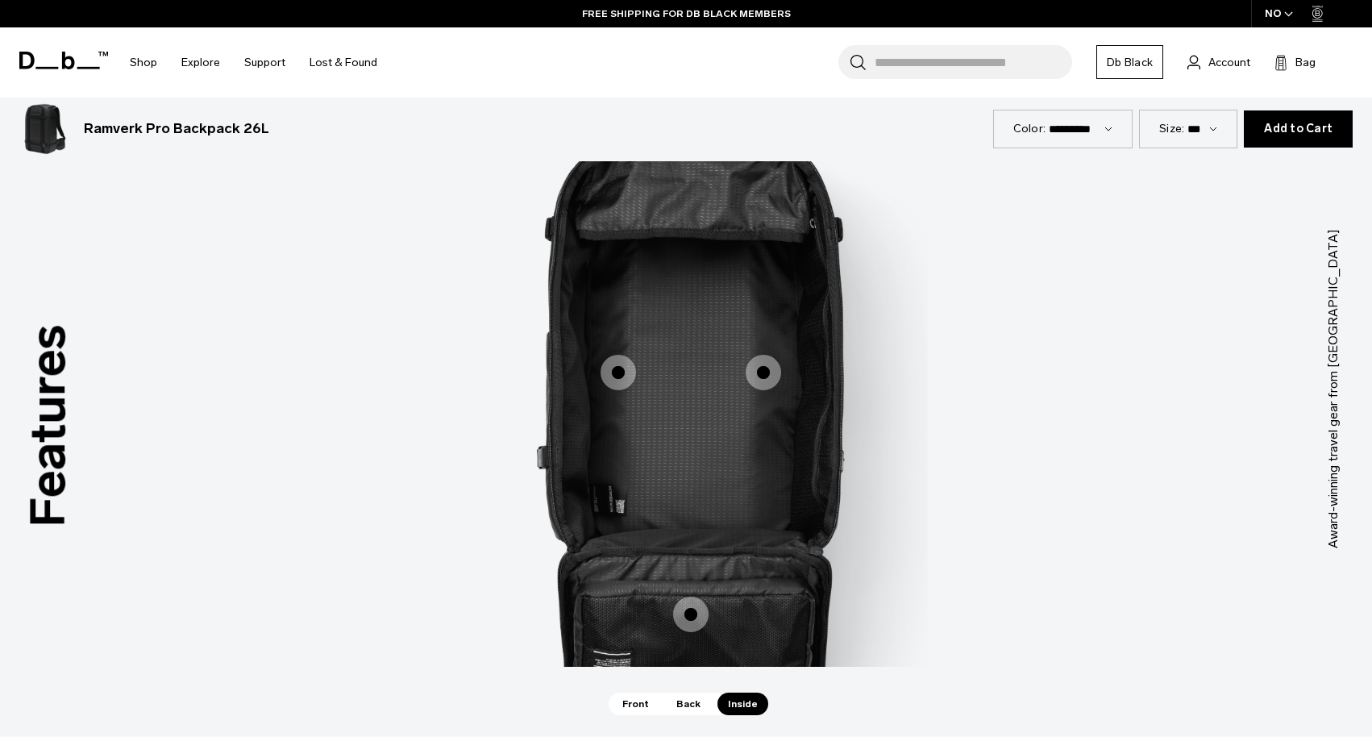
click at [666, 410] on img "3 / 3" at bounding box center [686, 364] width 484 height 605
click at [619, 371] on span "3 / 3" at bounding box center [618, 372] width 35 height 35
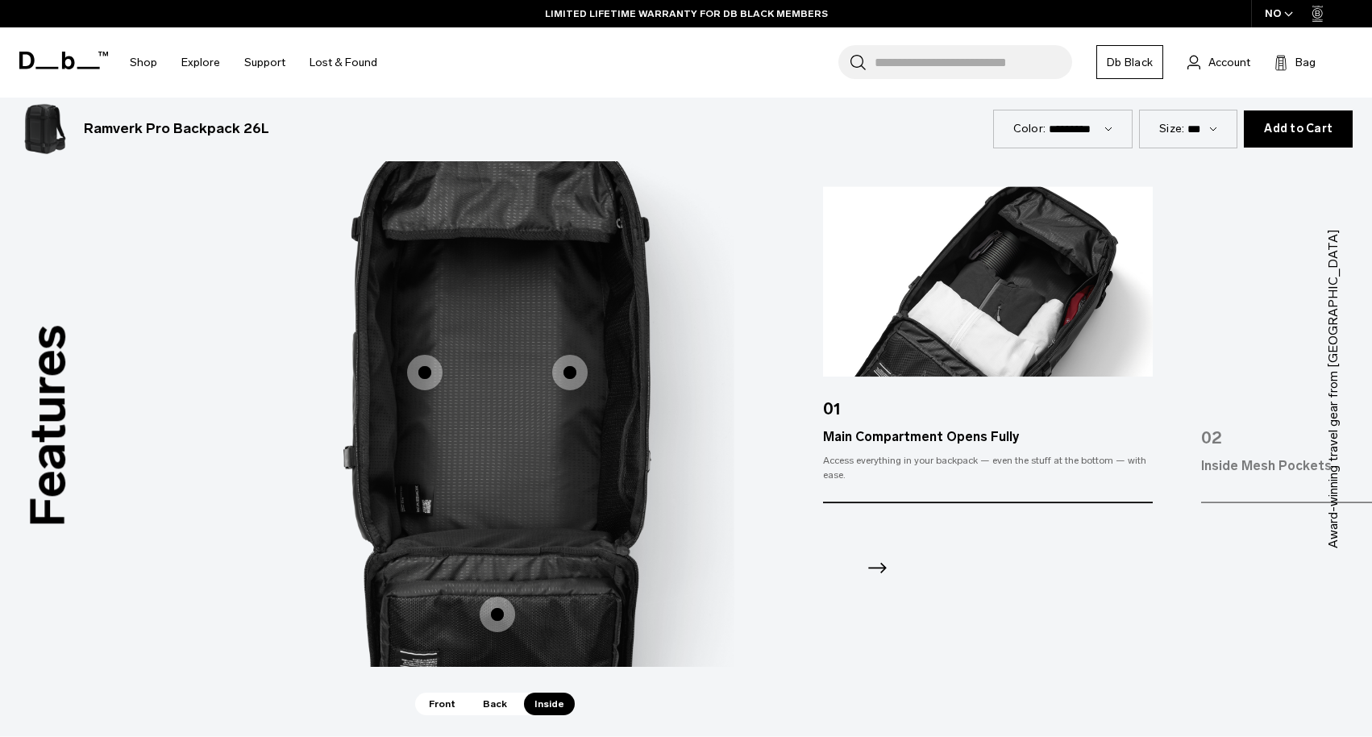
click at [567, 378] on span "3 / 3" at bounding box center [569, 372] width 35 height 35
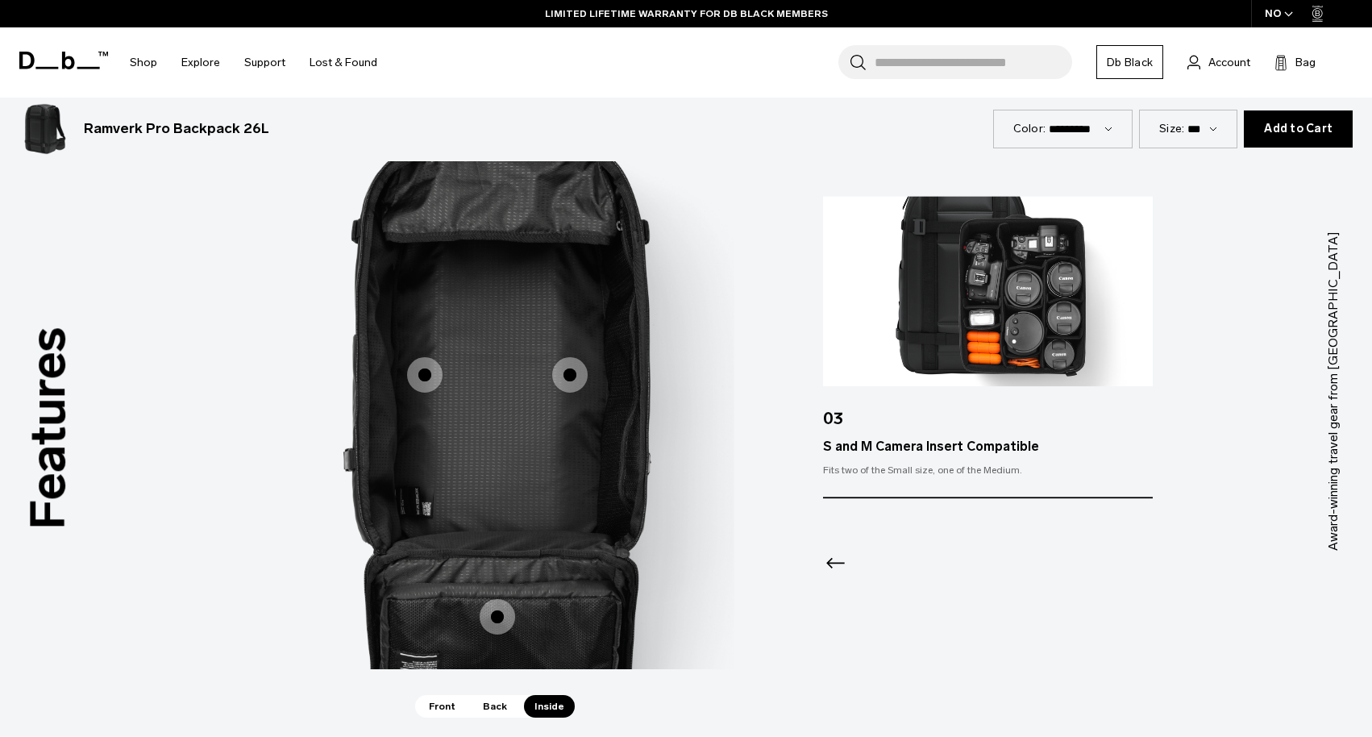
scroll to position [1532, 0]
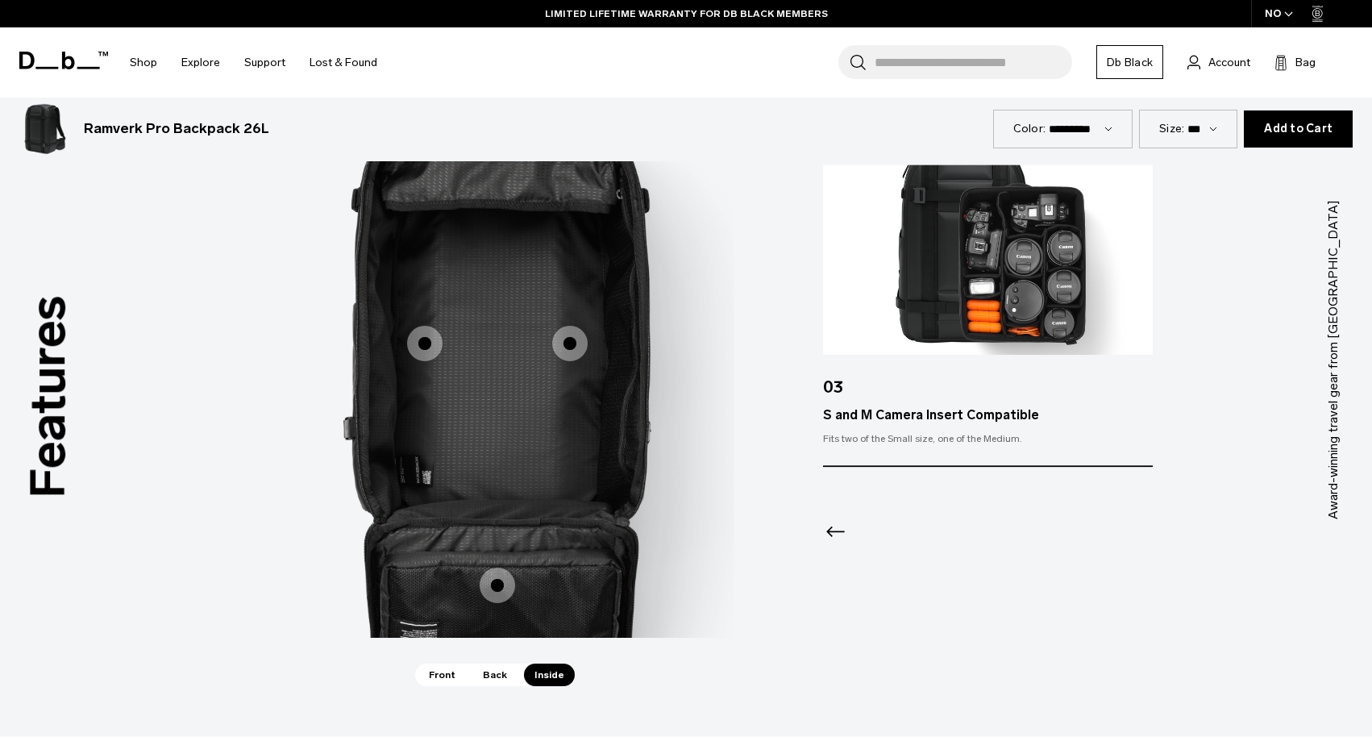
click at [494, 581] on span "3 / 3" at bounding box center [497, 585] width 35 height 35
click at [499, 588] on span "3 / 3" at bounding box center [497, 585] width 35 height 35
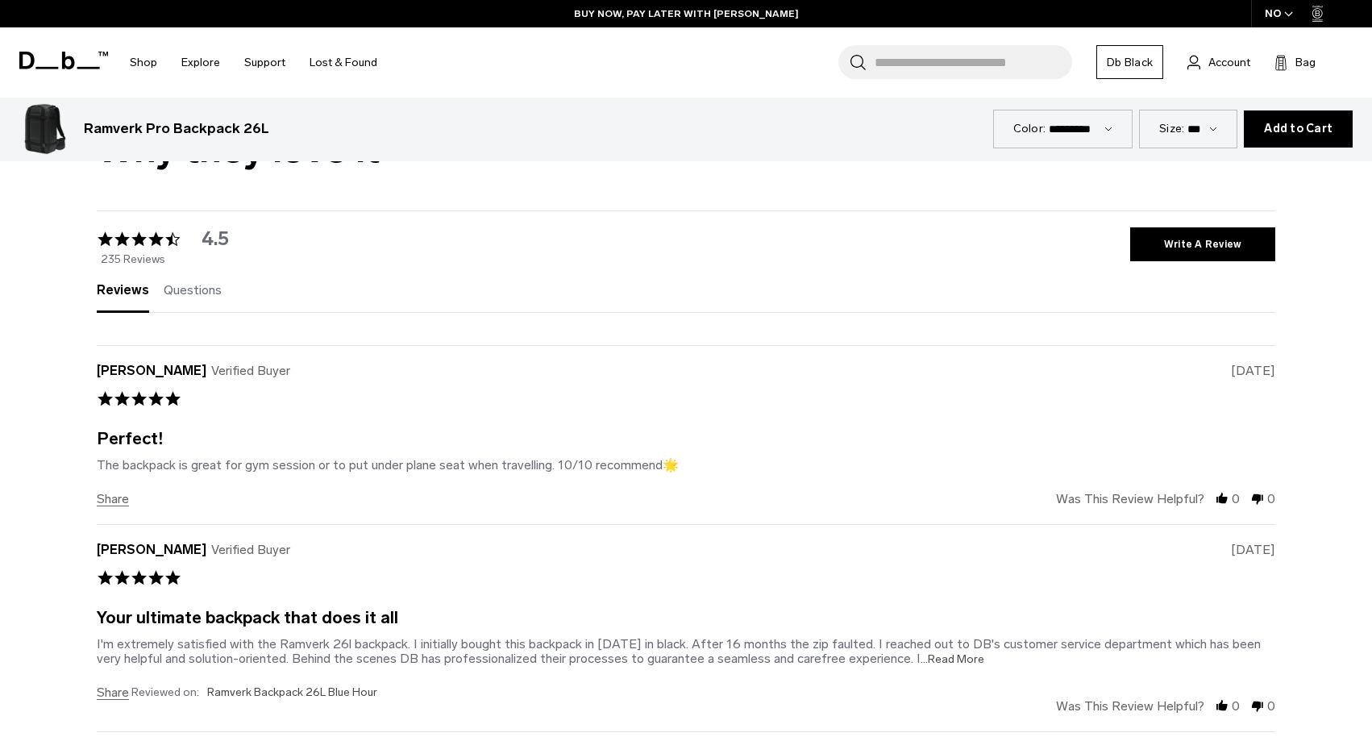
scroll to position [3488, 0]
